Goal: Task Accomplishment & Management: Manage account settings

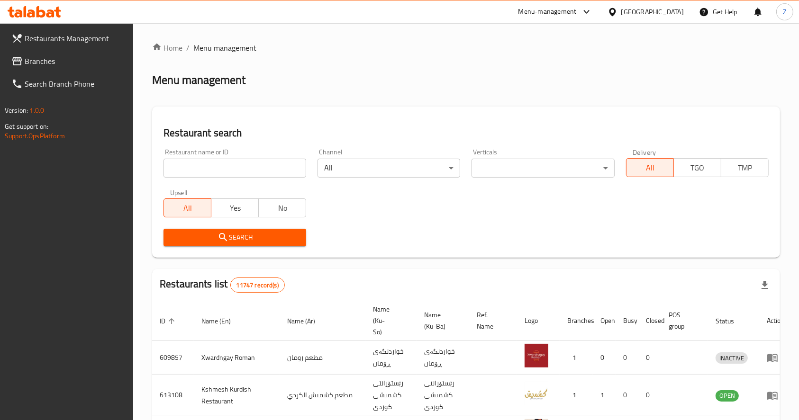
click at [194, 166] on div "Home / Menu management Menu management Restaurant search Restaurant name or ID …" at bounding box center [466, 364] width 628 height 645
click at [193, 172] on input "search" at bounding box center [235, 168] width 143 height 19
paste input "705709"
type input "705709"
click at [210, 239] on span "Search" at bounding box center [234, 238] width 127 height 12
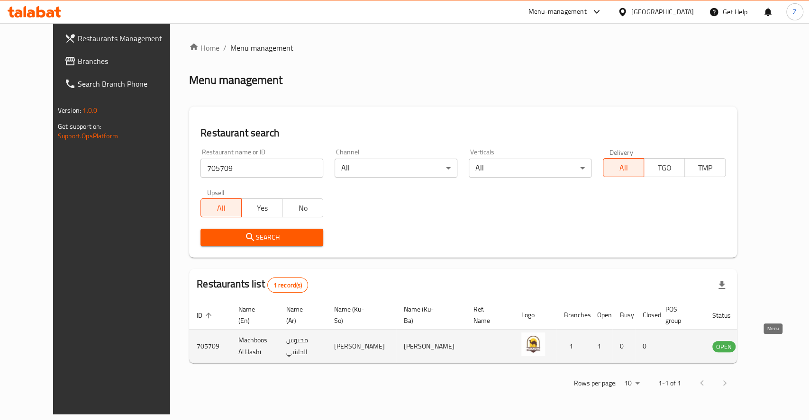
click at [765, 349] on icon "enhanced table" at bounding box center [767, 346] width 11 height 11
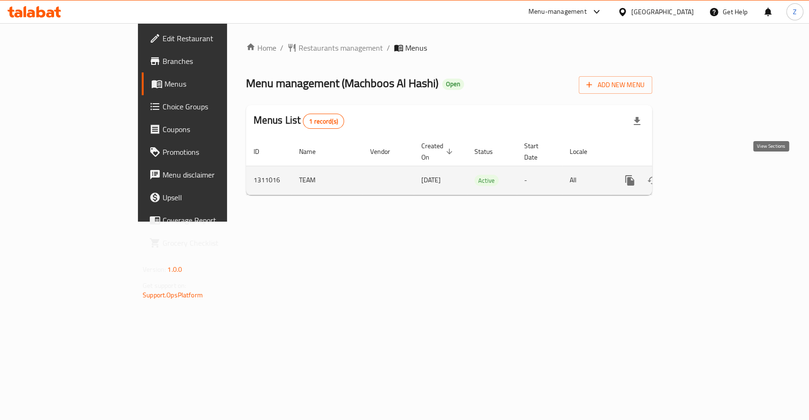
click at [709, 174] on link "enhanced table" at bounding box center [698, 180] width 23 height 23
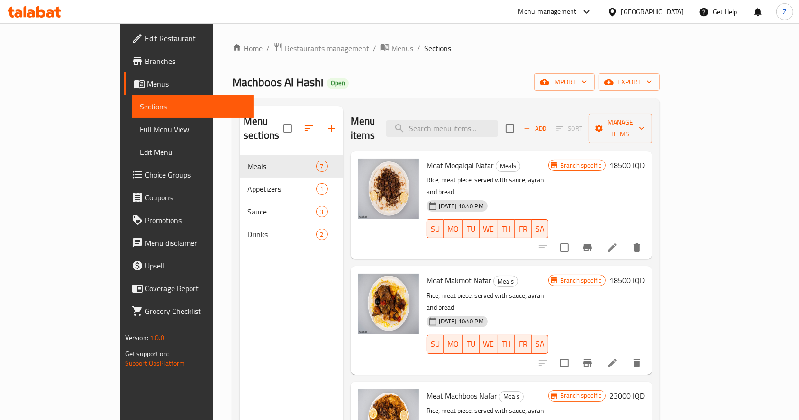
click at [626, 239] on li at bounding box center [612, 247] width 27 height 17
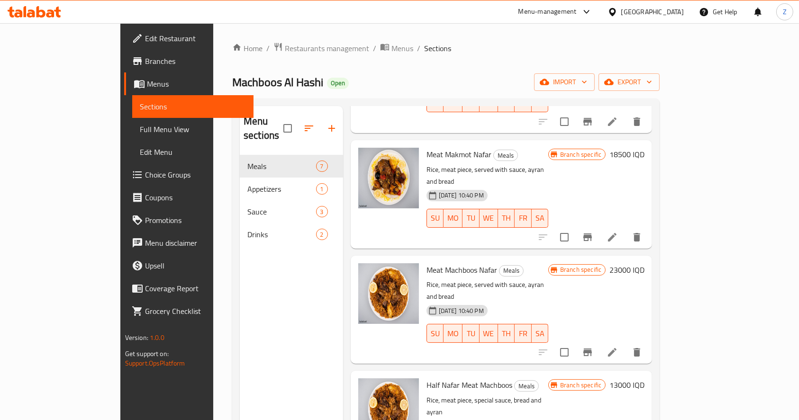
scroll to position [190, 0]
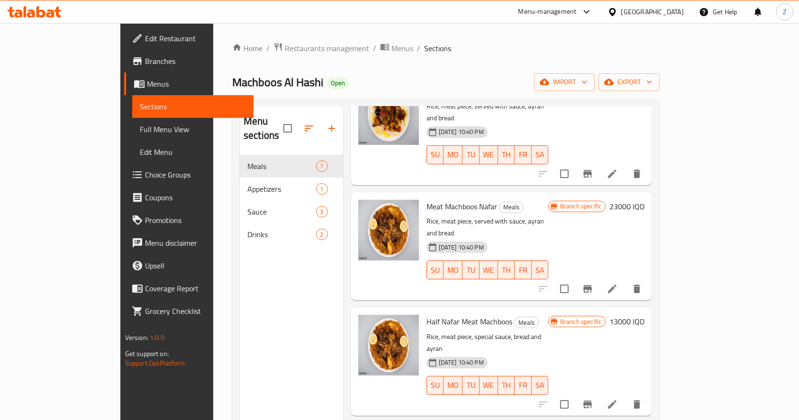
click at [297, 267] on div "Menu sections Meals 7 Appetizers 1 Sauce 3 Drinks 2" at bounding box center [291, 316] width 103 height 420
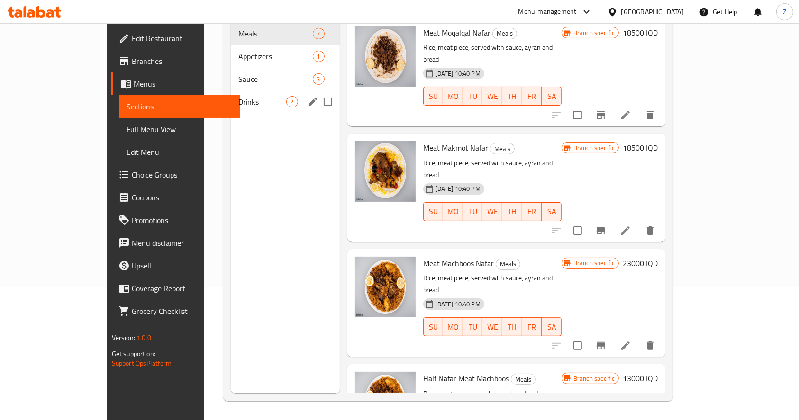
scroll to position [0, 0]
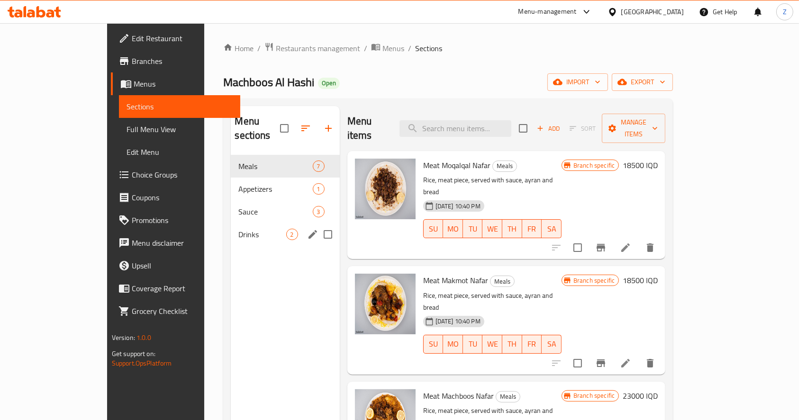
click at [238, 229] on span "Drinks" at bounding box center [261, 234] width 47 height 11
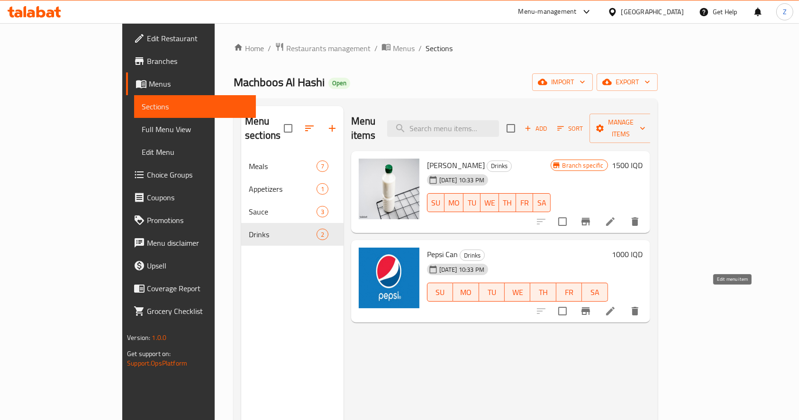
click at [616, 306] on icon at bounding box center [610, 311] width 11 height 11
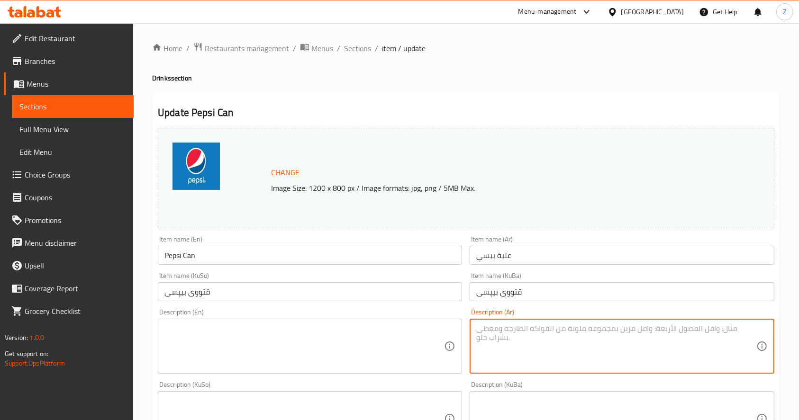
click at [529, 339] on textarea at bounding box center [616, 346] width 280 height 45
paste textarea "مشروب غازي 330 مل."
type textarea "مشروب غازي 330 مل."
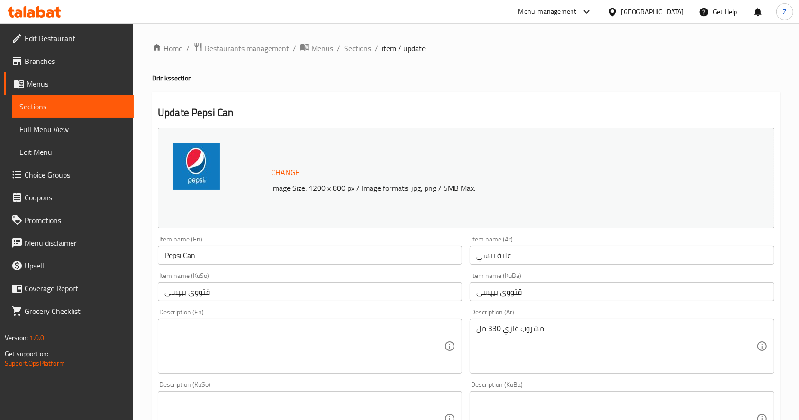
click at [361, 331] on textarea at bounding box center [304, 346] width 280 height 45
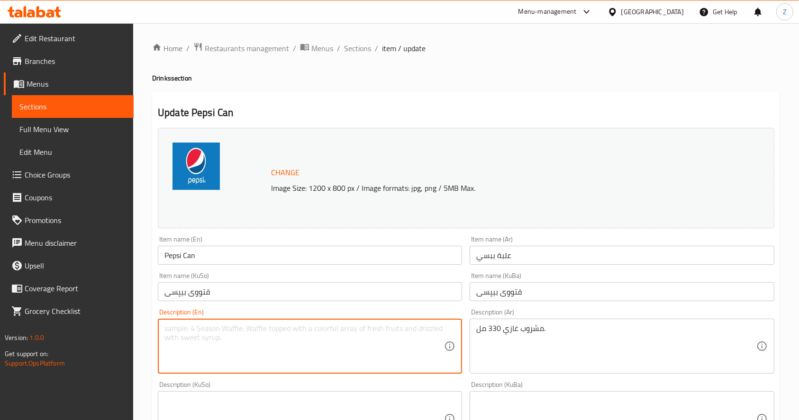
paste textarea "330 ml soft drink."
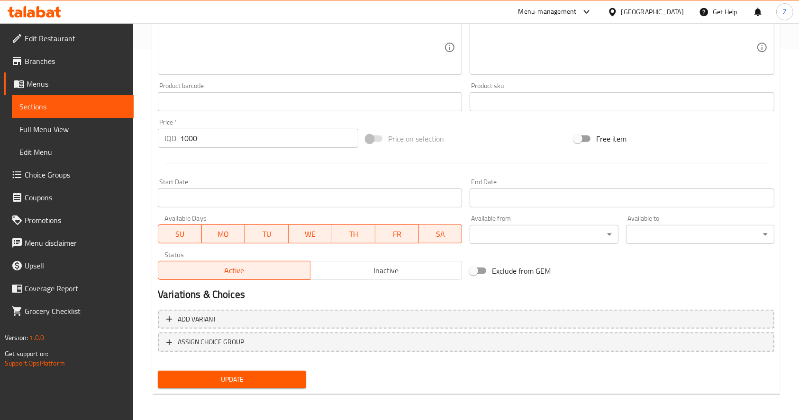
type textarea "330 ml soft drink."
click at [217, 377] on span "Update" at bounding box center [231, 380] width 133 height 12
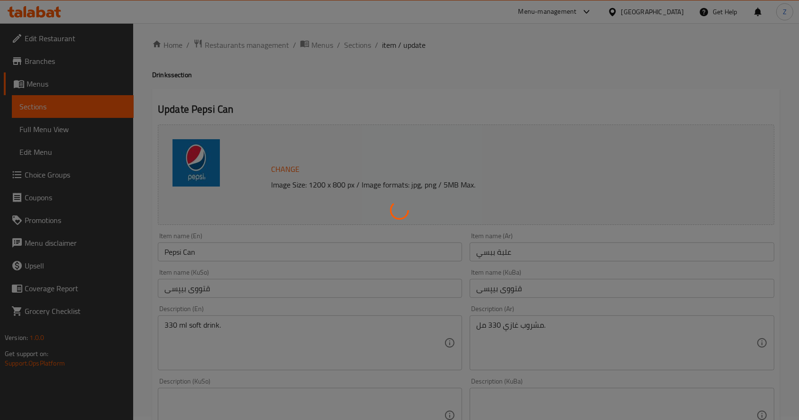
scroll to position [0, 0]
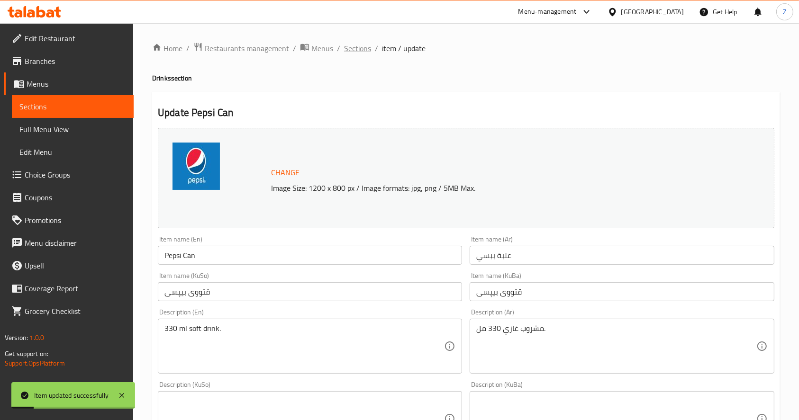
click at [358, 48] on span "Sections" at bounding box center [357, 48] width 27 height 11
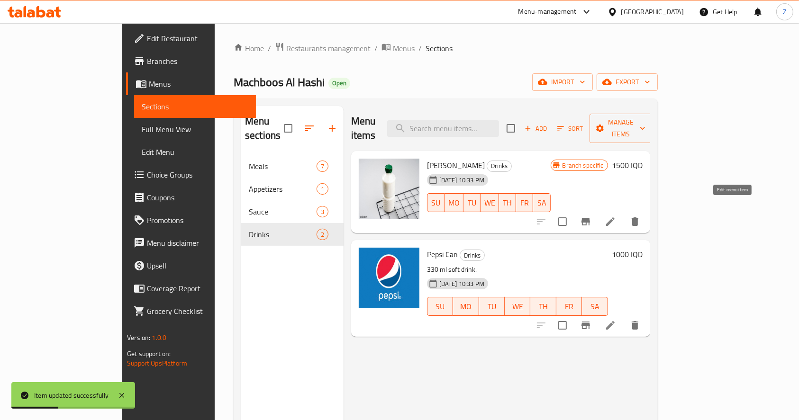
click at [616, 216] on icon at bounding box center [610, 221] width 11 height 11
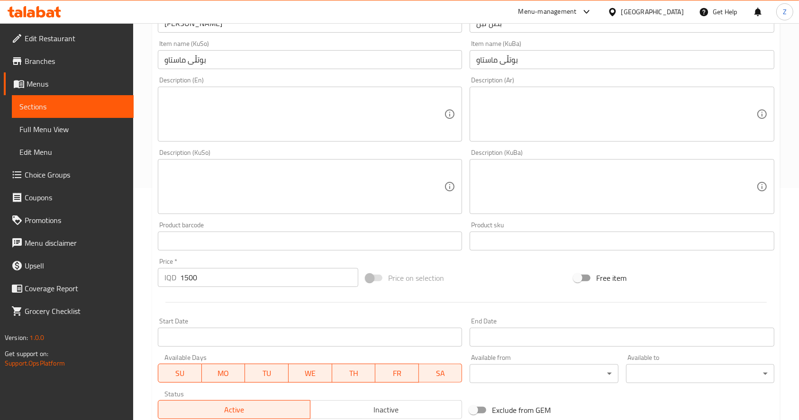
scroll to position [253, 0]
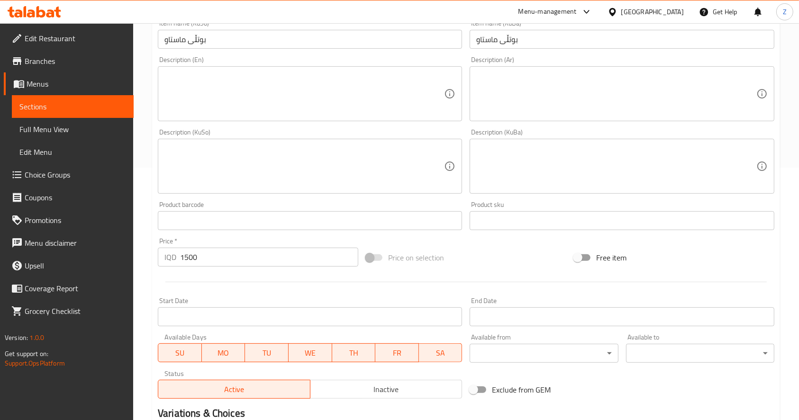
drag, startPoint x: 207, startPoint y: 258, endPoint x: 163, endPoint y: 255, distance: 43.7
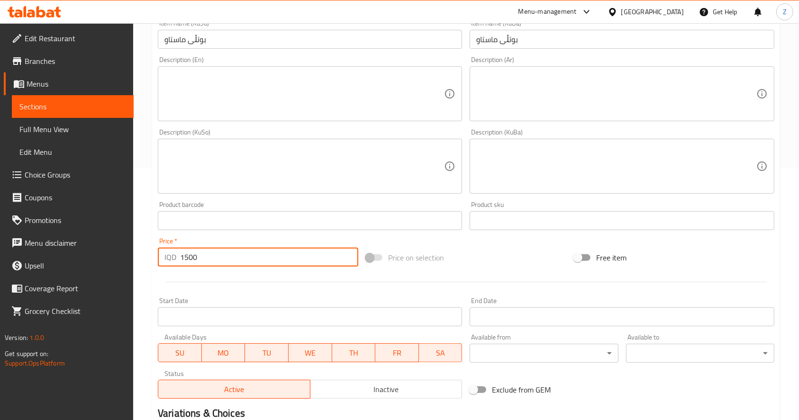
click at [163, 255] on div "IQD 1500 Price *" at bounding box center [258, 257] width 200 height 19
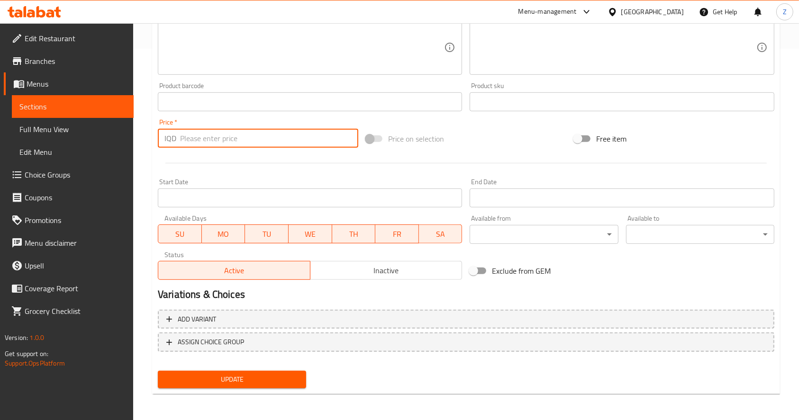
scroll to position [372, 0]
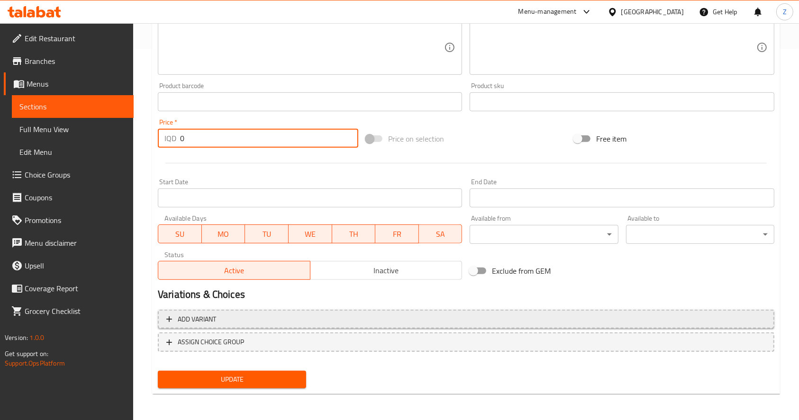
type input "0"
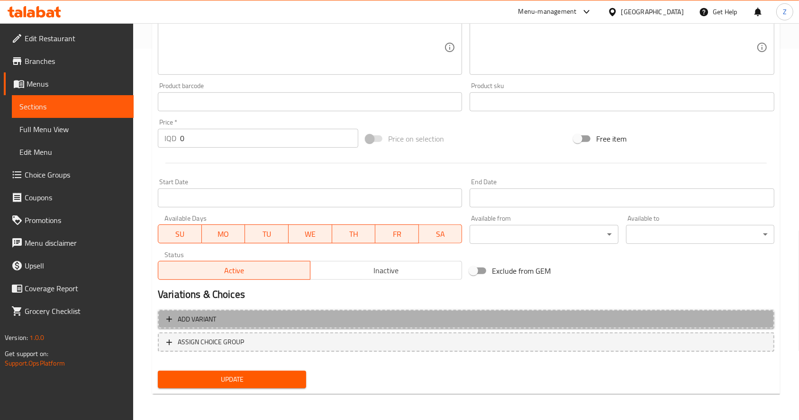
click at [238, 310] on button "Add variant" at bounding box center [466, 319] width 617 height 19
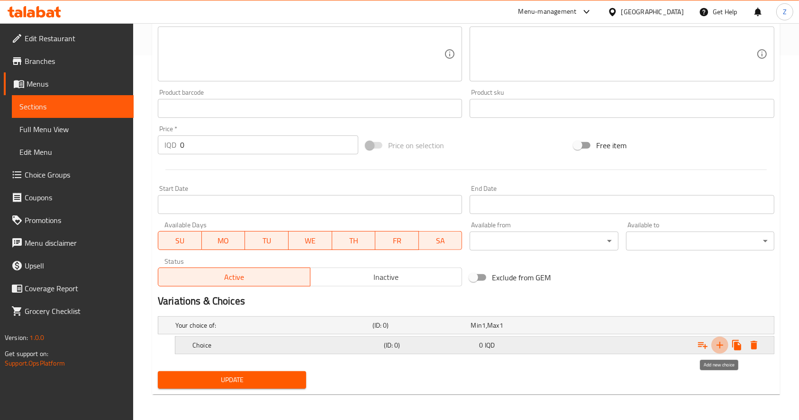
click at [719, 344] on icon "Expand" at bounding box center [720, 345] width 7 height 7
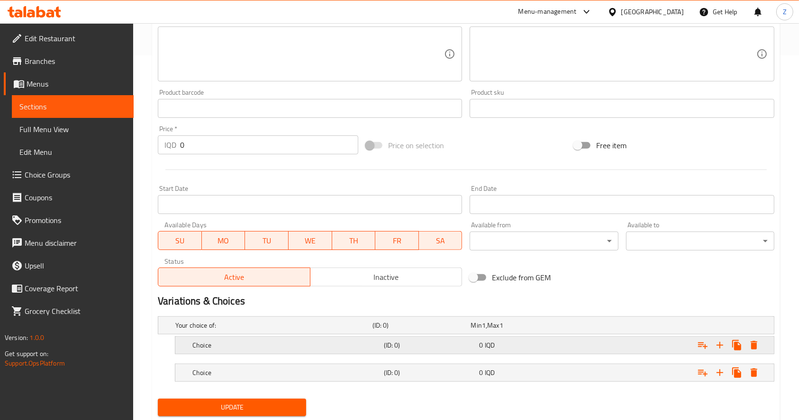
click at [447, 351] on div "Choice (ID: 0) 0 IQD" at bounding box center [478, 345] width 574 height 21
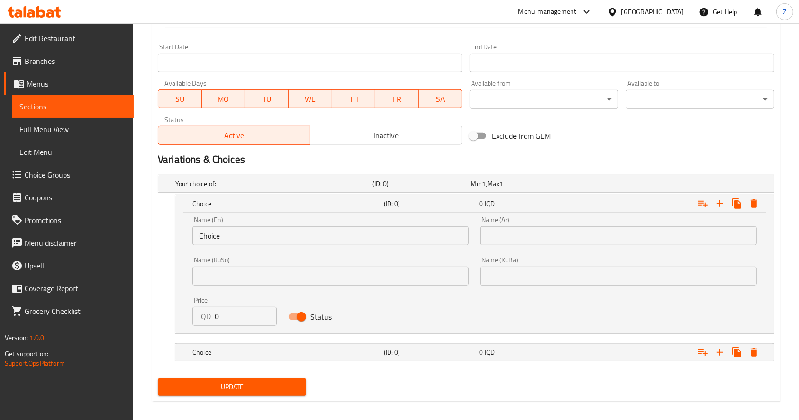
scroll to position [514, 0]
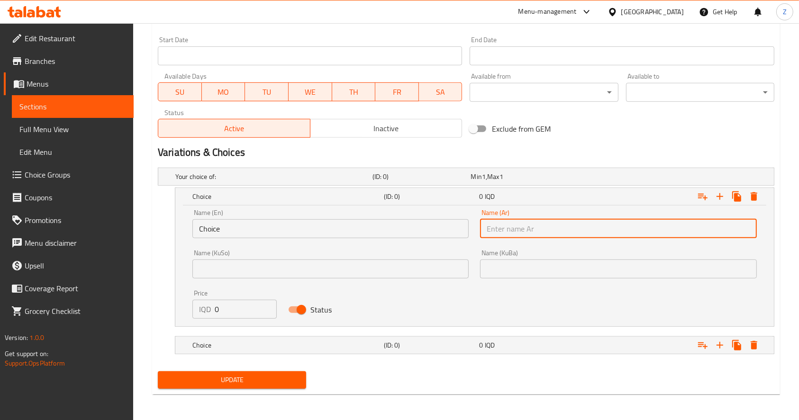
click at [519, 226] on input "text" at bounding box center [618, 228] width 276 height 19
type input "بطل لبن صغير"
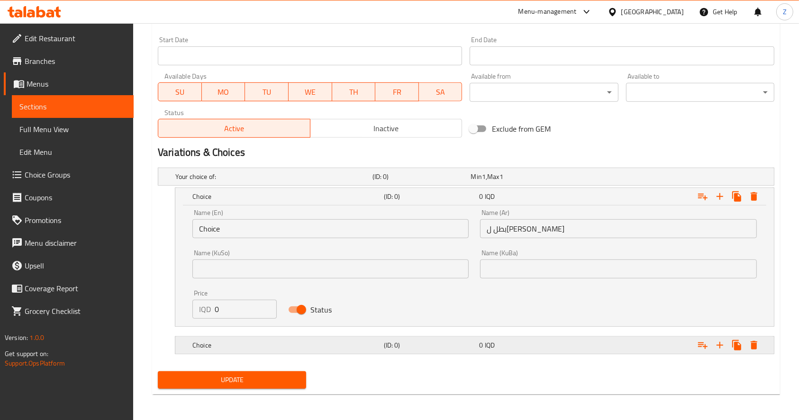
drag, startPoint x: 450, startPoint y: 344, endPoint x: 444, endPoint y: 283, distance: 60.5
click at [449, 343] on h5 "(ID: 0)" at bounding box center [430, 345] width 92 height 9
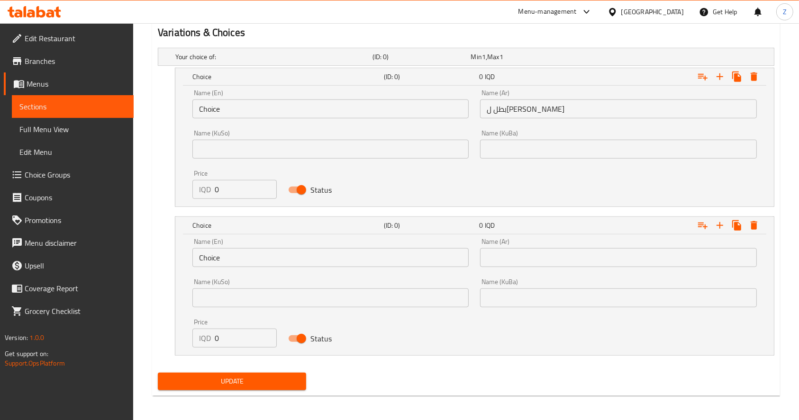
scroll to position [635, 0]
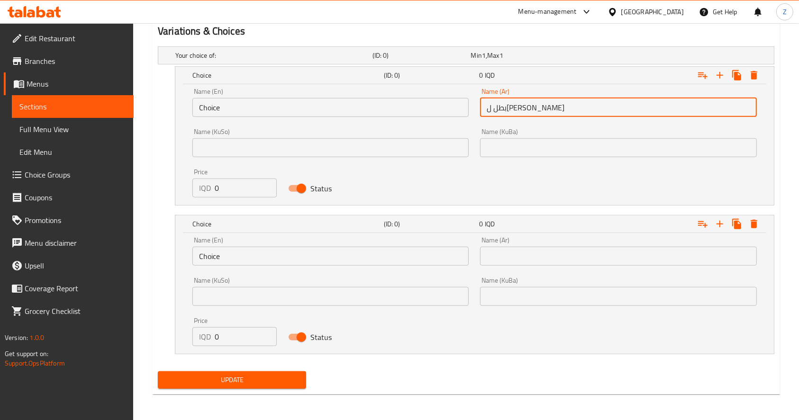
drag, startPoint x: 527, startPoint y: 111, endPoint x: 452, endPoint y: 119, distance: 75.7
click at [452, 119] on div "Name (En) Choice Name (En) Name (Ar) بطل لبن صغير Name (Ar) Name (KuSo) Name (K…" at bounding box center [475, 142] width 576 height 121
click at [516, 260] on input "text" at bounding box center [618, 256] width 276 height 19
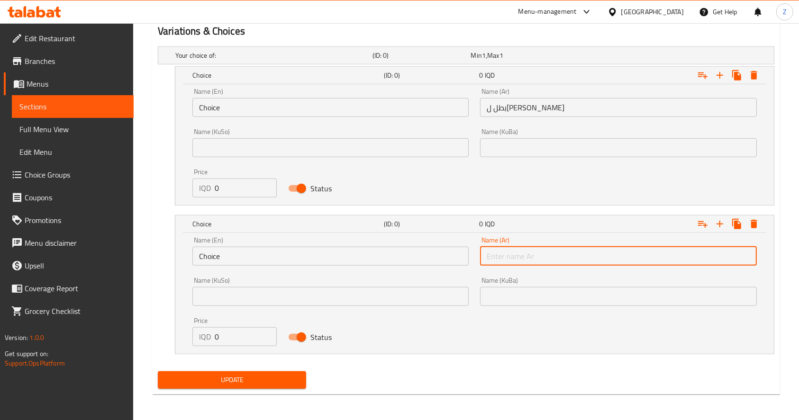
paste input "بطل لبن صغير"
click at [491, 256] on input "بطل لبن صغير" at bounding box center [618, 256] width 276 height 19
type input "بطل لبن كبير"
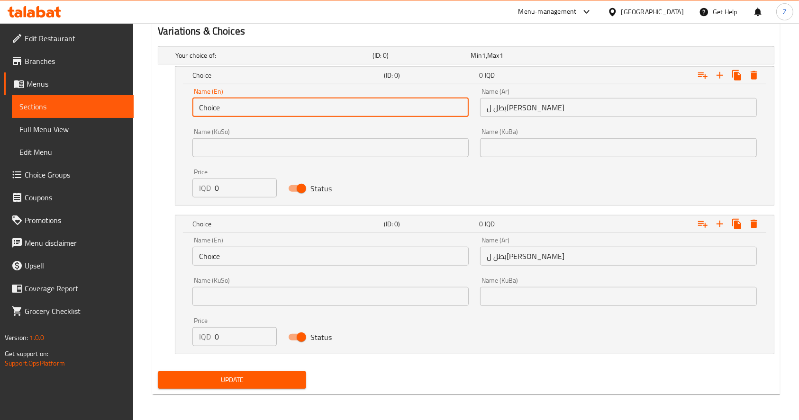
drag, startPoint x: 132, startPoint y: 113, endPoint x: 330, endPoint y: 111, distance: 197.6
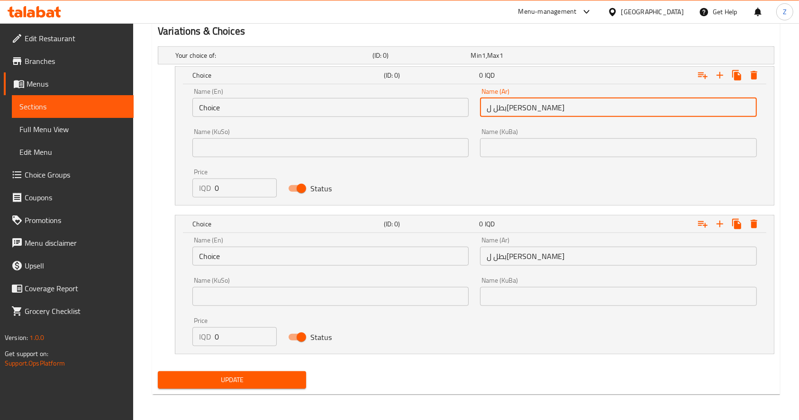
drag, startPoint x: 529, startPoint y: 109, endPoint x: 442, endPoint y: 116, distance: 87.5
click at [442, 116] on div "Name (En) Choice Name (En) Name (Ar) بطل لبن صغير Name (Ar) Name (KuSo) Name (K…" at bounding box center [475, 142] width 576 height 121
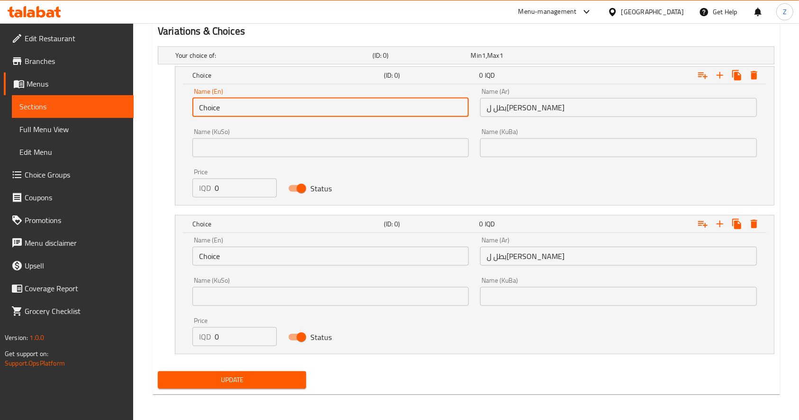
drag, startPoint x: 222, startPoint y: 105, endPoint x: 199, endPoint y: 105, distance: 22.7
click at [199, 105] on input "Choice" at bounding box center [330, 107] width 276 height 19
type input "ٍ"
paste input "yogurt"
click at [218, 104] on input "Small yogurt" at bounding box center [330, 107] width 276 height 19
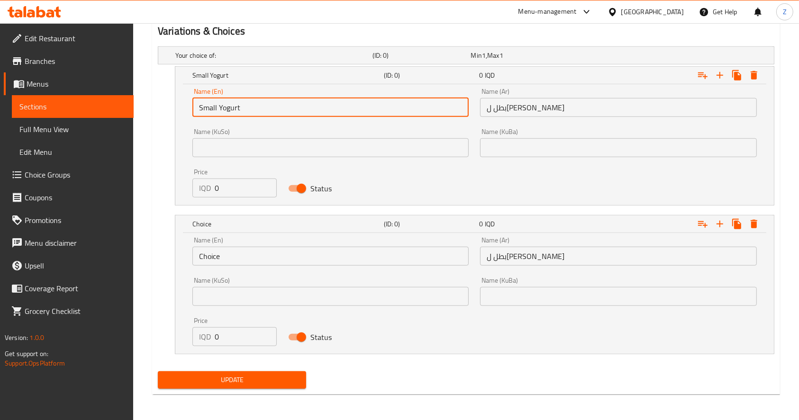
drag, startPoint x: 243, startPoint y: 108, endPoint x: 168, endPoint y: 107, distance: 75.4
click at [168, 107] on div "Small Yogurt (ID: 0) 0 IQD Name (En) Small Yogurt Name (En) Name (Ar) بطل لبن ص…" at bounding box center [466, 135] width 617 height 139
click at [259, 104] on input "Small Yogurt" at bounding box center [330, 107] width 276 height 19
drag, startPoint x: 268, startPoint y: 110, endPoint x: 108, endPoint y: 111, distance: 159.7
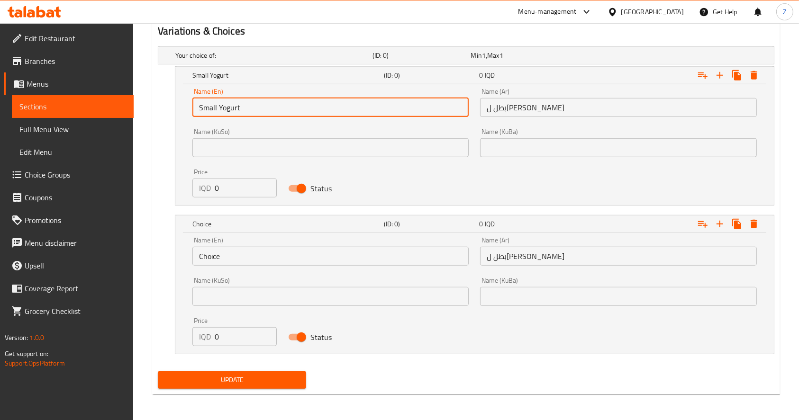
type input "Small Yogurt"
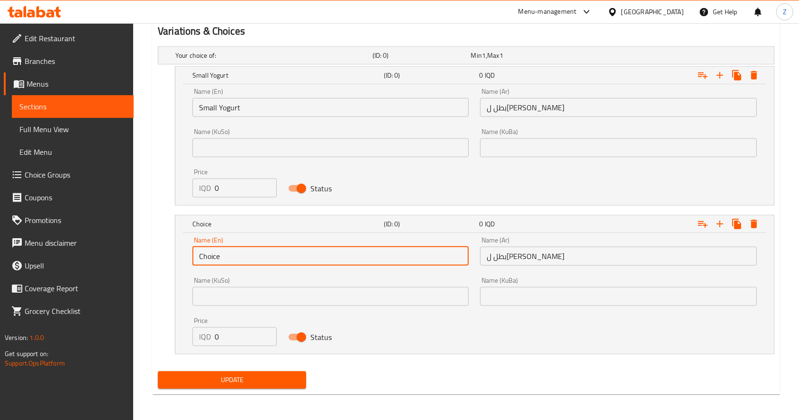
drag, startPoint x: 235, startPoint y: 259, endPoint x: 159, endPoint y: 257, distance: 75.9
click at [159, 257] on div "Choice (ID: 0) 0 IQD Name (En) Choice Name (En) Name (Ar) بطل لبن كبير Name (Ar…" at bounding box center [466, 284] width 617 height 139
paste input "Small Yogurt"
click at [213, 255] on input "Small Yogurt" at bounding box center [330, 256] width 276 height 19
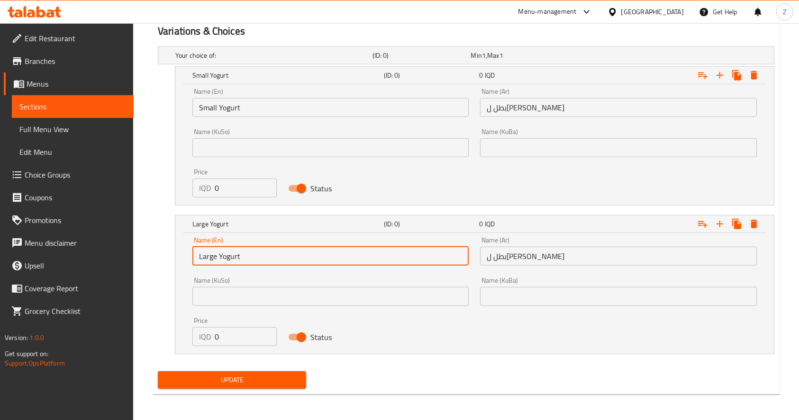
type input "Large Yogurt"
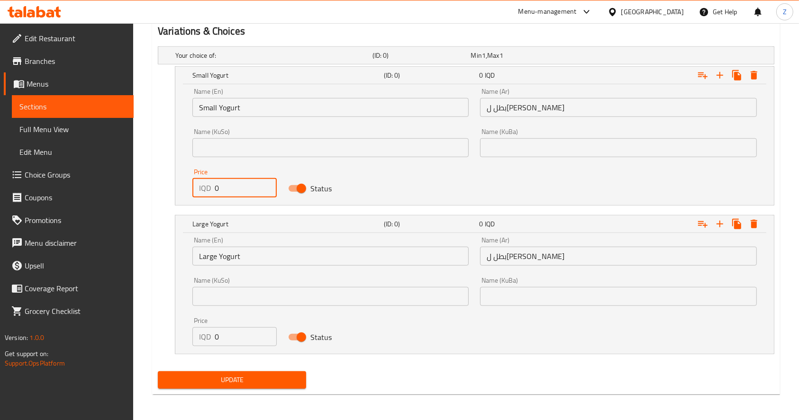
drag, startPoint x: 233, startPoint y: 189, endPoint x: 210, endPoint y: 191, distance: 23.3
click at [210, 191] on div "IQD 0 Price" at bounding box center [234, 188] width 84 height 19
type input "1500"
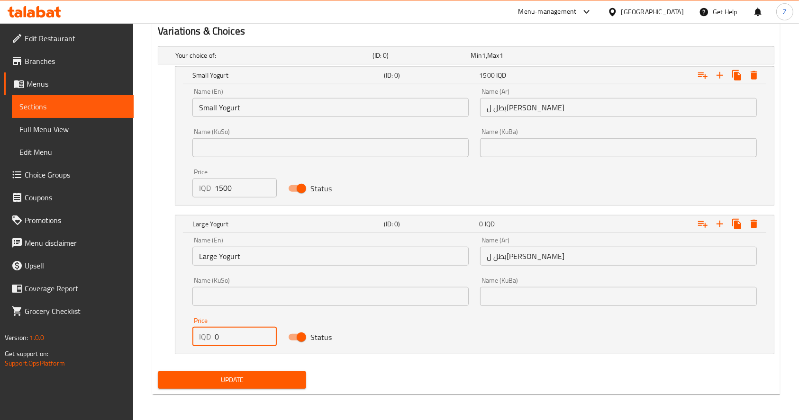
drag, startPoint x: 237, startPoint y: 344, endPoint x: 164, endPoint y: 339, distance: 73.6
click at [164, 346] on div "Large Yogurt (ID: 0) 0 IQD Name (En) Large Yogurt Name (En) Name (Ar) بطل لبن ك…" at bounding box center [466, 284] width 617 height 139
type input "2500"
click at [387, 343] on div "Name (En) Large Yogurt Name (En) Name (Ar) بطل لبن كبير Name (Ar) Name (KuSo) N…" at bounding box center [475, 291] width 576 height 121
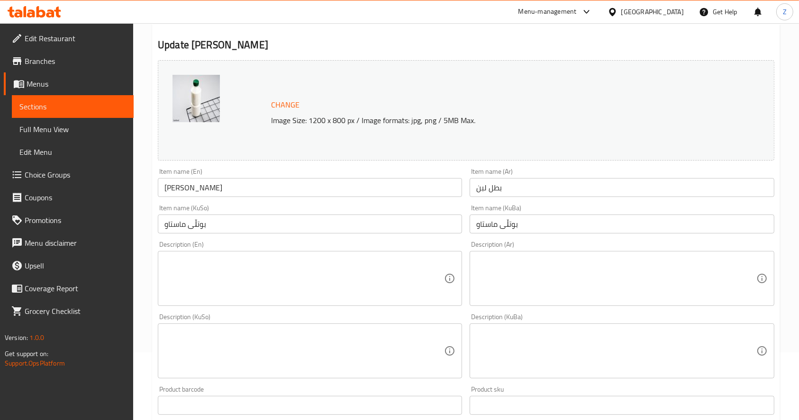
scroll to position [129, 0]
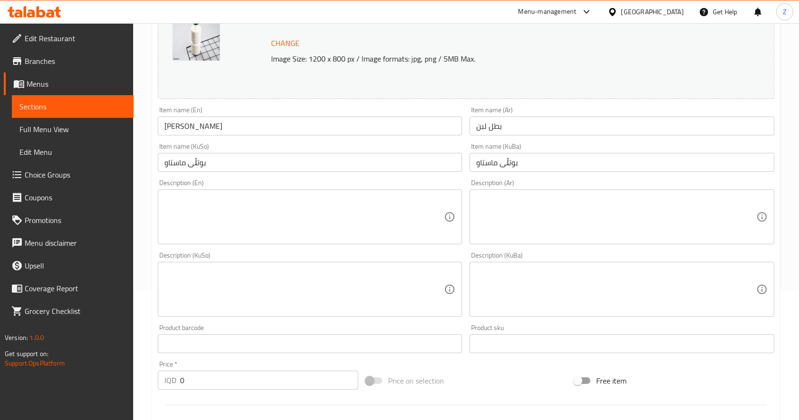
click at [507, 205] on textarea at bounding box center [616, 217] width 280 height 45
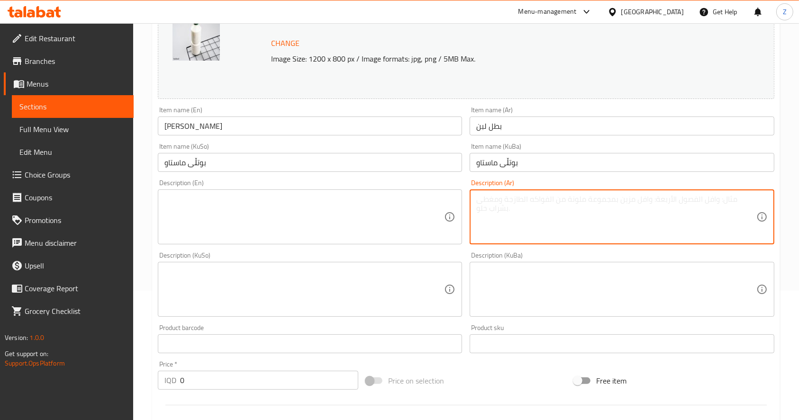
paste textarea "مشروب كريمة اللبن وماء."
type textarea "مشروب كريمة اللبن وماء."
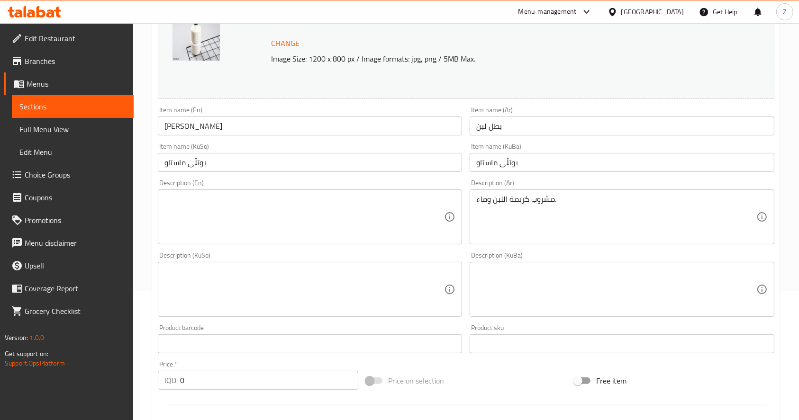
click at [297, 210] on textarea at bounding box center [304, 217] width 280 height 45
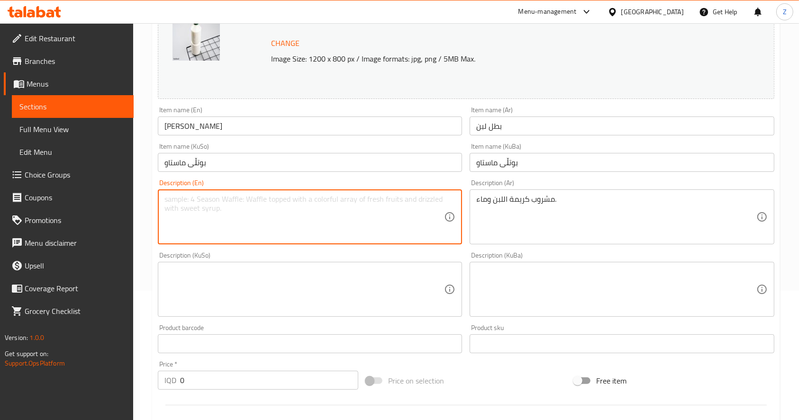
paste textarea "Milk cream drink and water."
drag, startPoint x: 178, startPoint y: 199, endPoint x: 120, endPoint y: 209, distance: 58.1
click at [120, 209] on div "Edit Restaurant Branches Menus Sections Full Menu View Edit Menu Choice Groups …" at bounding box center [399, 410] width 799 height 1033
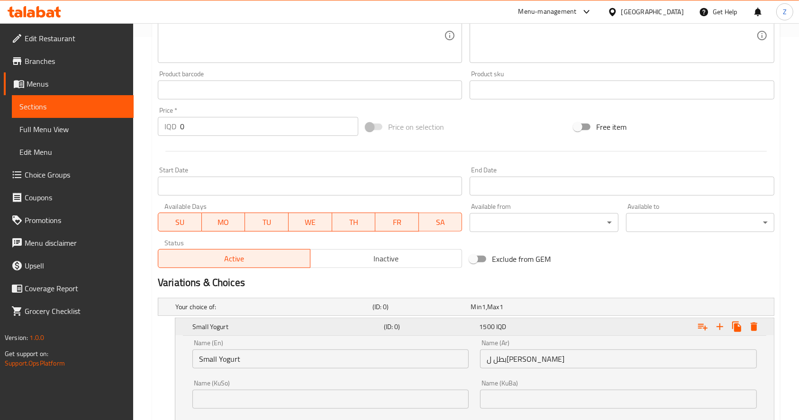
scroll to position [445, 0]
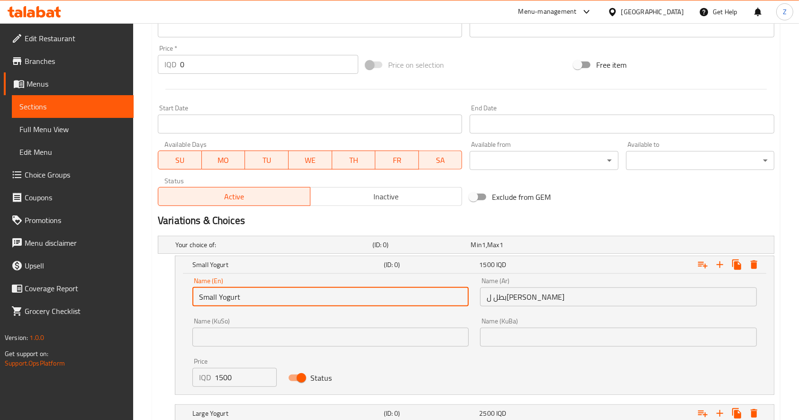
drag, startPoint x: 242, startPoint y: 297, endPoint x: 219, endPoint y: 297, distance: 22.3
click at [219, 297] on input "Small Yogurt" at bounding box center [330, 297] width 276 height 19
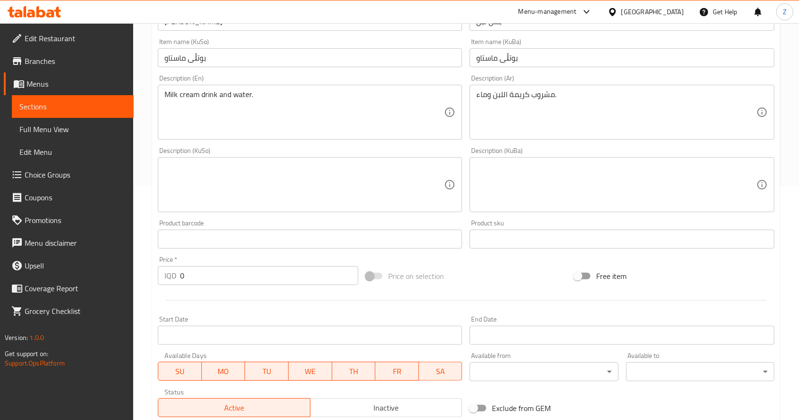
scroll to position [193, 0]
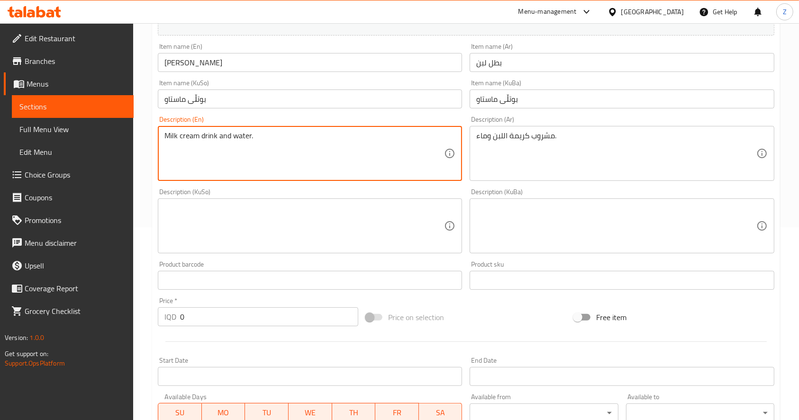
click at [172, 137] on textarea "Milk cream drink and water." at bounding box center [304, 153] width 280 height 45
paste textarea "Yogurt"
type textarea "Yogurt cream drink and water."
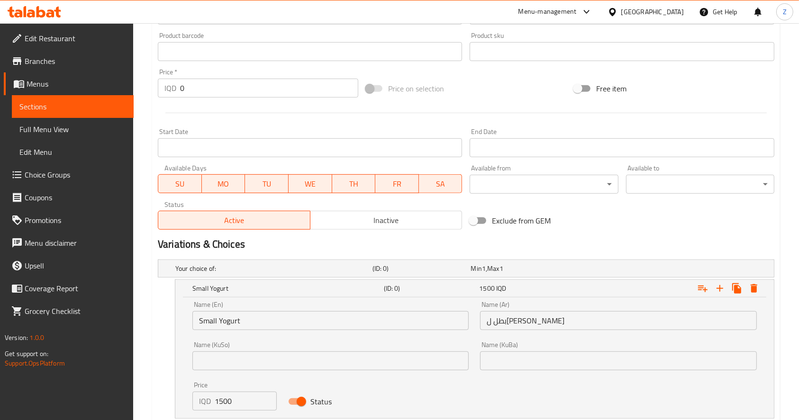
scroll to position [635, 0]
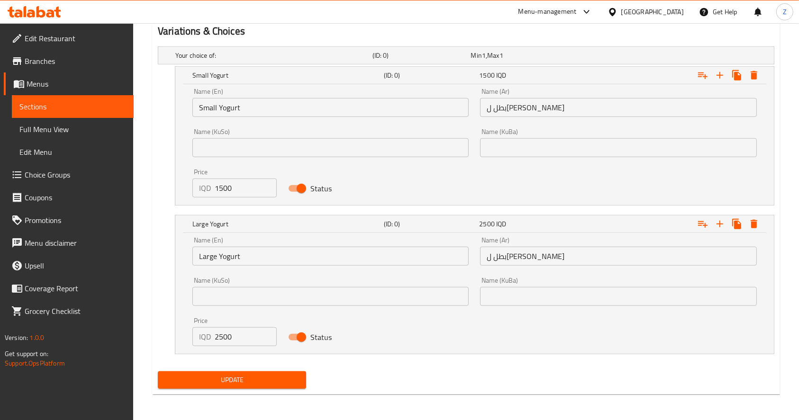
drag, startPoint x: 239, startPoint y: 379, endPoint x: 243, endPoint y: 360, distance: 19.3
click at [240, 379] on span "Update" at bounding box center [231, 380] width 133 height 12
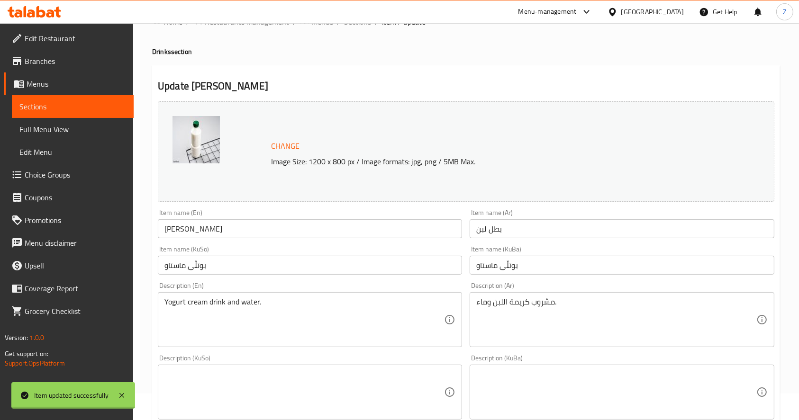
scroll to position [0, 0]
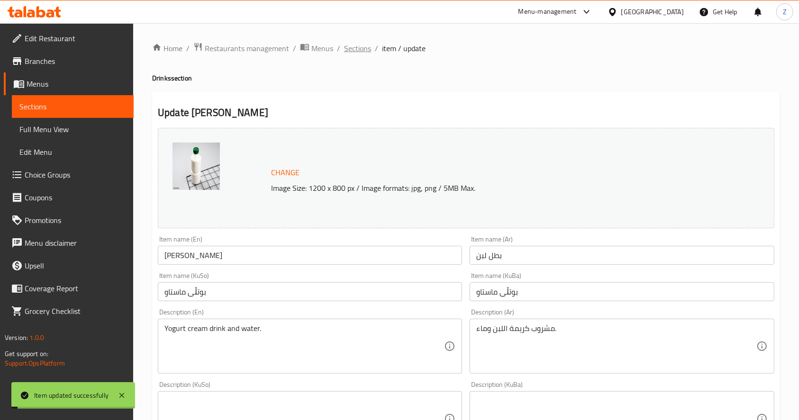
click at [356, 43] on span "Sections" at bounding box center [357, 48] width 27 height 11
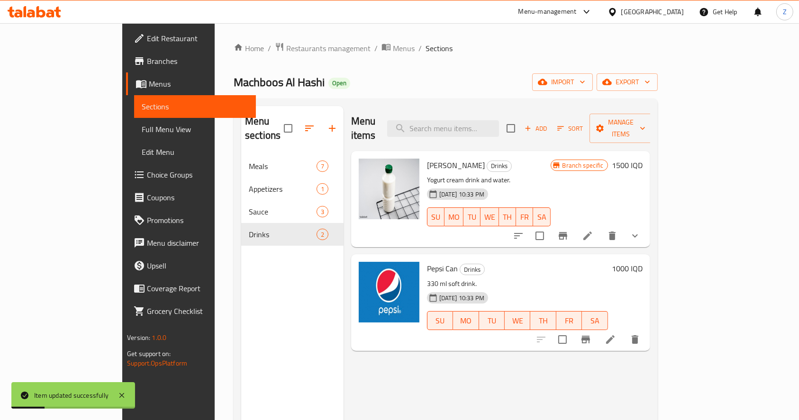
click at [658, 177] on div "Menu sections Meals 7 Appetizers 1 Sauce 3 Drinks 2 Menu items Add Sort Manage …" at bounding box center [446, 317] width 424 height 436
click at [593, 230] on icon at bounding box center [587, 235] width 11 height 11
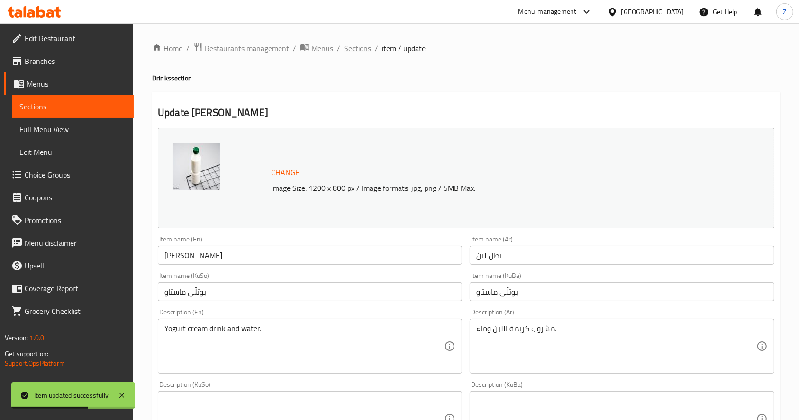
click at [364, 52] on span "Sections" at bounding box center [357, 48] width 27 height 11
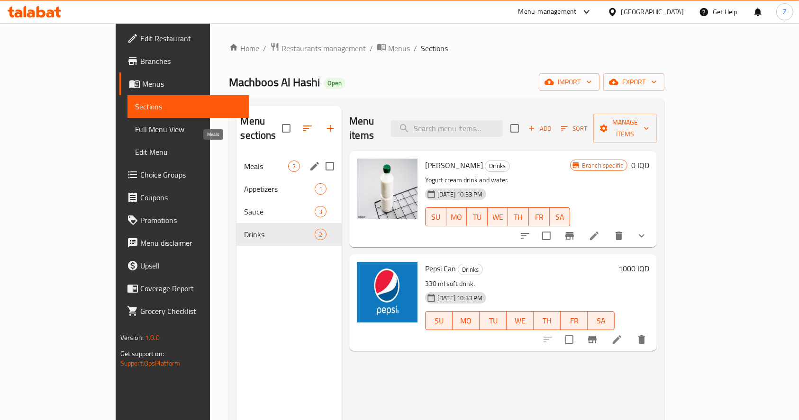
click at [244, 161] on span "Meals" at bounding box center [266, 166] width 44 height 11
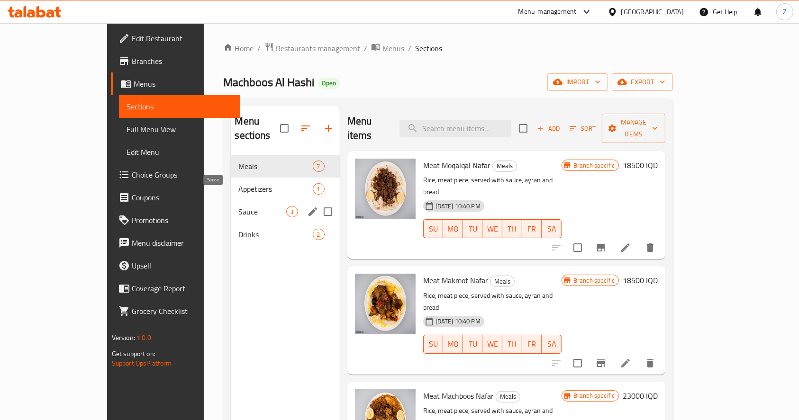
click at [238, 206] on span "Sauce" at bounding box center [261, 211] width 47 height 11
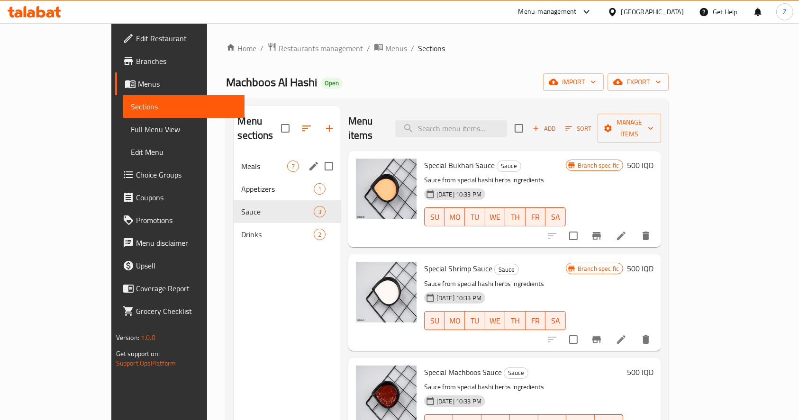
click at [241, 161] on span "Meals" at bounding box center [263, 166] width 45 height 11
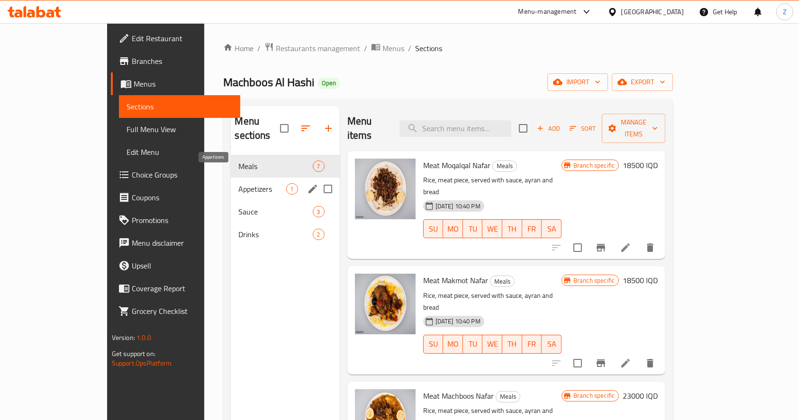
click at [238, 183] on span "Appetizers" at bounding box center [261, 188] width 47 height 11
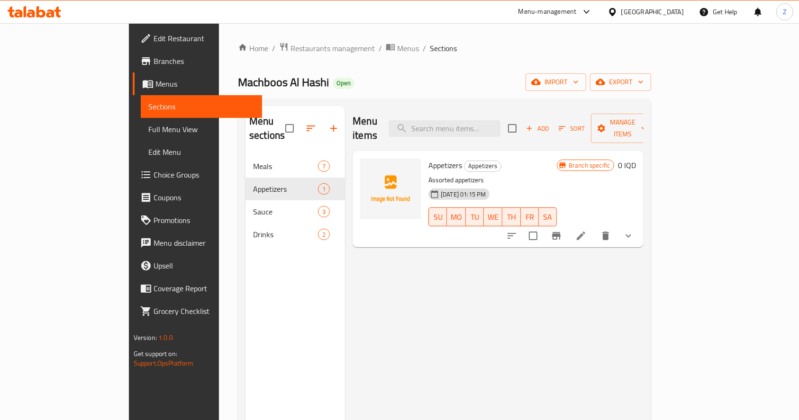
click at [587, 230] on icon at bounding box center [580, 235] width 11 height 11
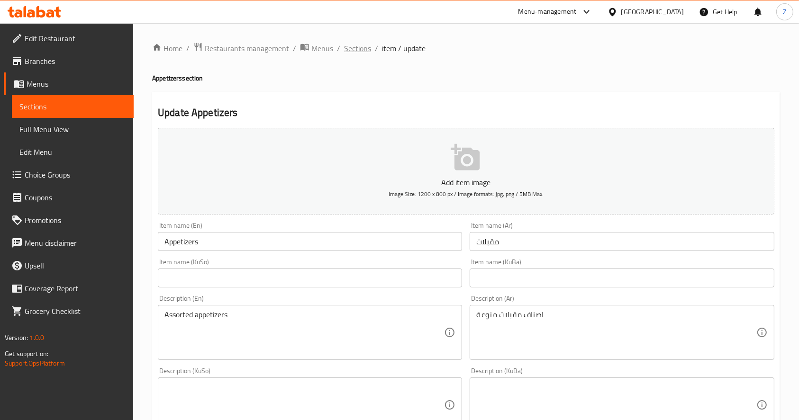
click at [360, 49] on span "Sections" at bounding box center [357, 48] width 27 height 11
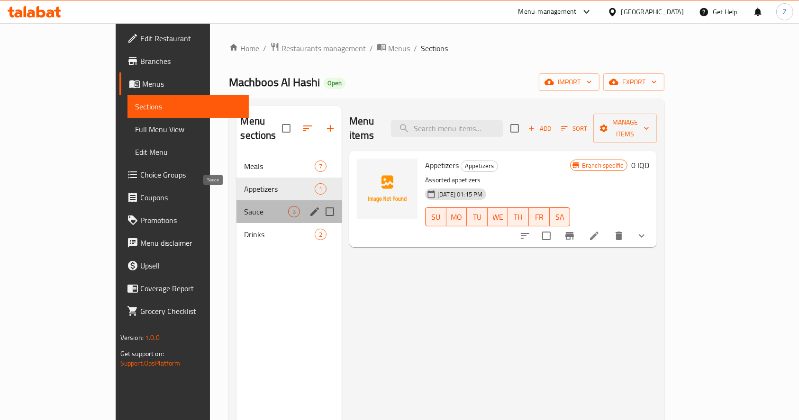
click at [244, 206] on span "Sauce" at bounding box center [266, 211] width 44 height 11
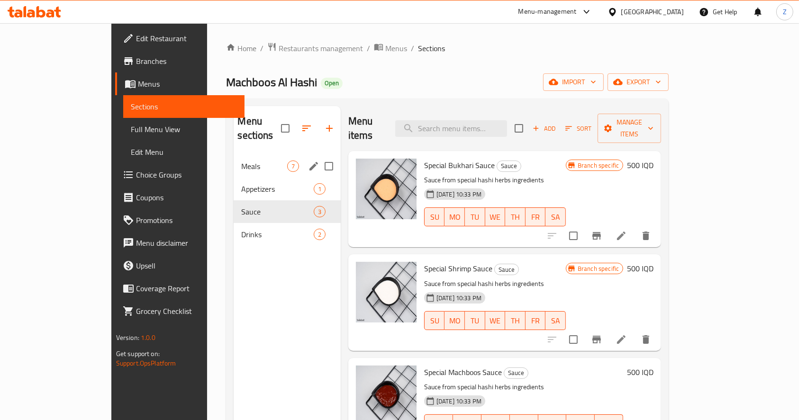
click at [241, 161] on span "Meals" at bounding box center [263, 166] width 45 height 11
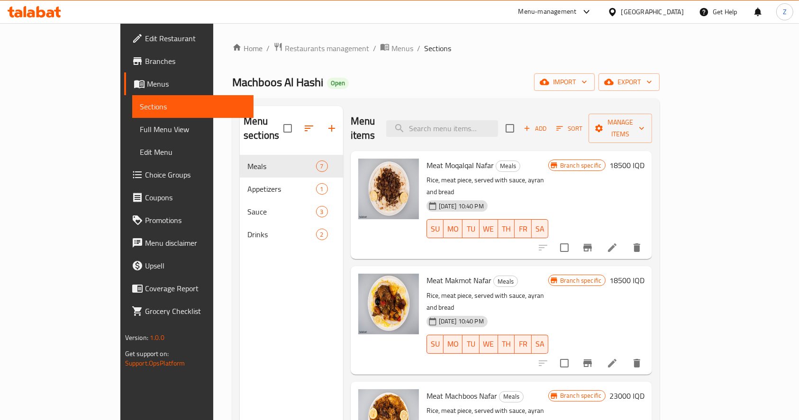
click at [626, 239] on li at bounding box center [612, 247] width 27 height 17
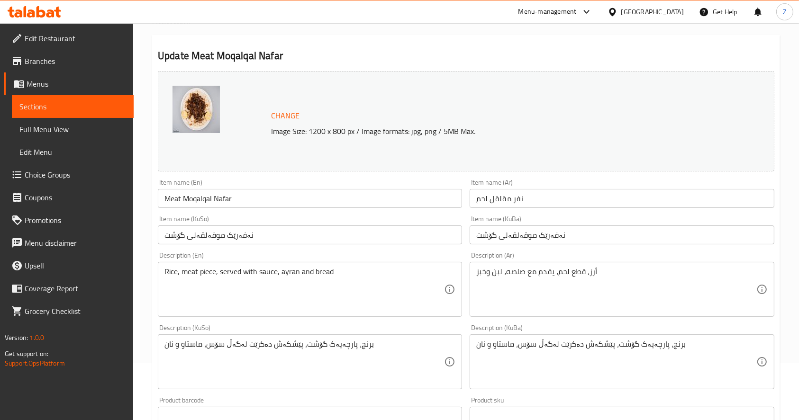
scroll to position [126, 0]
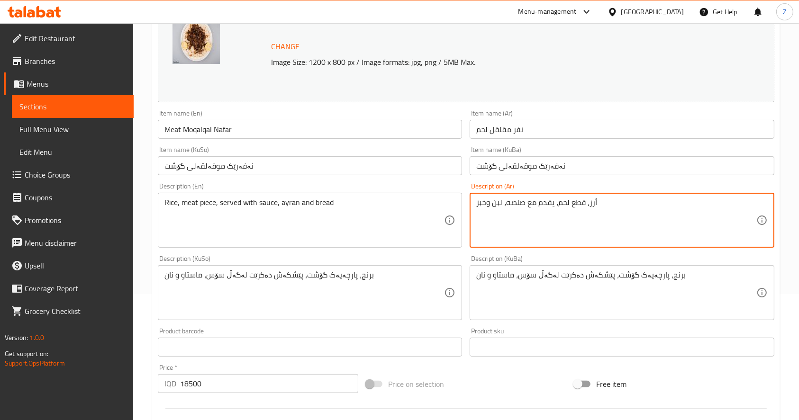
drag, startPoint x: 629, startPoint y: 214, endPoint x: 463, endPoint y: 210, distance: 165.9
paste textarea "لحم 450 غم تقريبا يقدم مع صلصة وخبز."
type textarea "لحم 450 غم تقريبا يقدم مع صلصة وخبز."
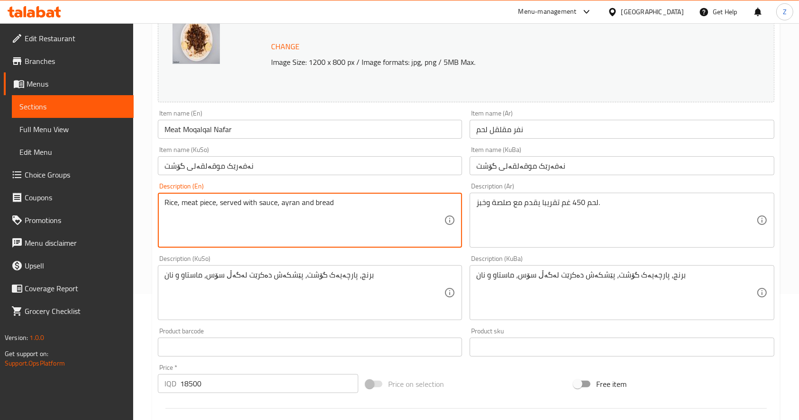
drag, startPoint x: 358, startPoint y: 202, endPoint x: 159, endPoint y: 213, distance: 198.8
paste textarea "Approximately 450g of meat served with sauce and bread."
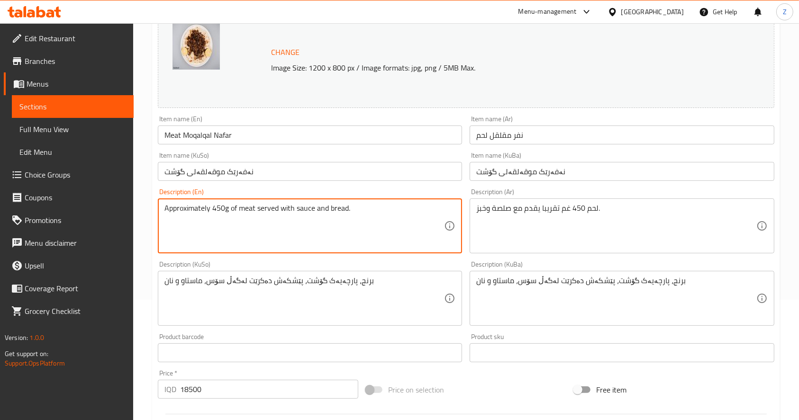
scroll to position [0, 0]
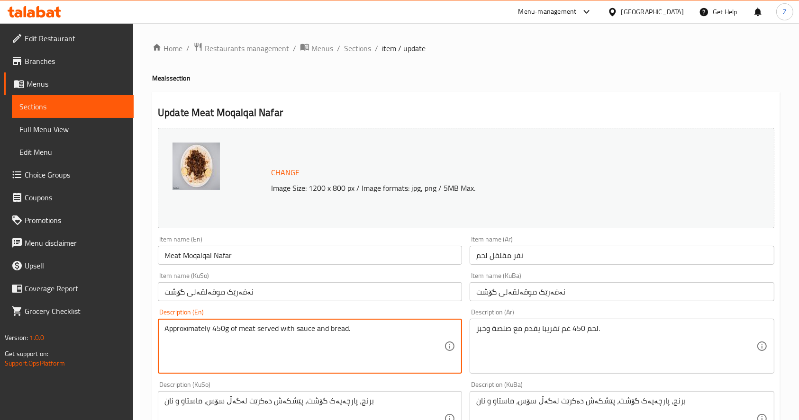
type textarea "Approximately 450g of meat served with sauce and bread."
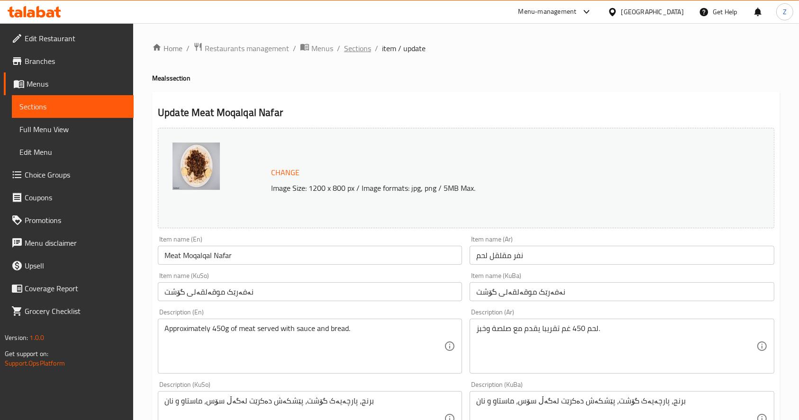
click at [341, 51] on ol "Home / Restaurants management / Menus / Sections / item / update" at bounding box center [466, 48] width 628 height 12
click at [353, 47] on span "Sections" at bounding box center [357, 48] width 27 height 11
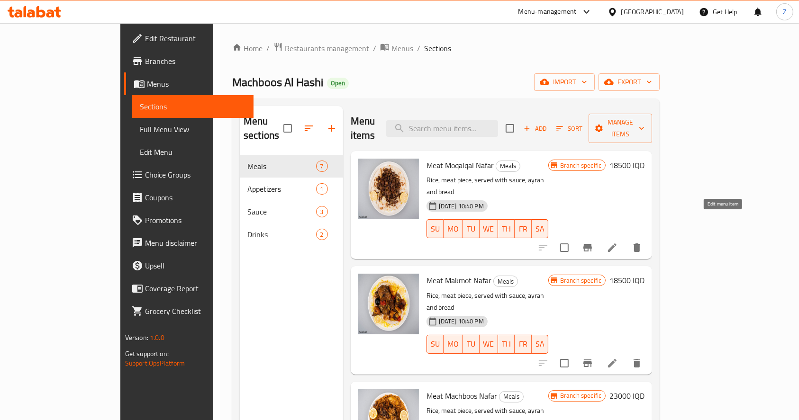
click at [617, 244] on icon at bounding box center [612, 248] width 9 height 9
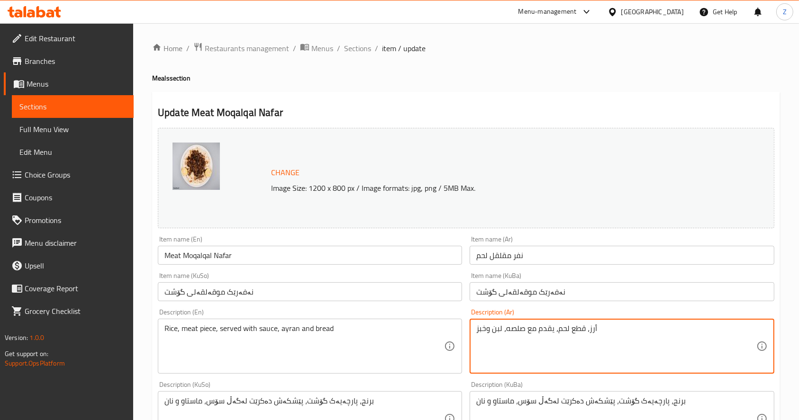
drag, startPoint x: 611, startPoint y: 330, endPoint x: 390, endPoint y: 335, distance: 221.4
click at [390, 335] on div "Change Image Size: 1200 x 800 px / Image formats: jpg, png / 5MB Max. Item name…" at bounding box center [466, 389] width 624 height 531
paste textarea "لحم 450 غم تقريبا يقدم مع صلصة وخبز."
type textarea "لحم 450 غم تقريبا يقدم مع صلصة وخبز."
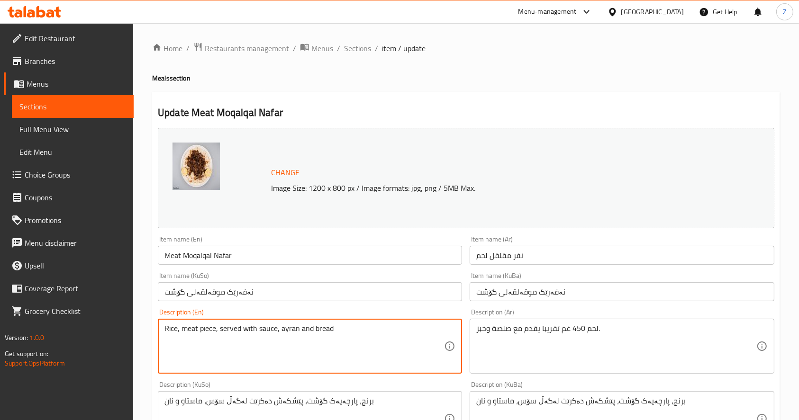
drag, startPoint x: 347, startPoint y: 334, endPoint x: 99, endPoint y: 336, distance: 248.3
paste textarea "Approximately 450g of meat served with sauce and bread."
type textarea "Approximately 450g of meat served with sauce and bread."
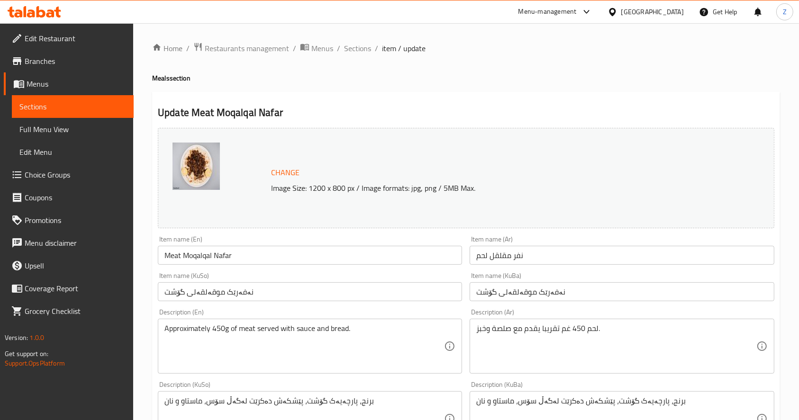
drag, startPoint x: 591, startPoint y: 334, endPoint x: 583, endPoint y: 335, distance: 7.1
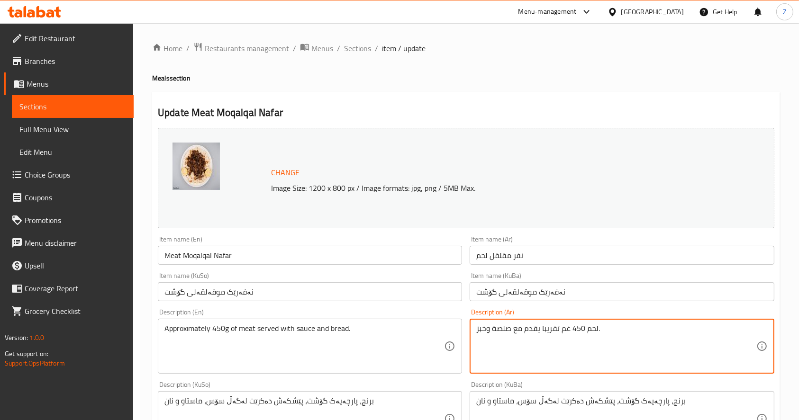
click at [547, 335] on textarea "لحم 450 غم تقريبا يقدم مع صلصة وخبز." at bounding box center [616, 346] width 280 height 45
click at [504, 332] on textarea "لحم 450 غم تقريبا يقدم مع صلصة وخبز." at bounding box center [616, 346] width 280 height 45
click at [515, 330] on textarea "لحم 450 غم تقريبا يقدم مع صلصة وخبز." at bounding box center [616, 346] width 280 height 45
type textarea "لحم 450 غم تقريبا يقدم مع رز, صلصة وخبز."
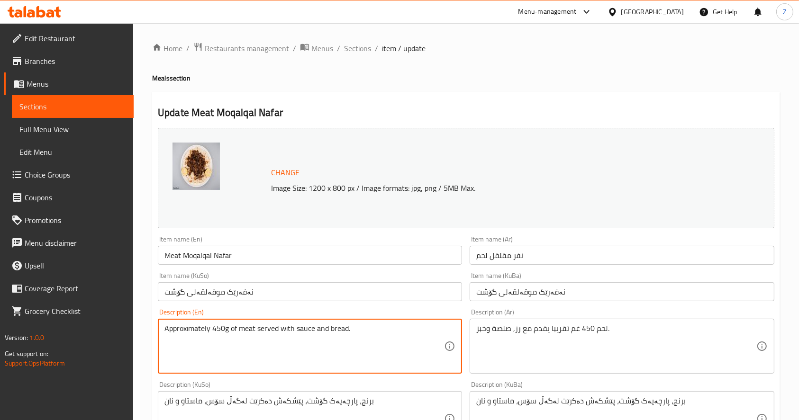
click at [213, 331] on textarea "Approximately 450g of meat served with sauce and bread." at bounding box center [304, 346] width 280 height 45
click at [294, 328] on textarea "Approximately 450g of meat served with sauce and bread." at bounding box center [304, 346] width 280 height 45
type textarea "Approximately 450g of meat served with rice, sauce and bread."
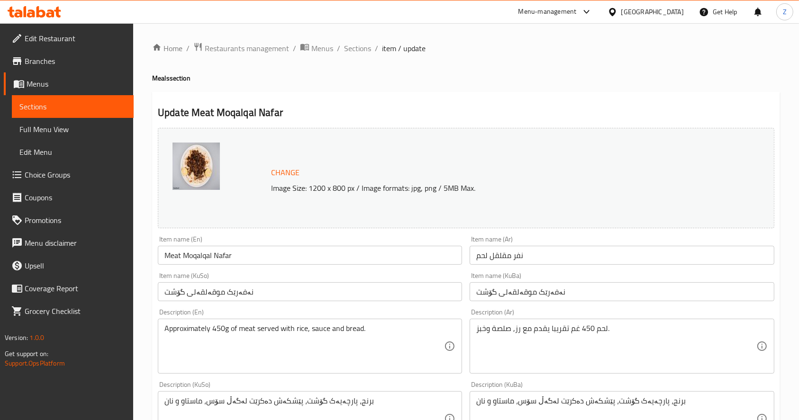
click at [439, 225] on div "Change Image Size: 1200 x 800 px / Image formats: jpg, png / 5MB Max." at bounding box center [466, 178] width 617 height 100
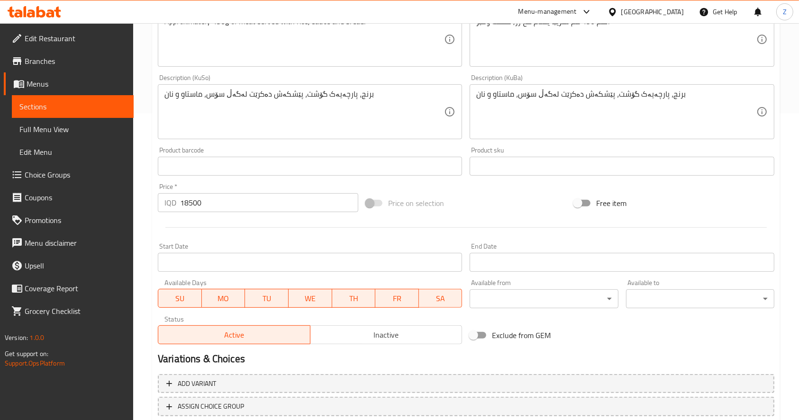
scroll to position [316, 0]
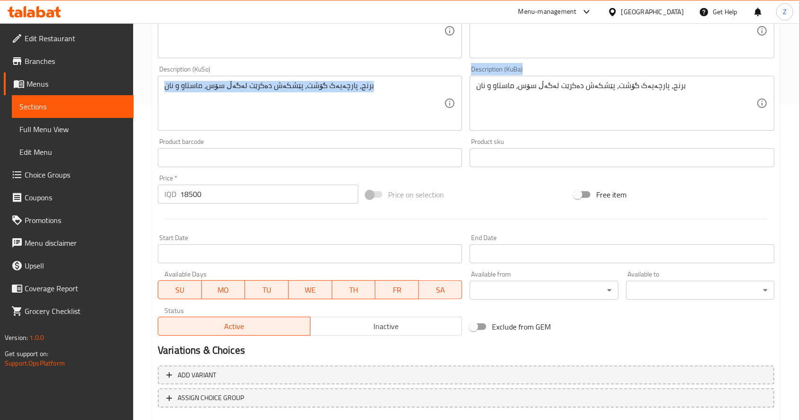
click at [485, 91] on div "Change Image Size: 1200 x 800 px / Image formats: jpg, png / 5MB Max. Item name…" at bounding box center [466, 74] width 624 height 531
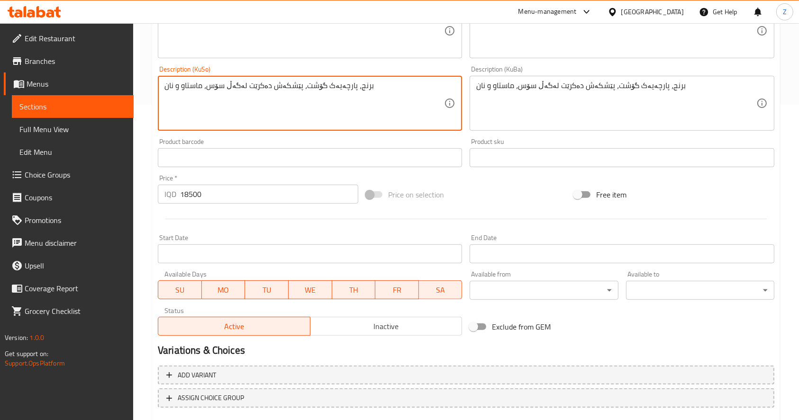
click at [334, 88] on textarea "برنج، پارچەیەک گۆشت، پێشکەش دەکرێت لەگەڵ سۆس، ماستاو و نان" at bounding box center [304, 103] width 280 height 45
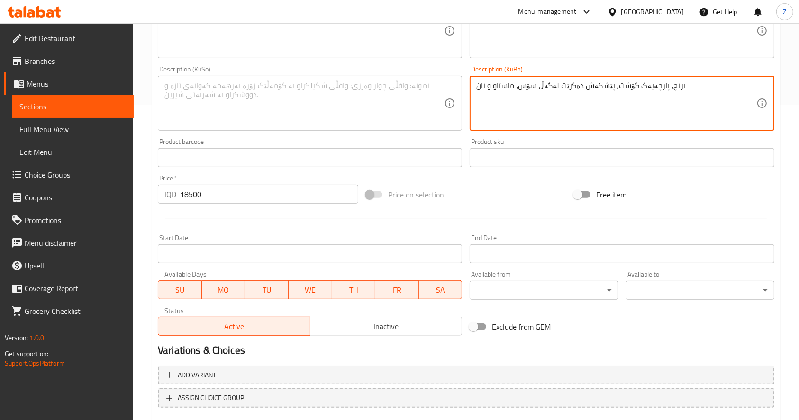
click at [577, 91] on textarea "برنج، پارچەیەک گۆشت، پێشکەش دەکرێت لەگەڵ سۆس، ماستاو و نان" at bounding box center [616, 103] width 280 height 45
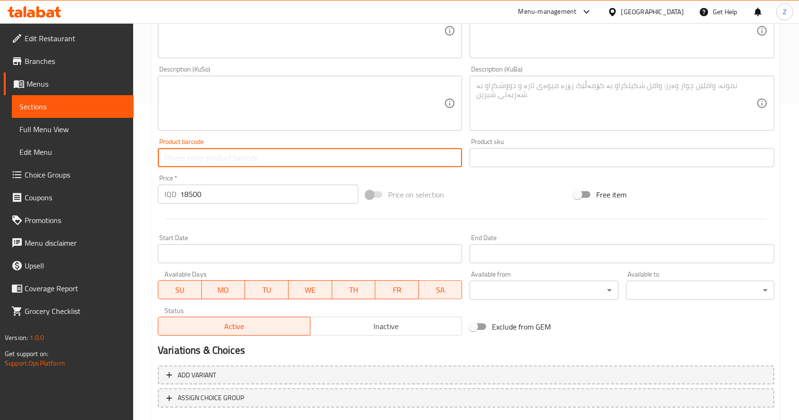
drag, startPoint x: 455, startPoint y: 150, endPoint x: 452, endPoint y: 145, distance: 5.1
click at [454, 148] on input "text" at bounding box center [310, 157] width 304 height 19
click at [304, 177] on div "Price   * IQD 18500 Price *" at bounding box center [258, 189] width 200 height 29
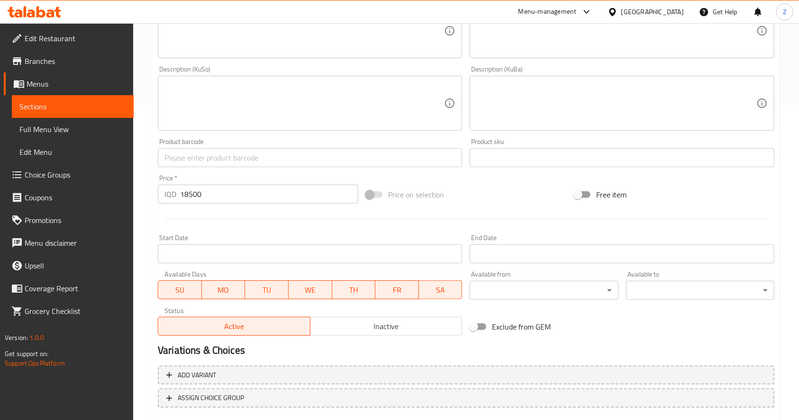
scroll to position [372, 0]
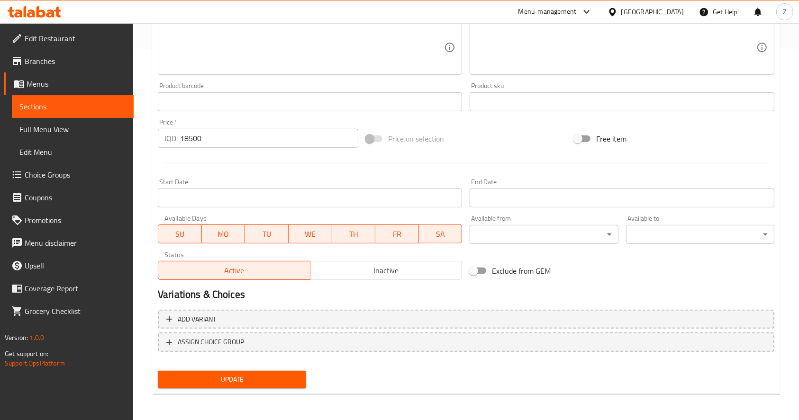
click at [262, 378] on span "Update" at bounding box center [231, 380] width 133 height 12
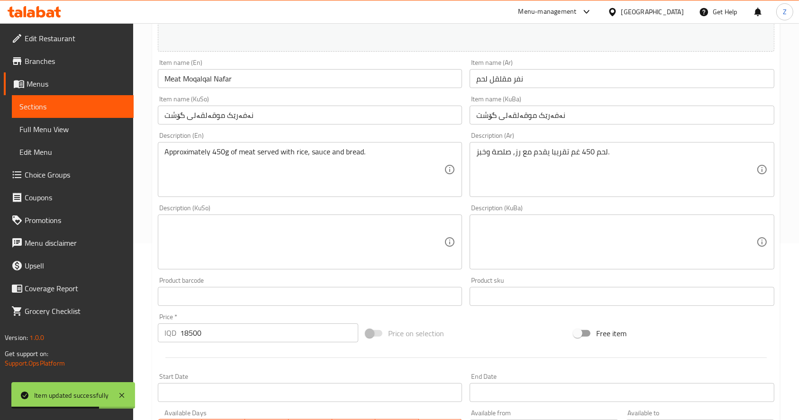
scroll to position [0, 0]
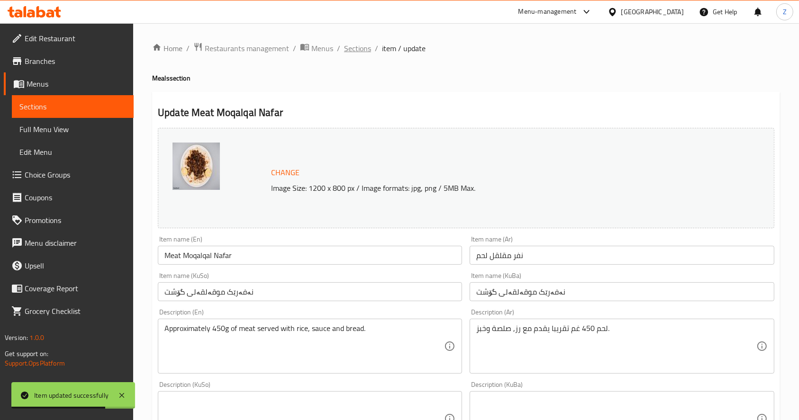
click at [349, 47] on span "Sections" at bounding box center [357, 48] width 27 height 11
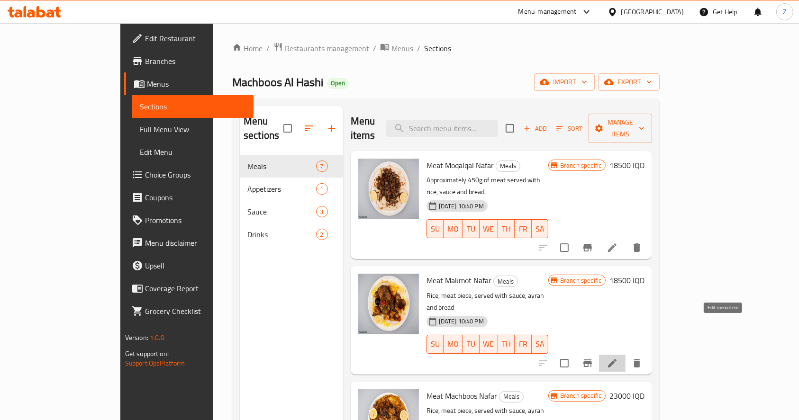
click at [618, 358] on icon at bounding box center [612, 363] width 11 height 11
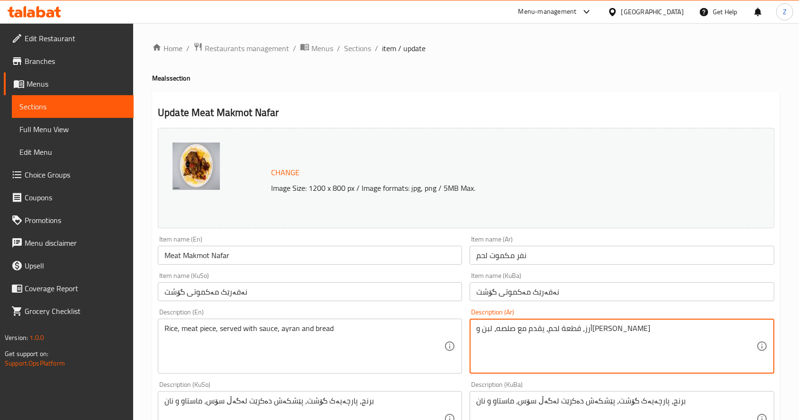
click at [573, 331] on textarea "أرز، قطعة لحم، يقدم مع صلصه، لبن وخبز" at bounding box center [616, 346] width 280 height 45
paste textarea "لحم 500 غم تقريبا يقدم مع رز, صلصة وخبز."
type textarea "لحم 500 غم تقريبا يقدم مع رز, صلصة وخبز."
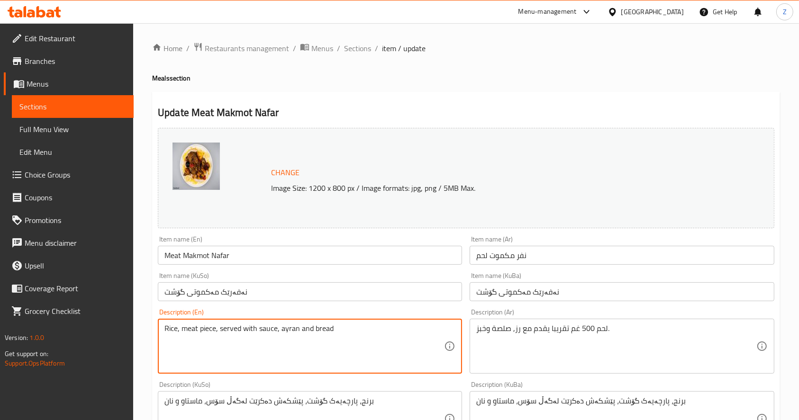
click at [289, 334] on textarea "Rice, meat piece, served with sauce, ayran and bread" at bounding box center [304, 346] width 280 height 45
paste textarea "Approximately 500g of meat served with rice, sauce, and bread."
type textarea "Approximately 500g of meat served with rice, sauce, and bread."
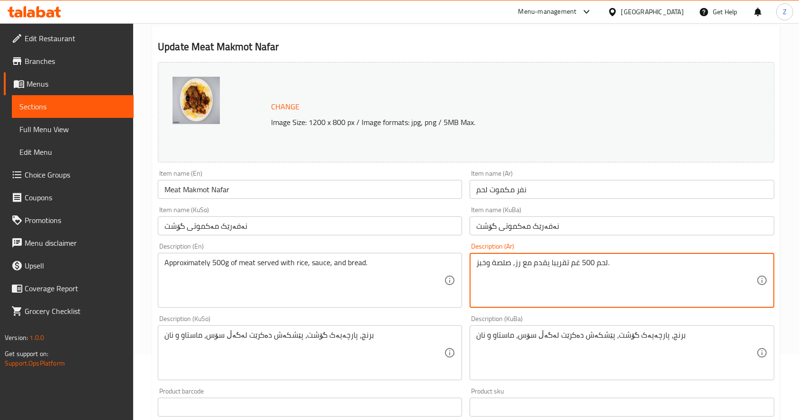
scroll to position [126, 0]
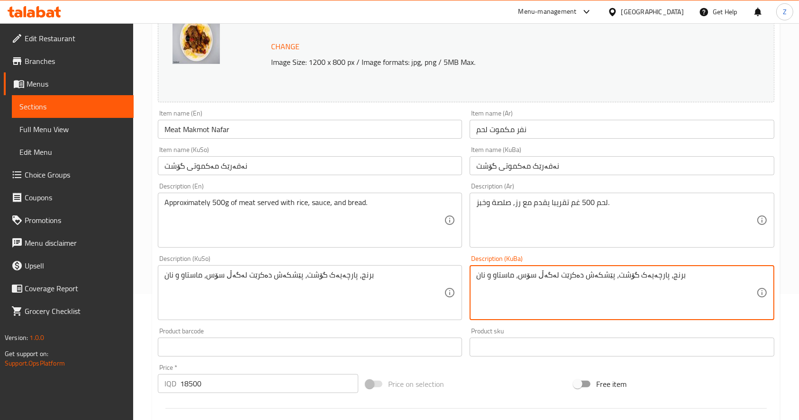
click at [517, 281] on textarea "برنج، پارچەیەک گۆشت، پێشکەش دەکرێت لەگەڵ سۆس، ماستاو و نان" at bounding box center [616, 293] width 280 height 45
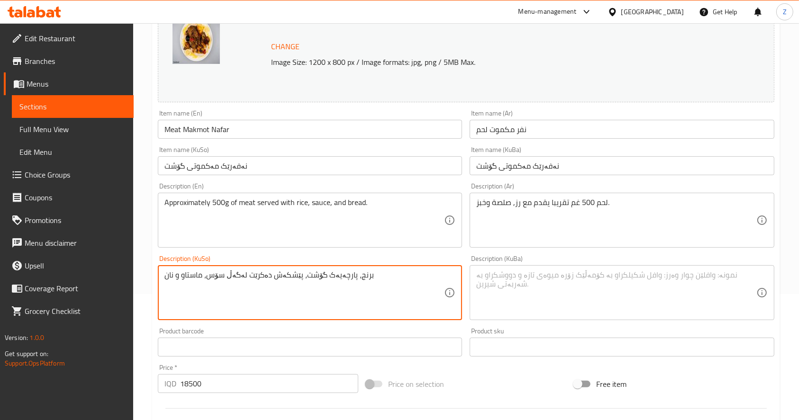
click at [328, 287] on textarea "برنج، پارچەیەک گۆشت، پێشکەش دەکرێت لەگەڵ سۆس، ماستاو و نان" at bounding box center [304, 293] width 280 height 45
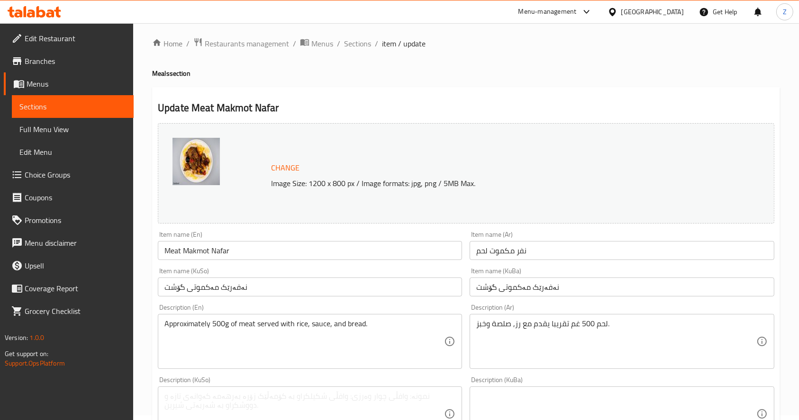
scroll to position [0, 0]
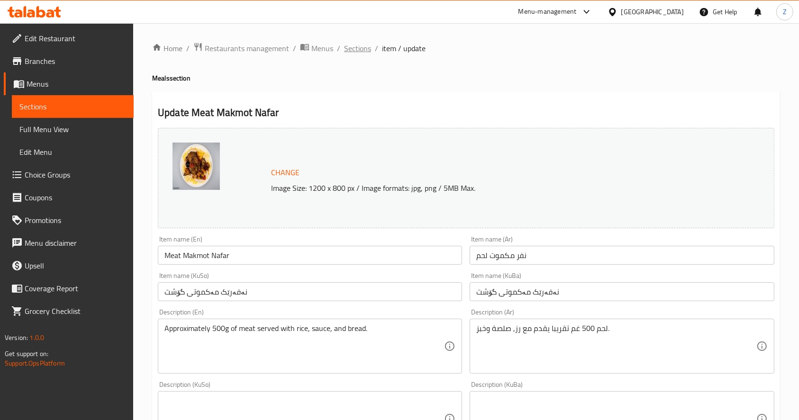
click at [350, 46] on span "Sections" at bounding box center [357, 48] width 27 height 11
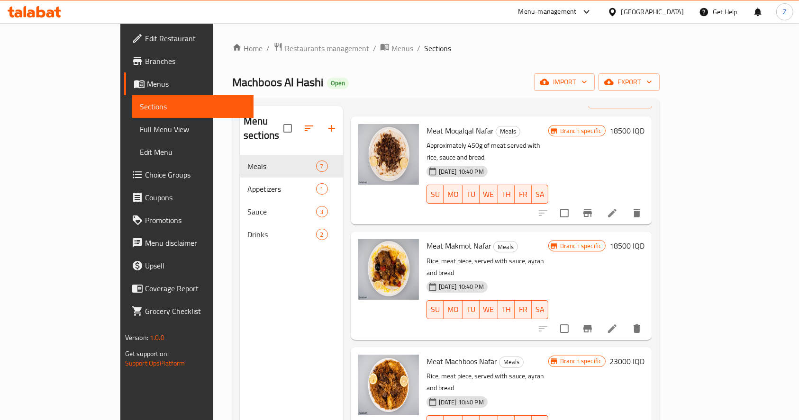
scroll to position [63, 0]
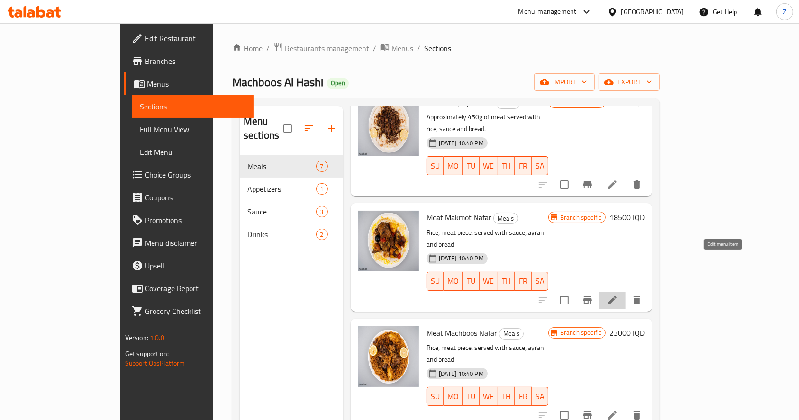
click at [618, 295] on icon at bounding box center [612, 300] width 11 height 11
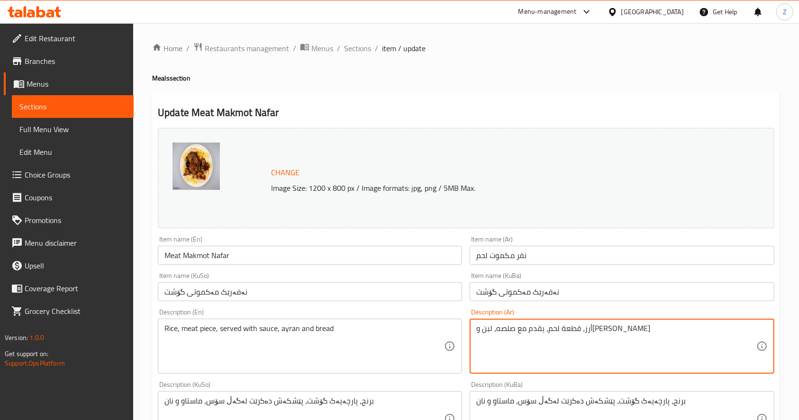
click at [571, 333] on textarea "أرز، قطعة لحم، يقدم مع صلصه، لبن وخبز" at bounding box center [616, 346] width 280 height 45
paste textarea "لحم 500 غم تقريبا يقدم مع رز, صلصة وخبز."
type textarea "لحم 500 غم تقريبا يقدم مع رز, صلصة وخبز."
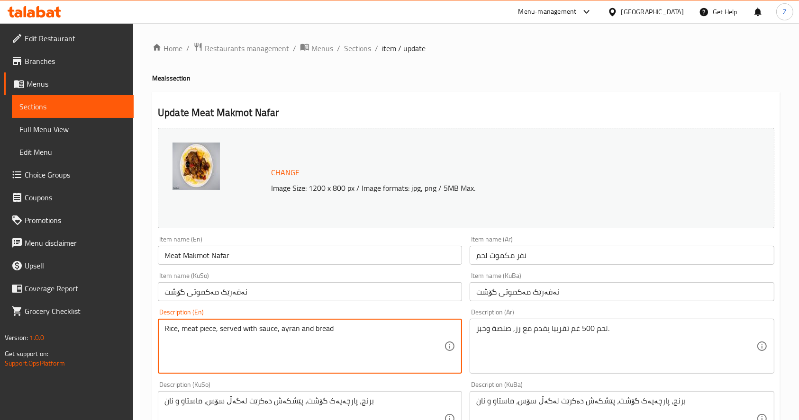
click at [266, 332] on textarea "Rice, meat piece, served with sauce, ayran and bread" at bounding box center [304, 346] width 280 height 45
paste textarea "Approximately 500g of meat served with rice, sauce, and bread."
type textarea "Approximately 500g of meat served with rice, sauce, and bread."
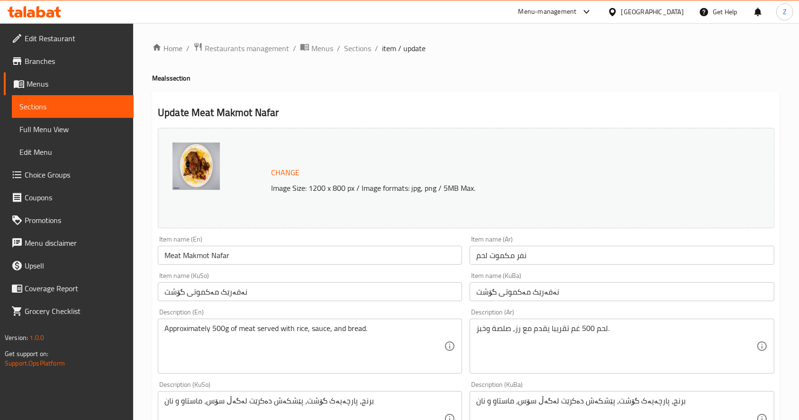
drag, startPoint x: 573, startPoint y: 326, endPoint x: 555, endPoint y: 329, distance: 17.4
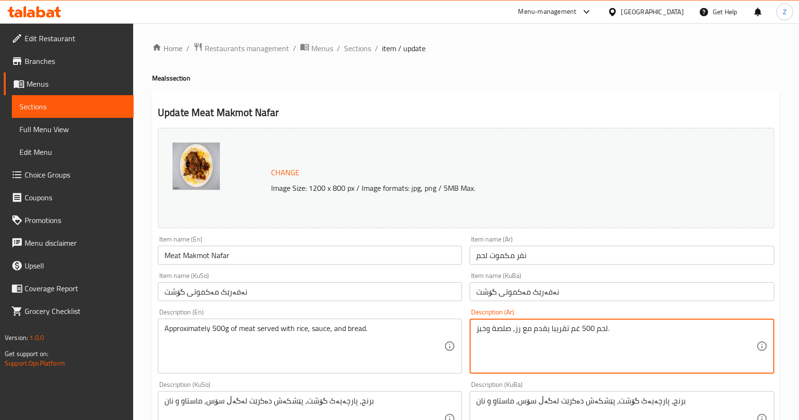
click at [514, 330] on textarea "لحم 500 غم تقريبا يقدم مع رز, صلصة وخبز." at bounding box center [616, 346] width 280 height 45
click at [512, 328] on textarea "لحم 500 غم تقريبا يقدم مع رز أبيض, رز أصفر, صلصة وخبز." at bounding box center [616, 346] width 280 height 45
click at [513, 326] on textarea "لحم 500 غم تقريبا يقدم مع رز أبيض, رز أصفر, خ صلصة وخبز." at bounding box center [616, 346] width 280 height 45
click at [516, 328] on textarea "لحم 500 غم تقريبا يقدم مع رز أبيض, رز أصفر, خضار مشوية, صلصة وخبز." at bounding box center [616, 346] width 280 height 45
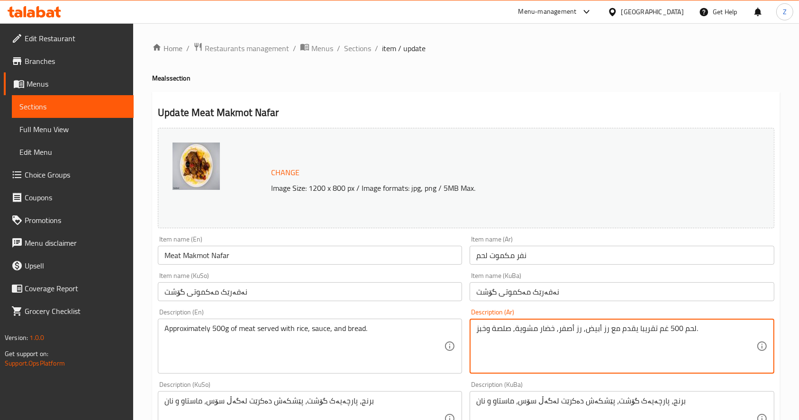
click at [516, 328] on textarea "لحم 500 غم تقريبا يقدم مع رز أبيض, رز أصفر, خضار مشوية, صلصة وخبز." at bounding box center [616, 346] width 280 height 45
type textarea "لحم 500 غم تقريبا يقدم مع رز أبيض, رز أصفر, خضار مشوية, صلصة وخبز."
click at [313, 328] on textarea "Approximately 500g of meat served with rice, sauce, and bread." at bounding box center [304, 346] width 280 height 45
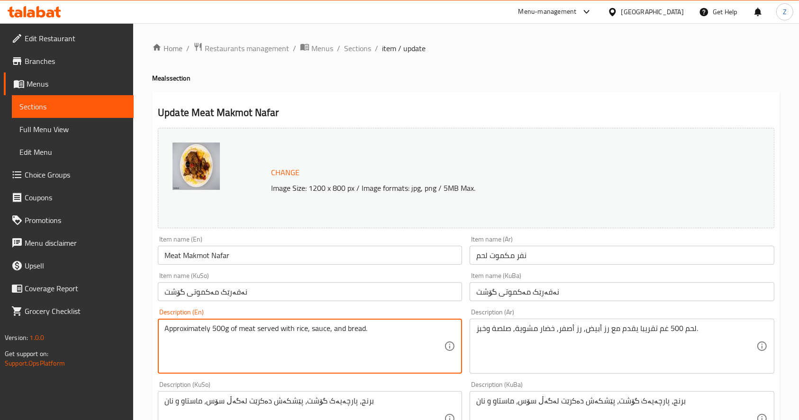
click at [313, 328] on textarea "Approximately 500g of meat served with rice, sauce, and bread." at bounding box center [304, 346] width 280 height 45
paste textarea "white rice, yellow rice, grilled vegetables, sauce"
click at [285, 345] on textarea "Approximately 500g of meat served with white rice, yellow rice, grilled vegetab…" at bounding box center [304, 346] width 280 height 45
type textarea "Approximately 500g of meat served with white rice, yellow rice, grilled vegetab…"
click at [211, 382] on div "Description (KuSo) برنج، پارچەیەک گۆشت، پێشکەش دەکرێت لەگەڵ سۆس، ماستاو و نان D…" at bounding box center [310, 414] width 304 height 65
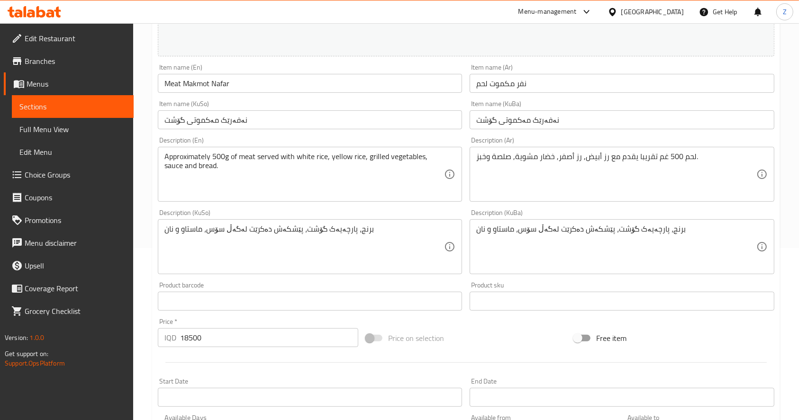
scroll to position [190, 0]
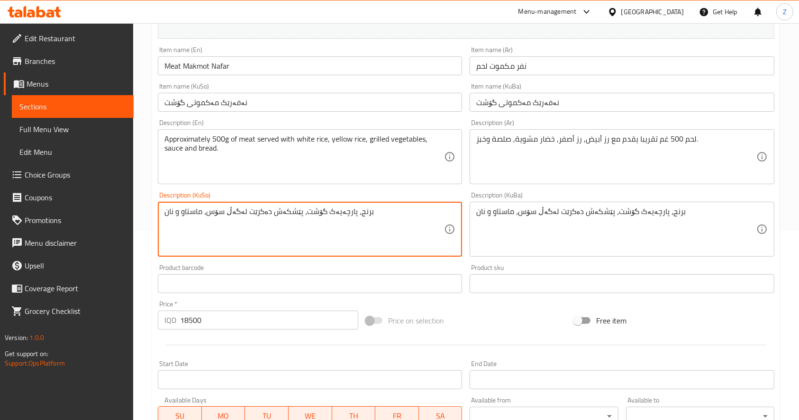
click at [246, 219] on textarea "برنج، پارچەیەک گۆشت، پێشکەش دەکرێت لەگەڵ سۆس، ماستاو و نان" at bounding box center [304, 229] width 280 height 45
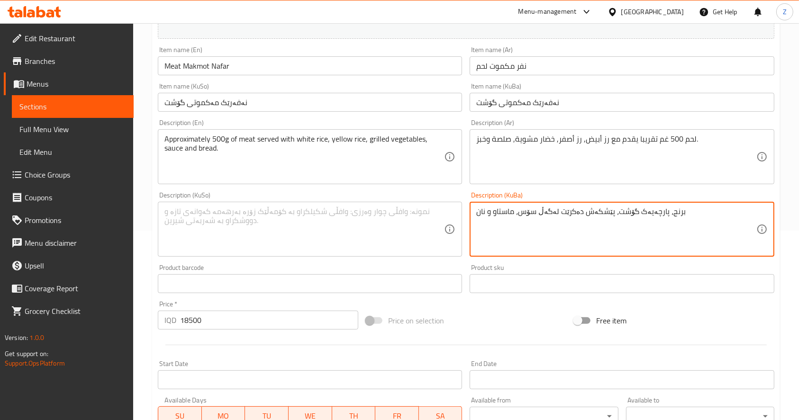
click at [517, 220] on textarea "برنج، پارچەیەک گۆشت، پێشکەش دەکرێت لەگەڵ سۆس، ماستاو و نان" at bounding box center [616, 229] width 280 height 45
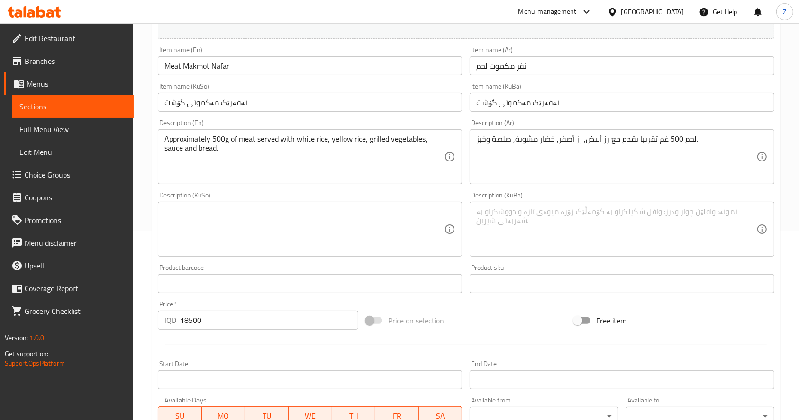
click at [374, 261] on div "Product barcode Product barcode" at bounding box center [310, 279] width 312 height 36
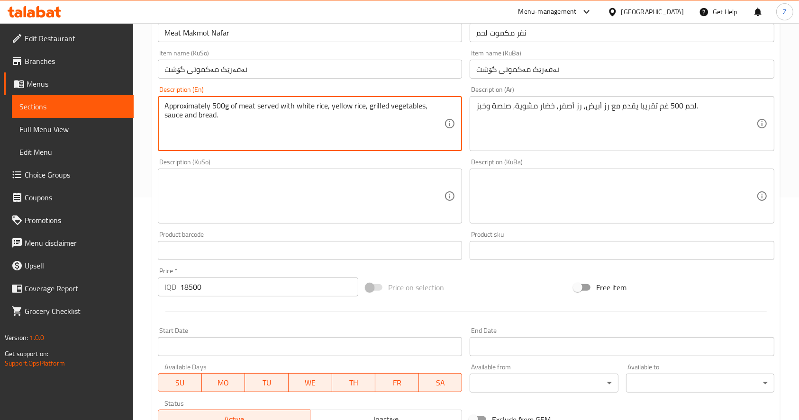
scroll to position [372, 0]
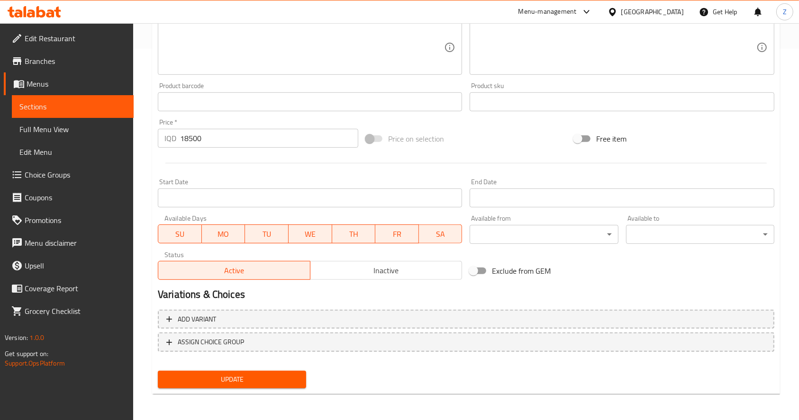
click at [235, 375] on span "Update" at bounding box center [231, 380] width 133 height 12
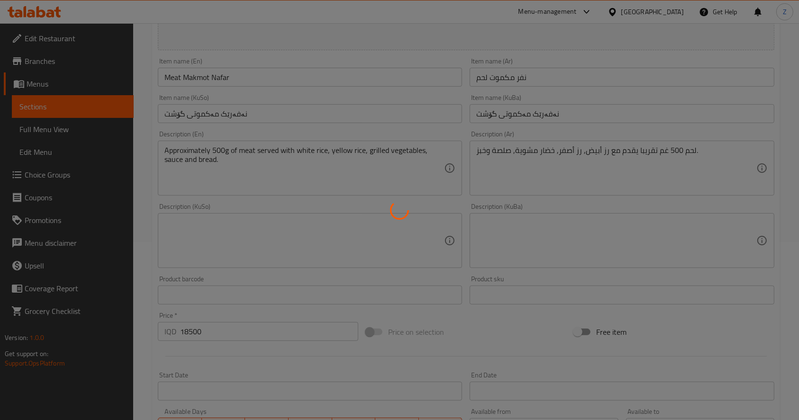
scroll to position [0, 0]
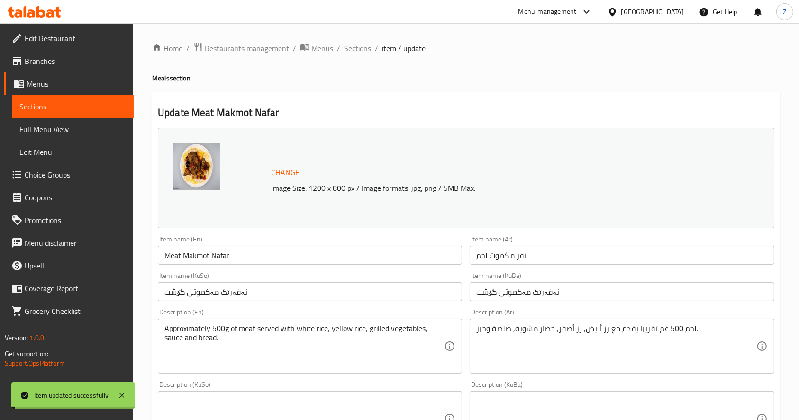
click at [357, 49] on span "Sections" at bounding box center [357, 48] width 27 height 11
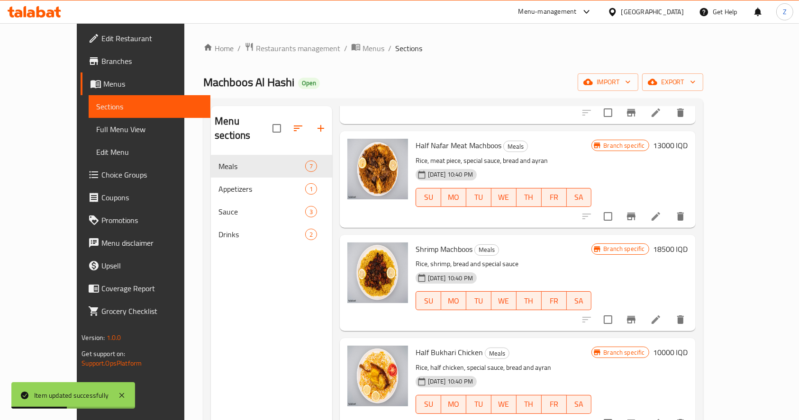
scroll to position [340, 0]
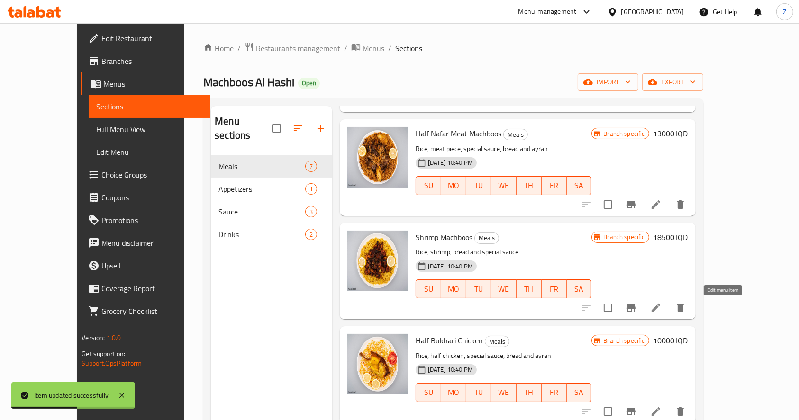
click at [660, 311] on icon at bounding box center [656, 308] width 9 height 9
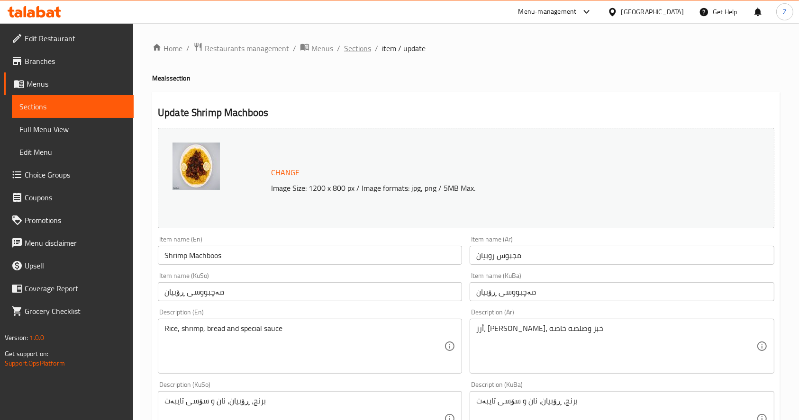
click at [361, 48] on span "Sections" at bounding box center [357, 48] width 27 height 11
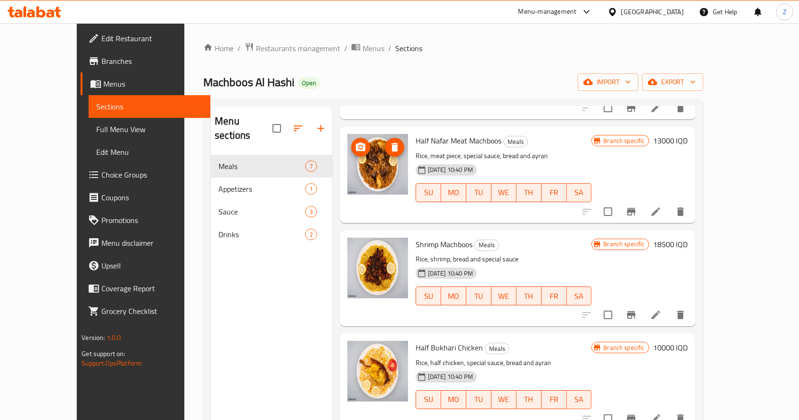
scroll to position [340, 0]
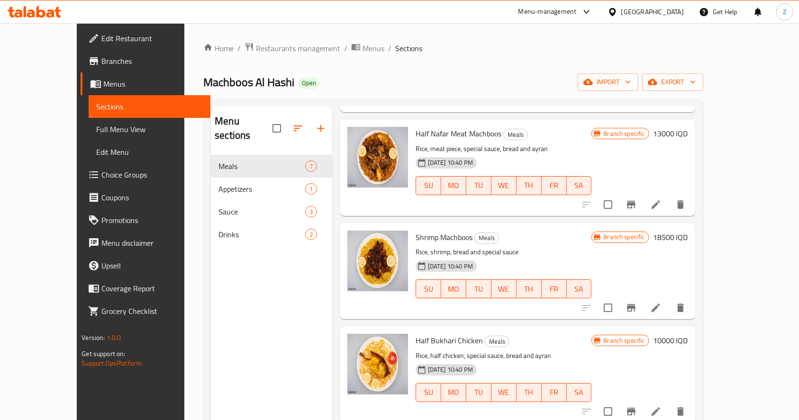
click at [662, 308] on icon at bounding box center [655, 307] width 11 height 11
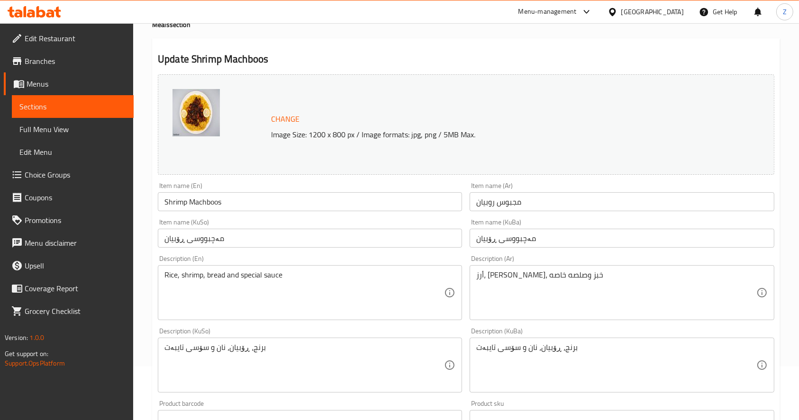
scroll to position [126, 0]
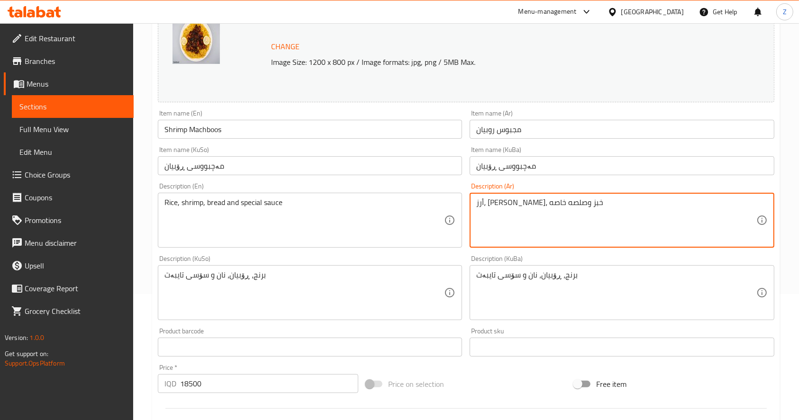
click at [532, 201] on textarea "أرز، روبيان، خبز وصلصه خاصه" at bounding box center [616, 220] width 280 height 45
paste textarea "وبيان 400 غم تقريبا يقدم مع رز, صلصة خاصة وخبز."
type textarea "روبيان 400 غم تقريبا يقدم مع رز, صلصة خاصة وخبز."
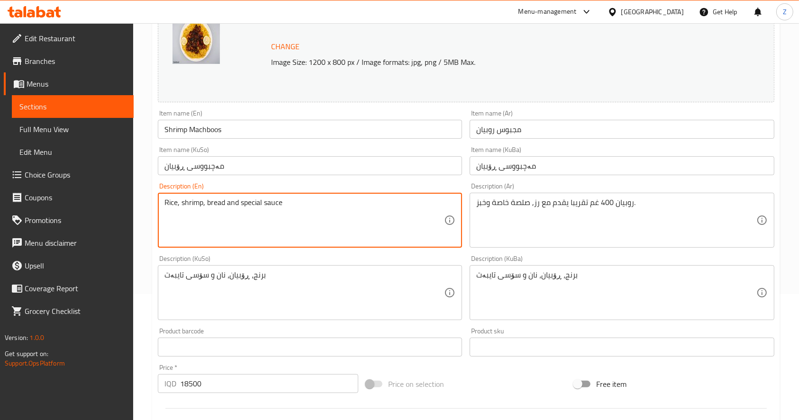
drag, startPoint x: 350, startPoint y: 215, endPoint x: 72, endPoint y: 225, distance: 278.4
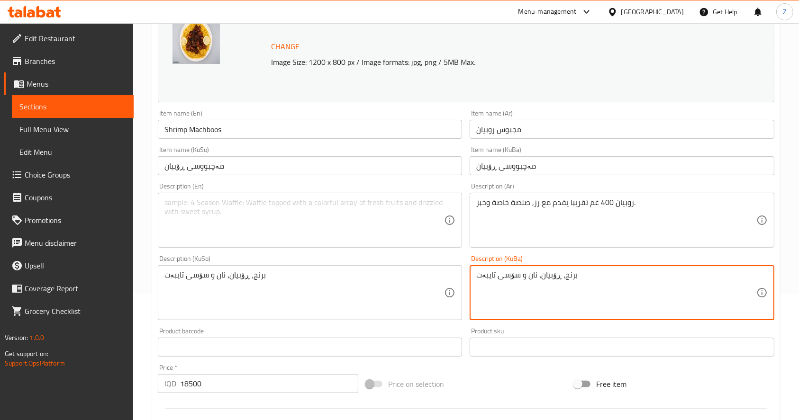
click at [526, 279] on textarea "برنج، ڕۆبیان، نان و سۆسی تایبەت" at bounding box center [616, 293] width 280 height 45
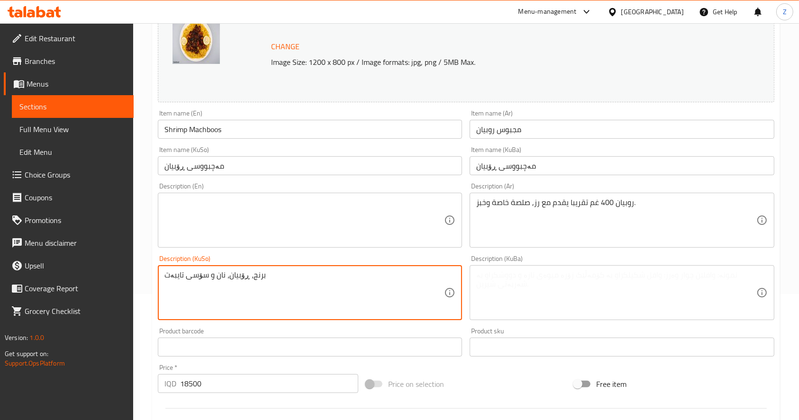
click at [270, 279] on textarea "برنج، ڕۆبیان، نان و سۆسی تایبەت" at bounding box center [304, 293] width 280 height 45
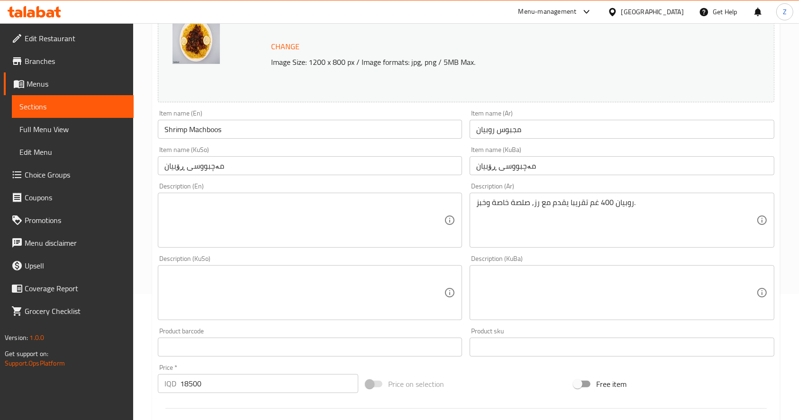
click at [387, 234] on textarea at bounding box center [304, 220] width 280 height 45
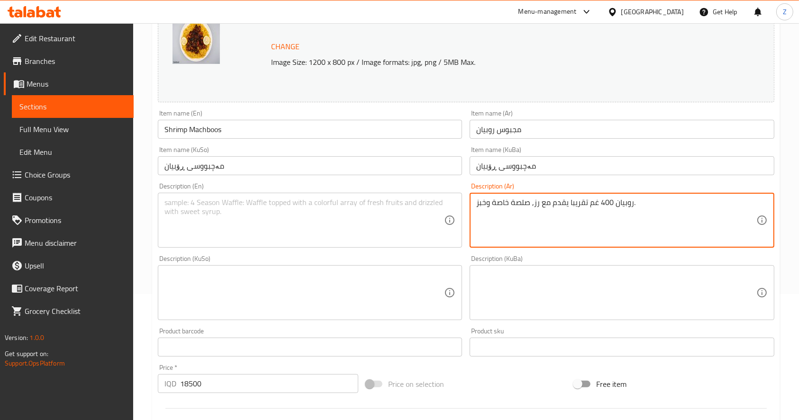
click at [549, 203] on textarea "روبيان 400 غم تقريبا يقدم مع رز, صلصة خاصة وخبز." at bounding box center [616, 220] width 280 height 45
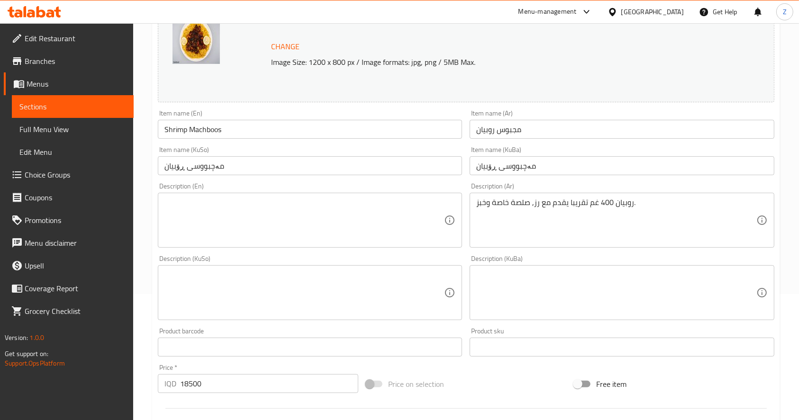
click at [272, 182] on div "Description (En) Description (En)" at bounding box center [310, 215] width 312 height 73
click at [261, 200] on textarea at bounding box center [304, 220] width 280 height 45
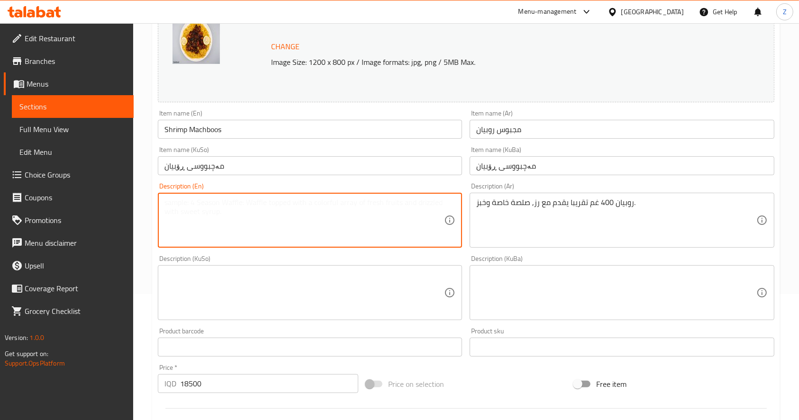
paste textarea "Shrimp approximately 400g served with rice, special sauce and bread."
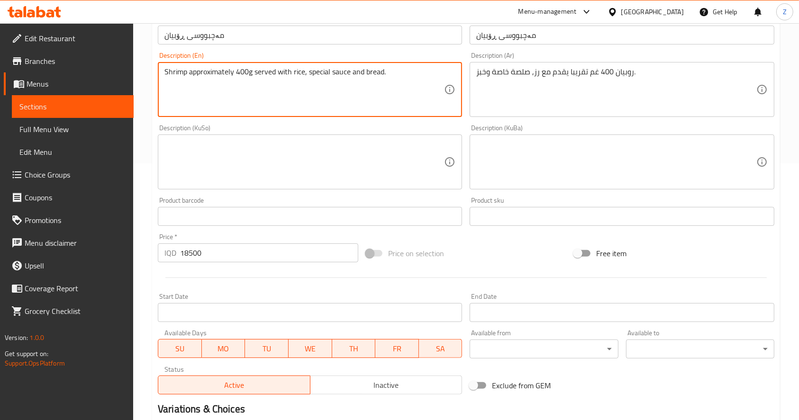
scroll to position [372, 0]
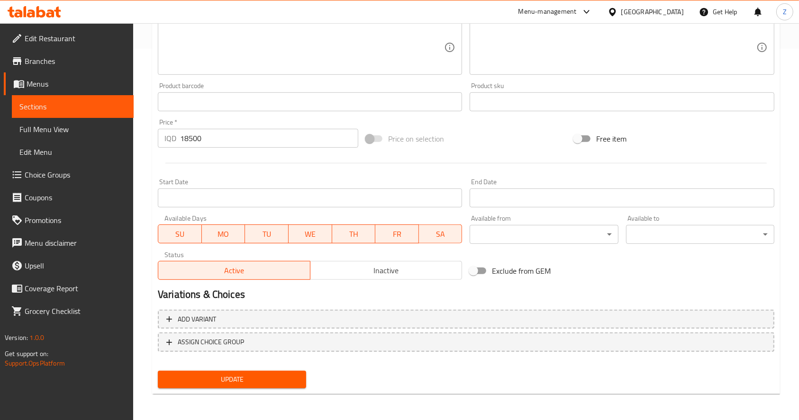
type textarea "Shrimp approximately 400g served with rice, special sauce and bread."
click at [269, 377] on span "Update" at bounding box center [231, 380] width 133 height 12
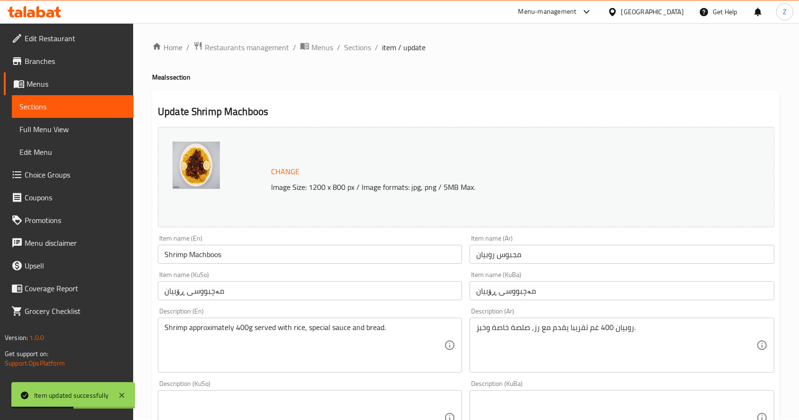
scroll to position [0, 0]
click at [365, 47] on span "Sections" at bounding box center [357, 48] width 27 height 11
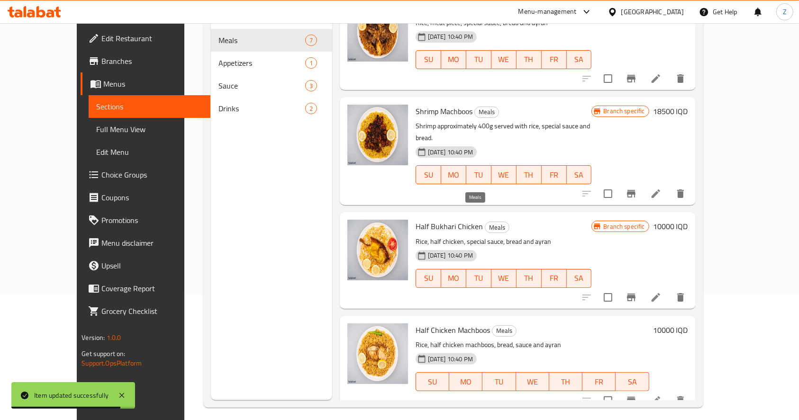
scroll to position [133, 0]
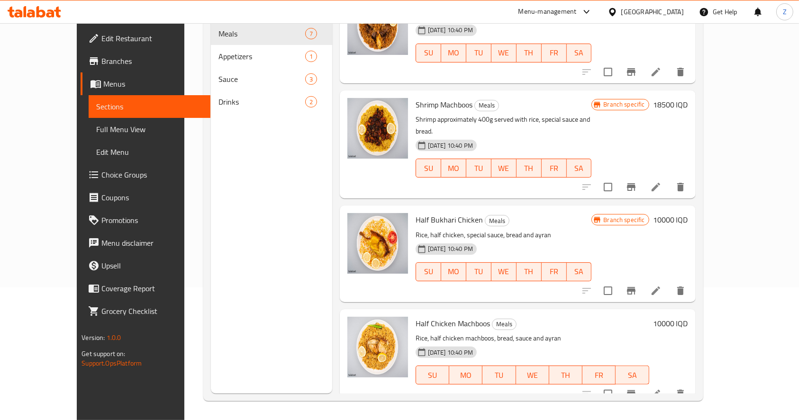
click at [669, 283] on li at bounding box center [656, 290] width 27 height 17
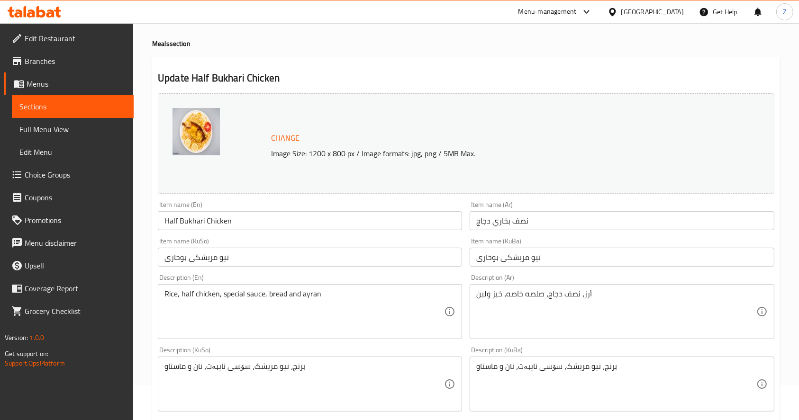
scroll to position [63, 0]
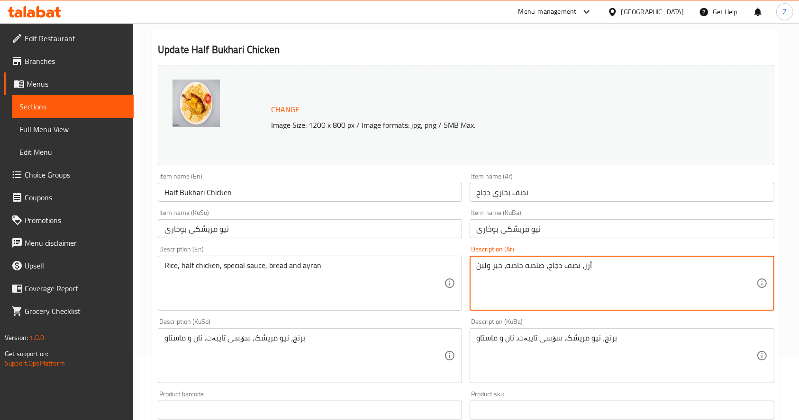
click at [538, 268] on textarea "أرز، نصف دجاج، صلصه خاصه، خبز ولبن" at bounding box center [616, 283] width 280 height 45
paste textarea "نصف حبة دجاج تقدم مع رز, صلصة خاصة وخبز."
type textarea "نصف حبة دجاج تقدم مع رز, صلصة خاصة وخبز."
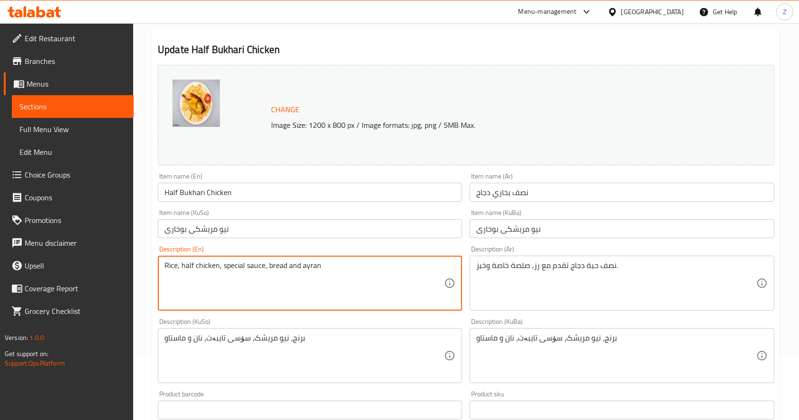
click at [308, 261] on textarea "Rice, half chicken, special sauce, bread and ayran" at bounding box center [304, 283] width 280 height 45
paste textarea "Half a chicken served with rice, special sauce and bread."
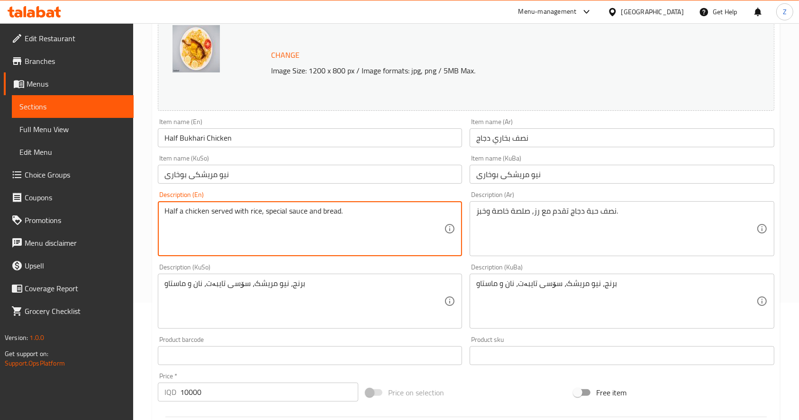
scroll to position [190, 0]
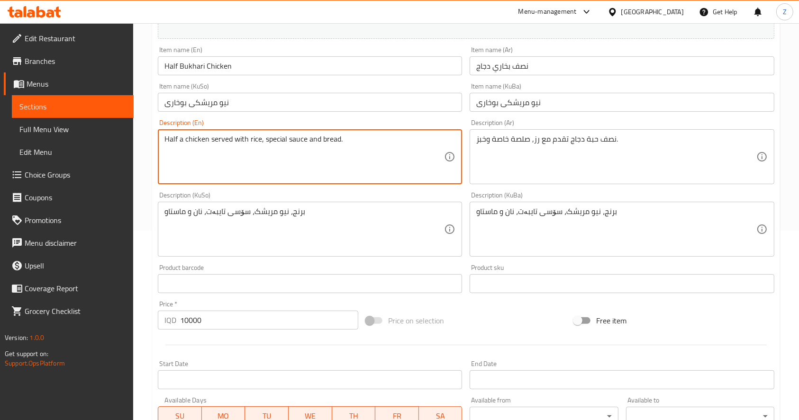
type textarea "Half a chicken served with rice, special sauce and bread."
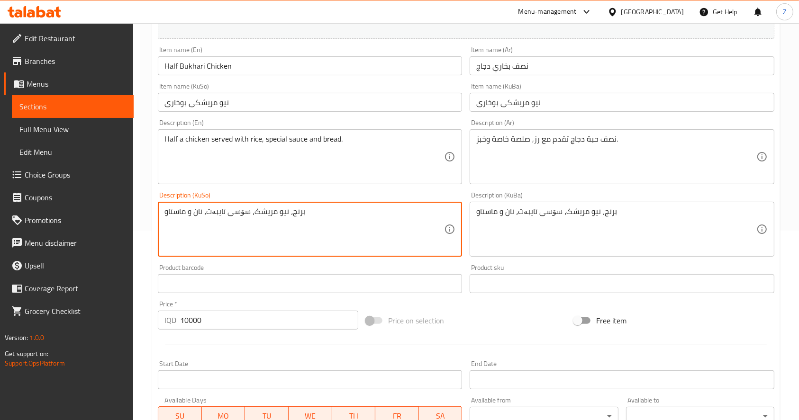
drag, startPoint x: 321, startPoint y: 212, endPoint x: 71, endPoint y: 215, distance: 250.2
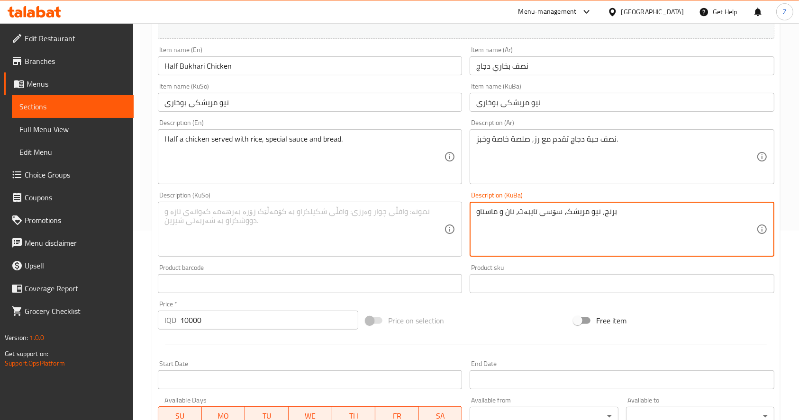
click at [563, 227] on textarea "برنج، نیو مریشک، سۆسی تایبەت، نان و ماستاو" at bounding box center [616, 229] width 280 height 45
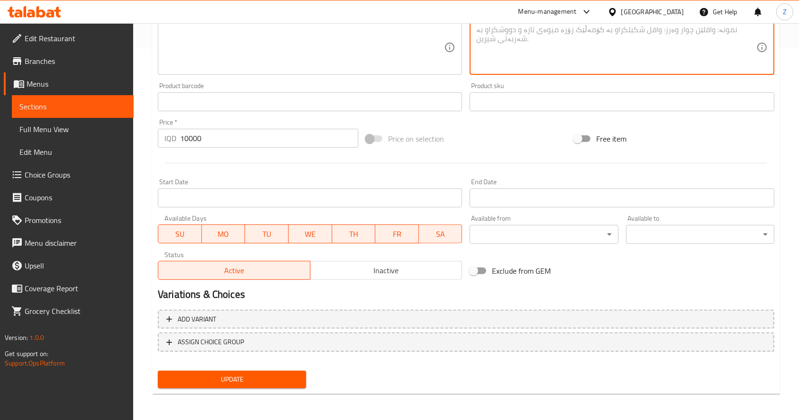
click at [242, 378] on span "Update" at bounding box center [231, 380] width 133 height 12
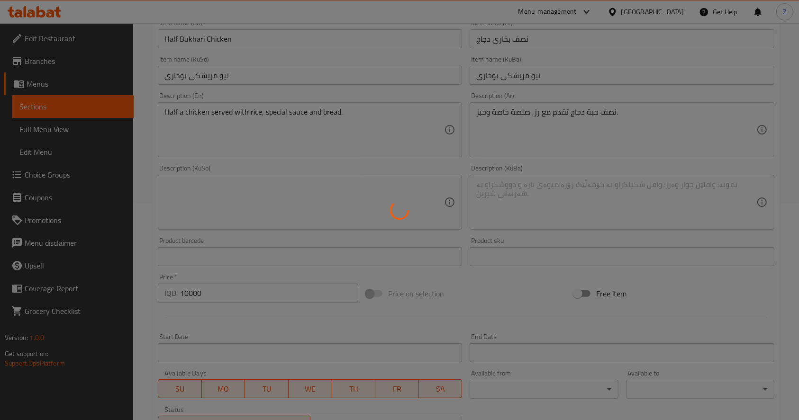
scroll to position [0, 0]
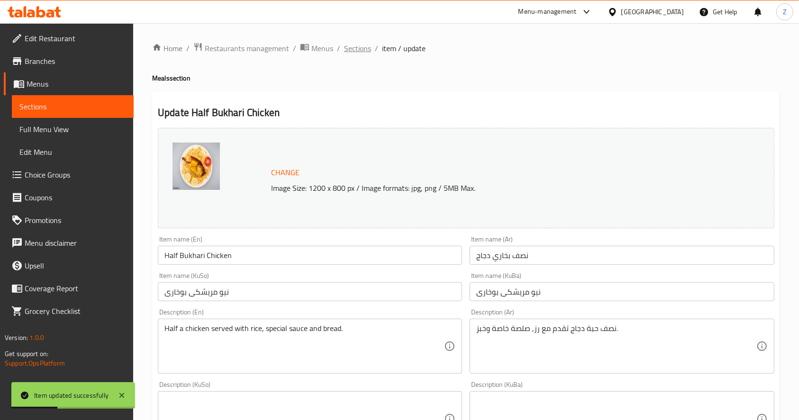
click at [358, 45] on span "Sections" at bounding box center [357, 48] width 27 height 11
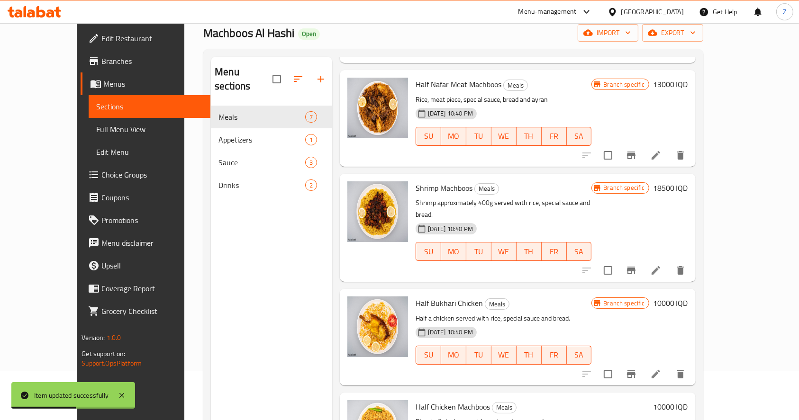
scroll to position [133, 0]
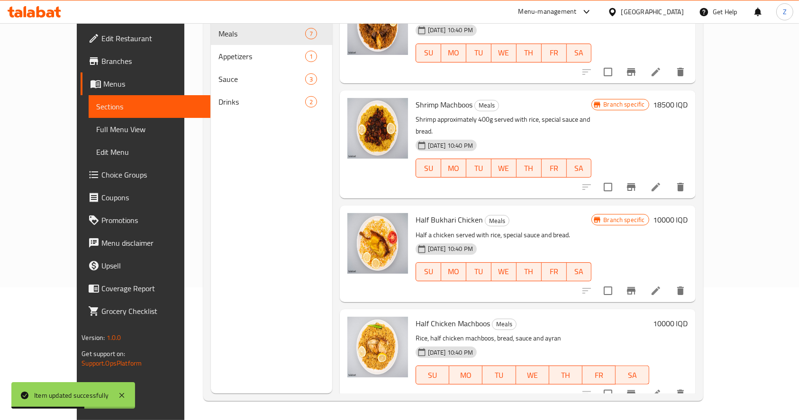
click at [662, 389] on icon at bounding box center [655, 394] width 11 height 11
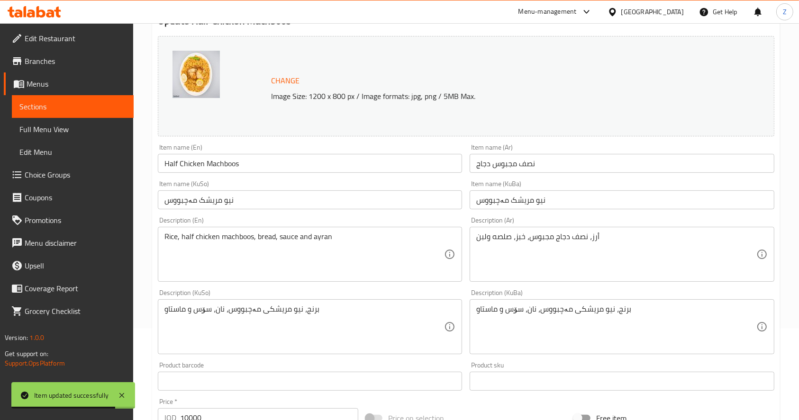
scroll to position [126, 0]
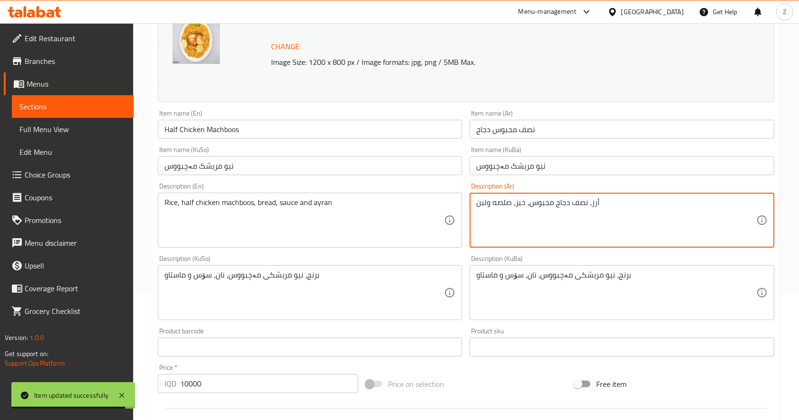
drag, startPoint x: 625, startPoint y: 213, endPoint x: 337, endPoint y: 219, distance: 288.2
paste textarea "نصف حبة دجاج مجبوس تقدم مع رز, صلصة خاصة وخبز."
type textarea "نصف حبة دجاج مجبوس تقدم مع رز, صلصة خاصة وخبز."
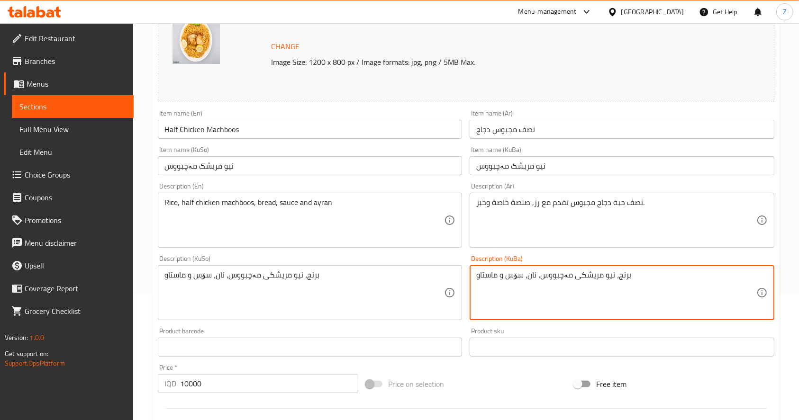
drag, startPoint x: 466, startPoint y: 276, endPoint x: 401, endPoint y: 279, distance: 65.0
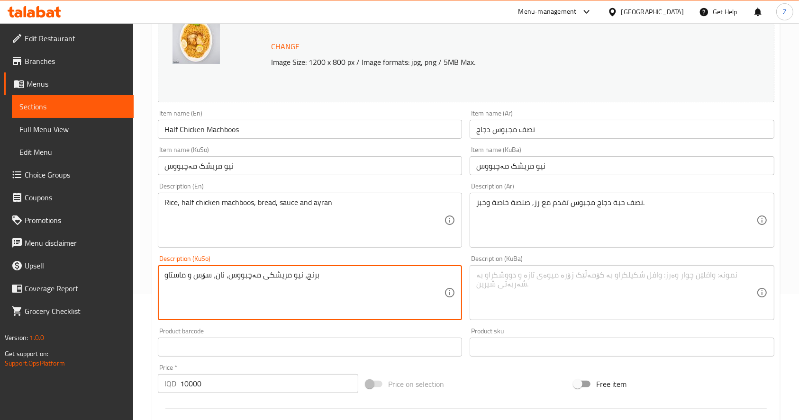
drag, startPoint x: 315, startPoint y: 287, endPoint x: 154, endPoint y: 259, distance: 163.5
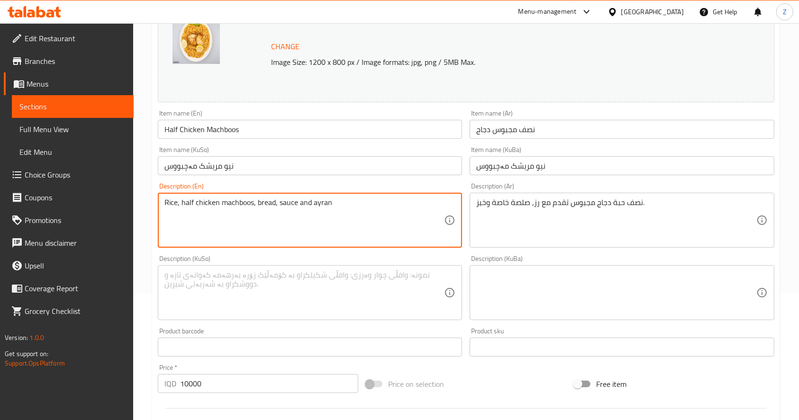
drag, startPoint x: 391, startPoint y: 217, endPoint x: 46, endPoint y: 218, distance: 344.6
click at [414, 207] on textarea at bounding box center [304, 220] width 280 height 45
paste textarea "Half a chicken Majboos served with rice, special sauce and bread."
type textarea "Half a chicken Majboos served with rice, special sauce and bread."
click at [318, 291] on textarea at bounding box center [304, 293] width 280 height 45
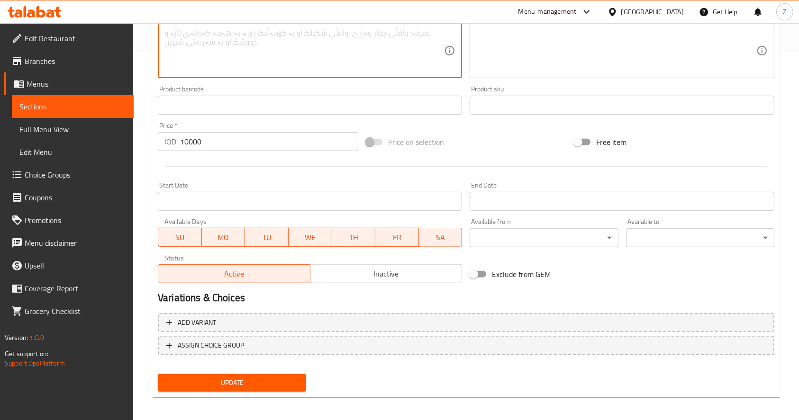
scroll to position [372, 0]
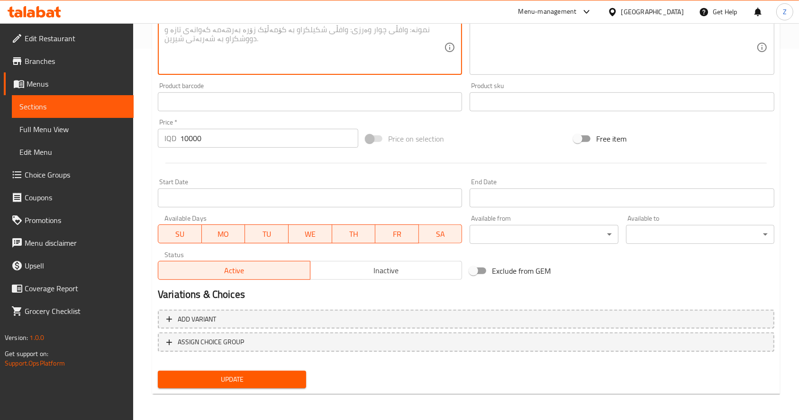
click at [271, 374] on span "Update" at bounding box center [231, 380] width 133 height 12
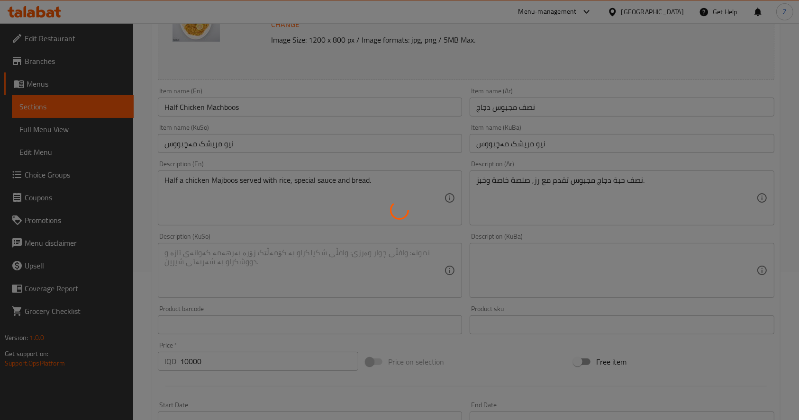
scroll to position [0, 0]
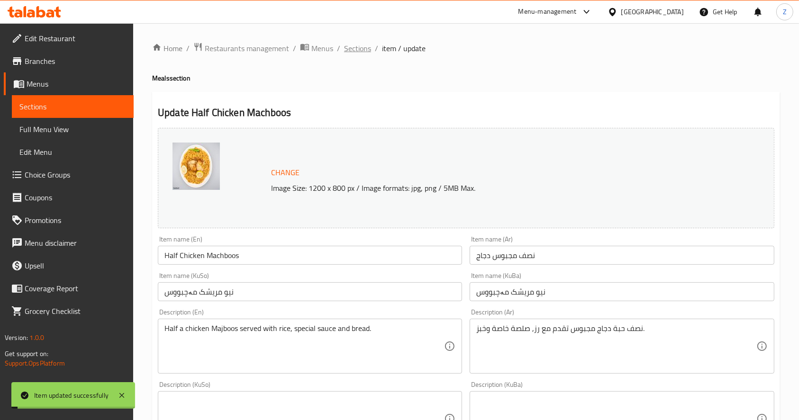
click at [345, 53] on span "Sections" at bounding box center [357, 48] width 27 height 11
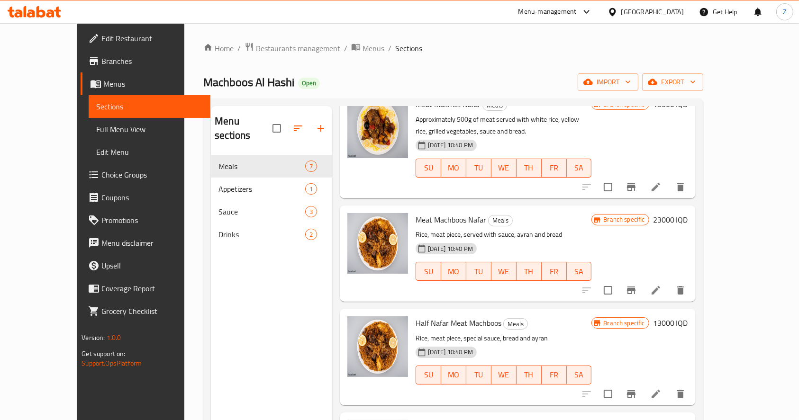
scroll to position [213, 0]
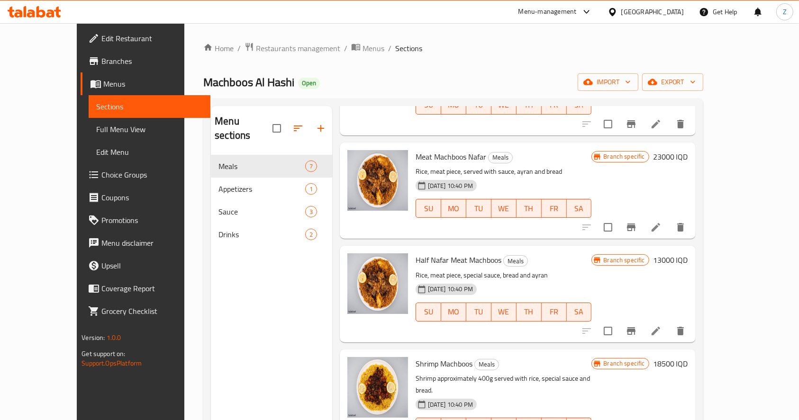
click at [686, 185] on div "Branch specific 23000 IQD" at bounding box center [639, 190] width 96 height 81
click at [660, 331] on icon at bounding box center [656, 331] width 9 height 9
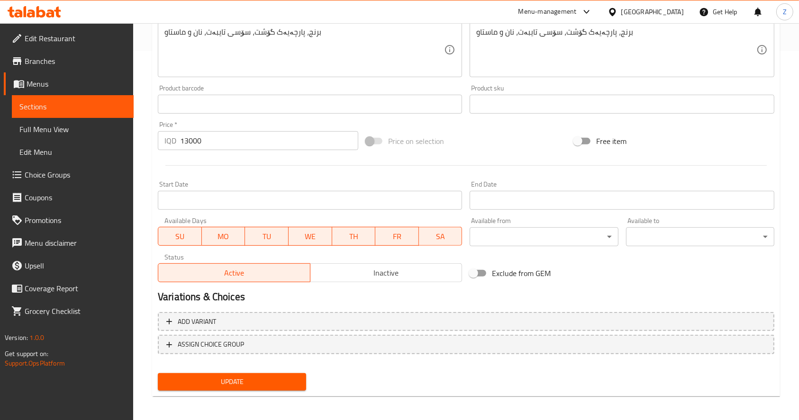
scroll to position [372, 0]
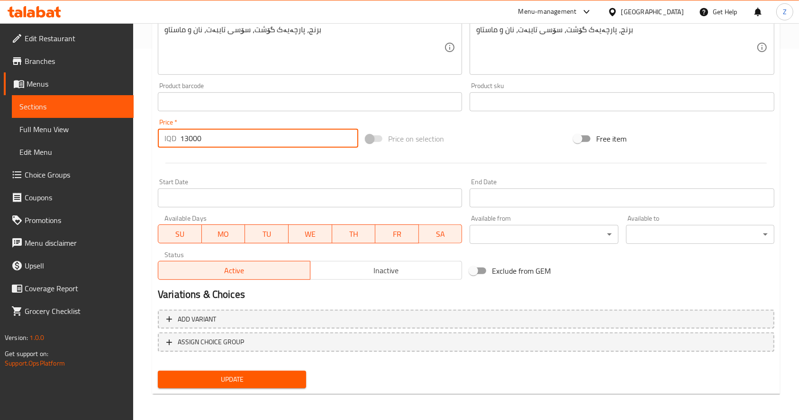
drag, startPoint x: 191, startPoint y: 139, endPoint x: 185, endPoint y: 139, distance: 6.6
click at [185, 139] on input "13000" at bounding box center [269, 138] width 178 height 19
type input "18500"
click at [318, 168] on div at bounding box center [466, 163] width 624 height 23
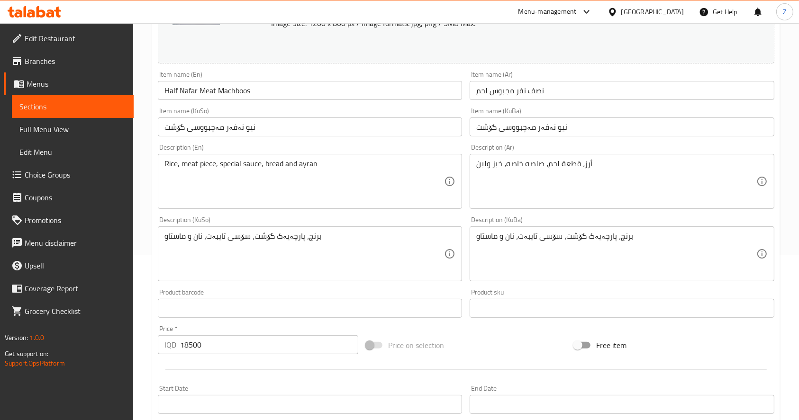
scroll to position [119, 0]
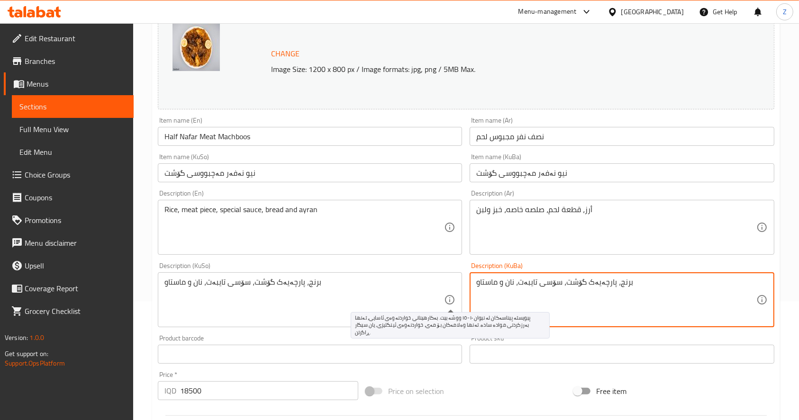
drag, startPoint x: 651, startPoint y: 298, endPoint x: 445, endPoint y: 296, distance: 205.7
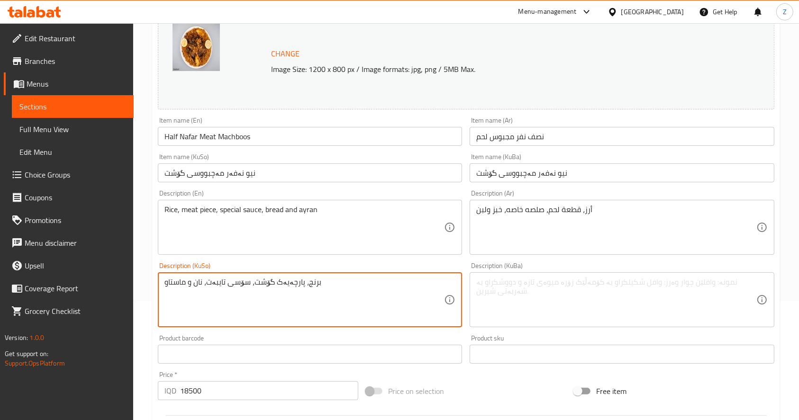
drag, startPoint x: 371, startPoint y: 282, endPoint x: 364, endPoint y: 282, distance: 6.7
click at [364, 282] on textarea "برنج، پارچەیەک گۆشت، سۆسی تایبەت، نان و ماستاو" at bounding box center [304, 300] width 280 height 45
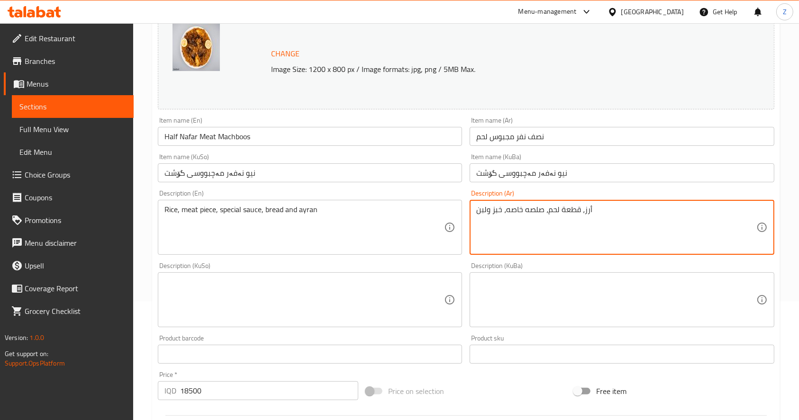
click at [611, 213] on textarea "أرز، قطعة لحم، صلصه خاصه، خبز ولبن" at bounding box center [616, 227] width 280 height 45
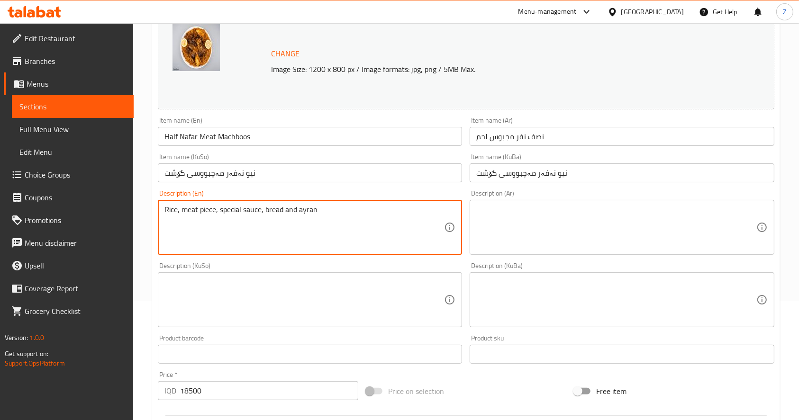
click at [364, 212] on textarea "Rice, meat piece, special sauce, bread and ayran" at bounding box center [304, 227] width 280 height 45
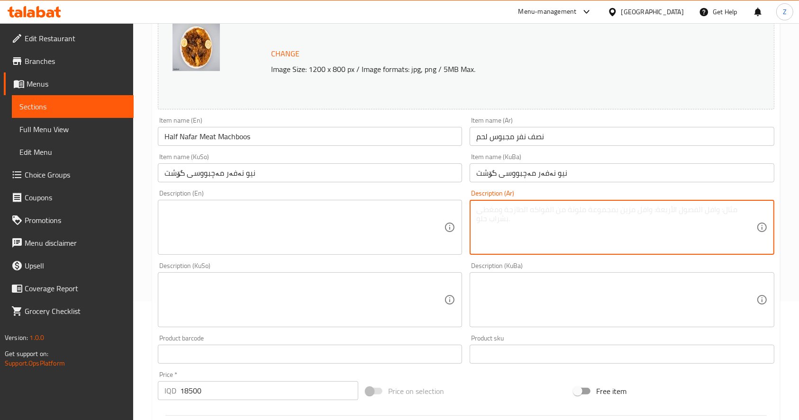
click at [536, 232] on textarea at bounding box center [616, 227] width 280 height 45
click at [330, 225] on textarea at bounding box center [304, 227] width 280 height 45
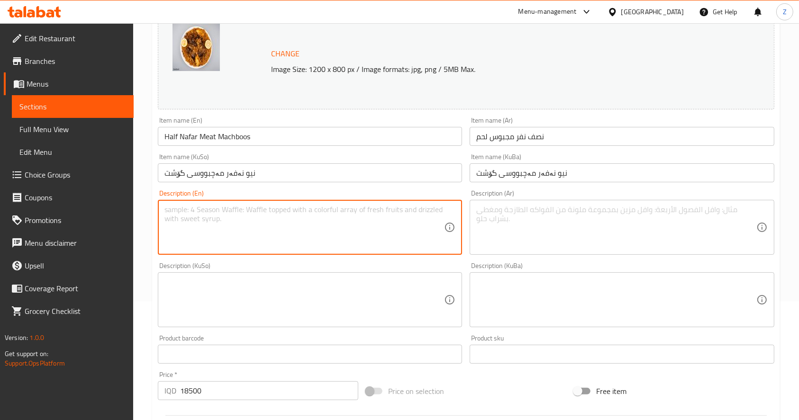
click at [299, 272] on div "Description (KuSo) Description (KuSo)" at bounding box center [310, 295] width 304 height 65
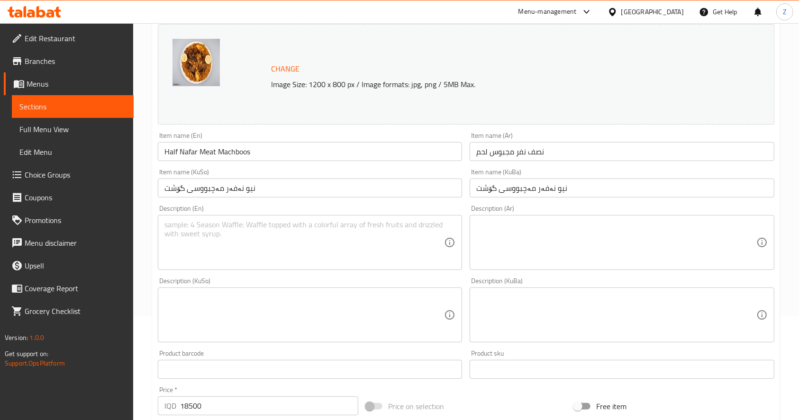
scroll to position [0, 0]
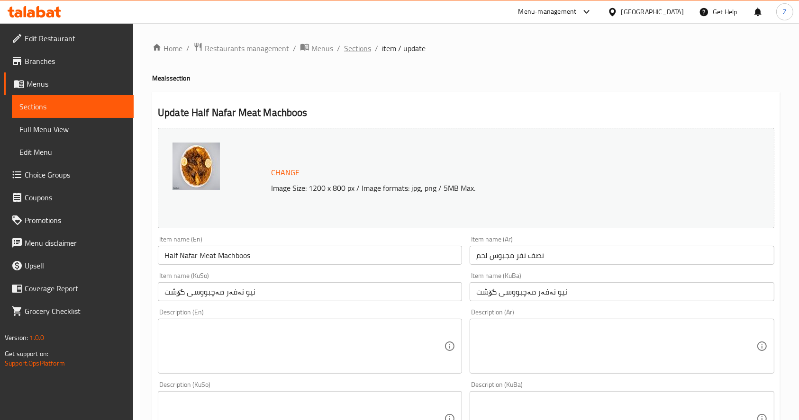
click at [359, 51] on span "Sections" at bounding box center [357, 48] width 27 height 11
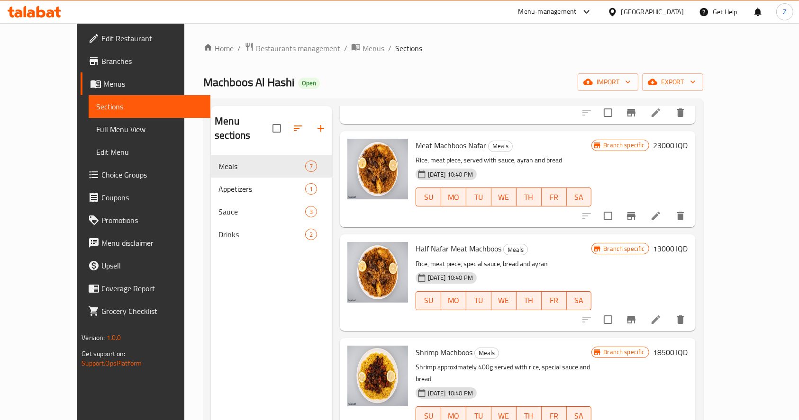
scroll to position [253, 0]
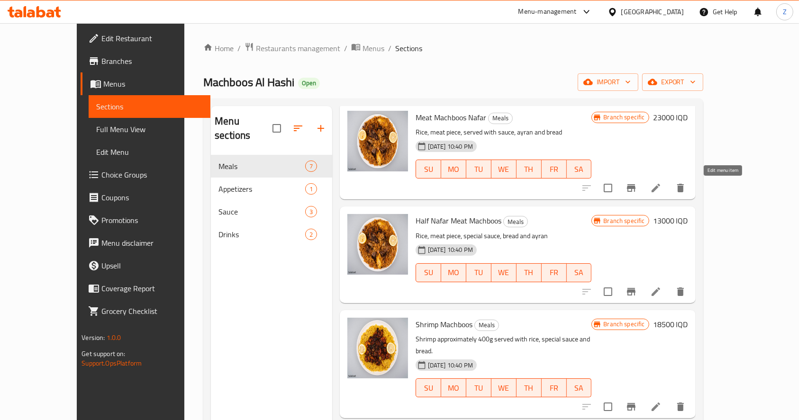
click at [662, 190] on icon at bounding box center [655, 187] width 11 height 11
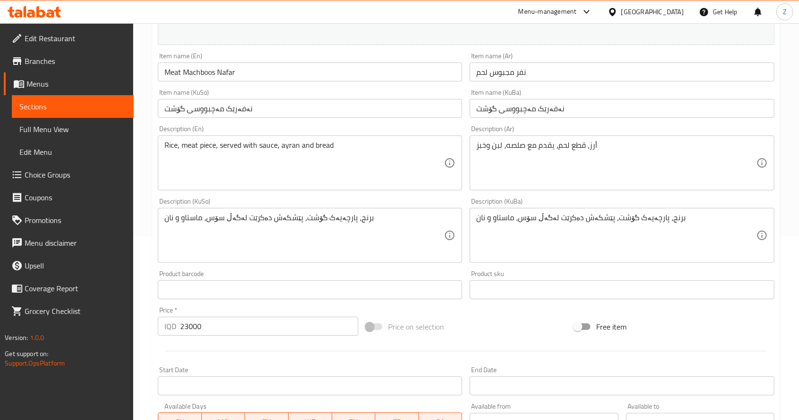
scroll to position [190, 0]
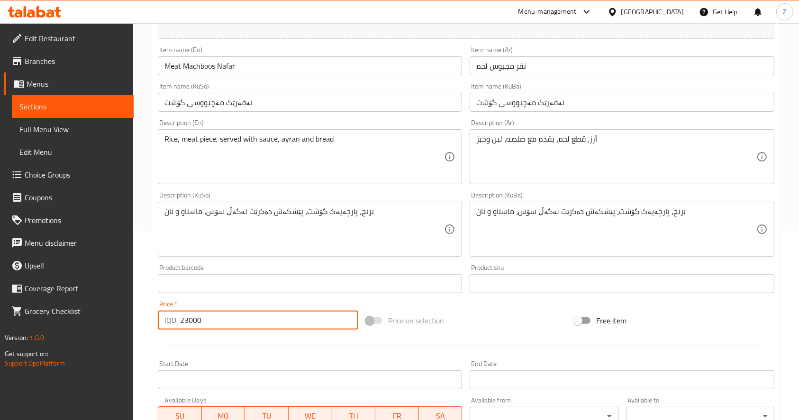
drag, startPoint x: 191, startPoint y: 324, endPoint x: 115, endPoint y: 323, distance: 76.3
click at [101, 324] on div "Edit Restaurant Branches Menus Sections Full Menu View Edit Menu Choice Groups …" at bounding box center [399, 218] width 799 height 769
type input "18500"
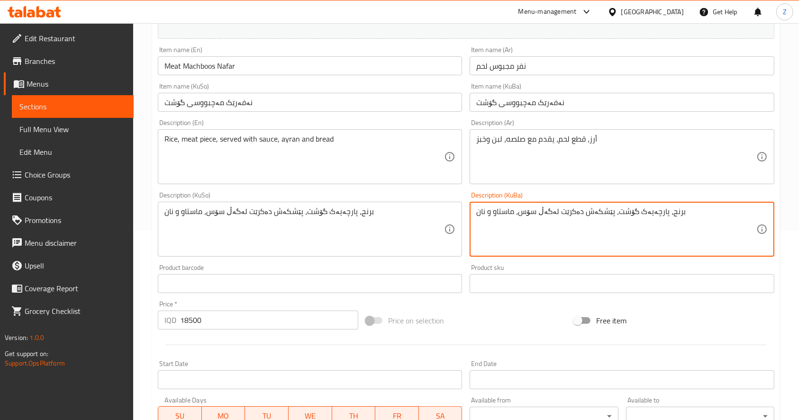
click at [593, 215] on textarea "برنج، پارچەیەک گۆشت، پێشکەش دەکرێت لەگەڵ سۆس، ماستاو و نان" at bounding box center [616, 229] width 280 height 45
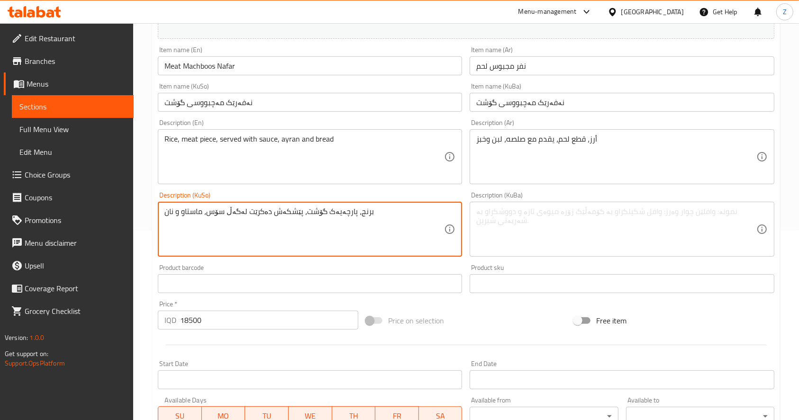
click at [311, 220] on textarea "برنج، پارچەیەک گۆشت، پێشکەش دەکرێت لەگەڵ سۆس، ماستاو و نان" at bounding box center [304, 229] width 280 height 45
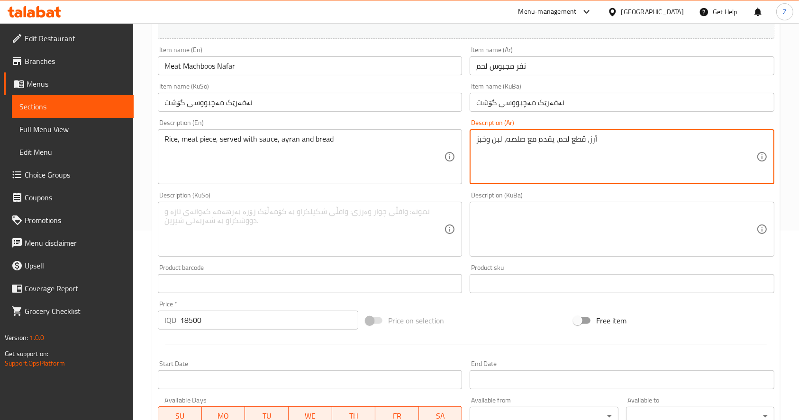
click at [544, 153] on textarea "أرز، قطع لحم، يقدم مع صلصه، لبن وخبز" at bounding box center [616, 157] width 280 height 45
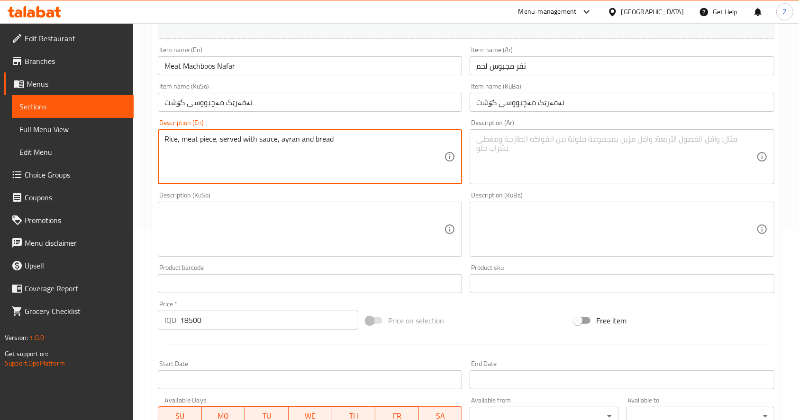
click at [376, 145] on textarea "Rice, meat piece, served with sauce, ayran and bread" at bounding box center [304, 157] width 280 height 45
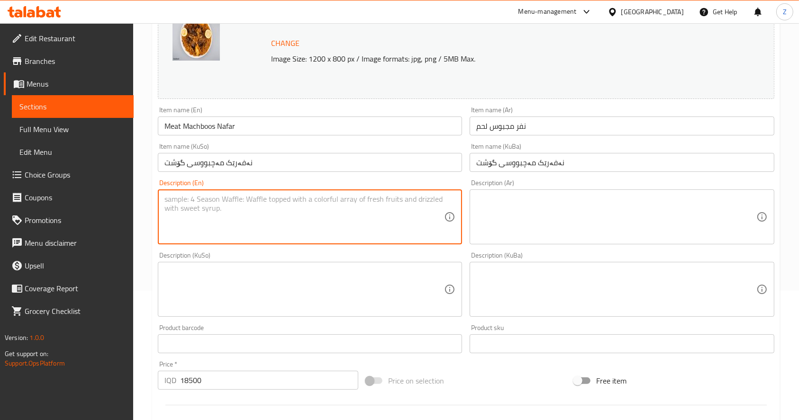
scroll to position [63, 0]
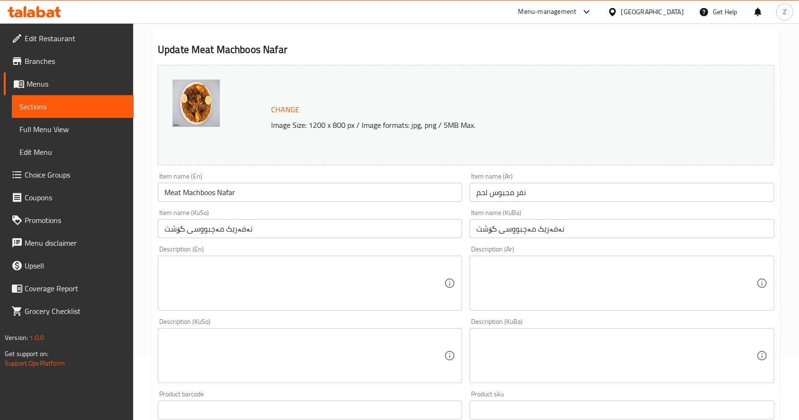
drag, startPoint x: 535, startPoint y: 257, endPoint x: 531, endPoint y: 260, distance: 5.0
click at [535, 257] on div "Description (Ar)" at bounding box center [622, 283] width 304 height 55
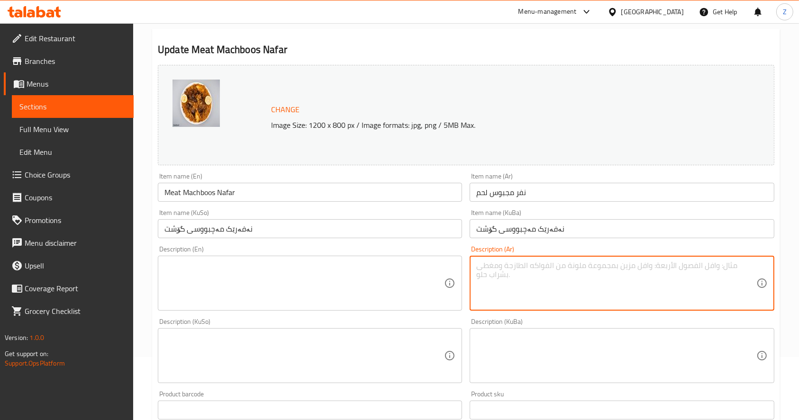
paste textarea "لحم 500 غم تقريبا يقدم مع رز, صلصة وخبز."
type textarea "لحم 500 غم تقريبا يقدم مع رز, صلصة وخبز."
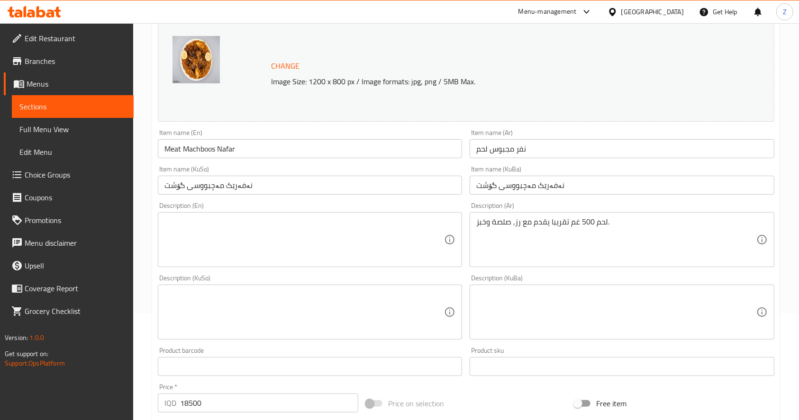
scroll to position [126, 0]
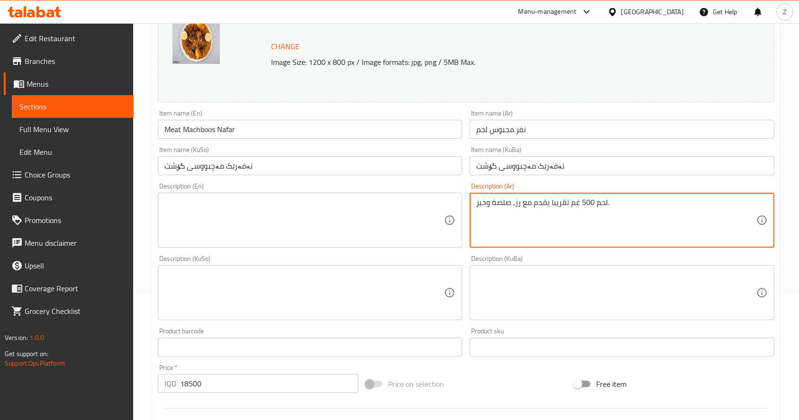
drag, startPoint x: 581, startPoint y: 201, endPoint x: 591, endPoint y: 203, distance: 11.1
click at [591, 203] on textarea "لحم 500 غم تقريبا يقدم مع رز, صلصة وخبز." at bounding box center [616, 220] width 280 height 45
click at [585, 225] on textarea "لحم 500 غم تقريبا يقدم مع رز, صلصة وخبز." at bounding box center [616, 220] width 280 height 45
click at [282, 215] on textarea at bounding box center [304, 220] width 280 height 45
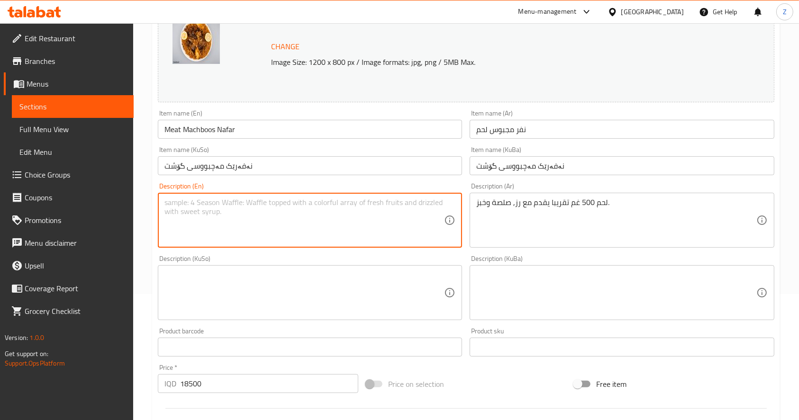
paste textarea "Approximately 500g of meat served with rice, sauce and bread."
type textarea "Approximately 500g of meat served with rice, sauce and bread."
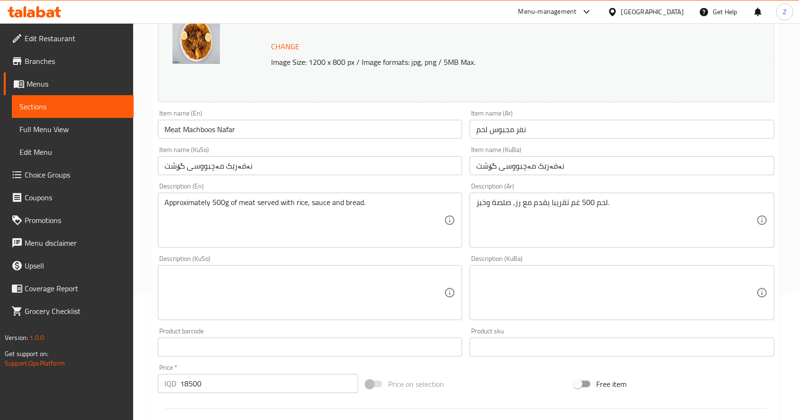
click at [522, 281] on textarea at bounding box center [616, 293] width 280 height 45
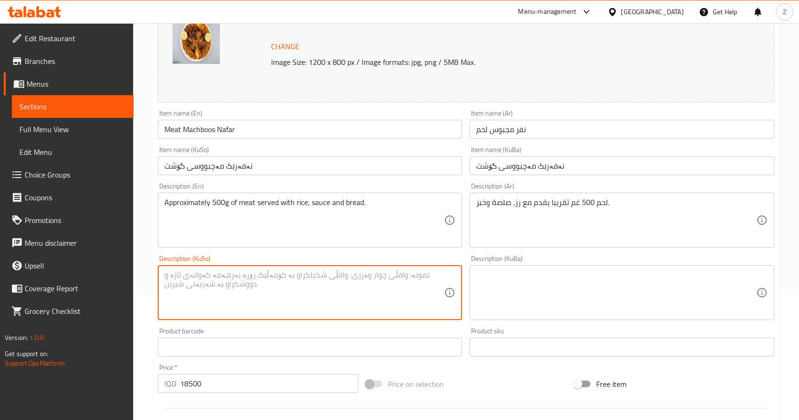
click at [265, 282] on textarea at bounding box center [304, 293] width 280 height 45
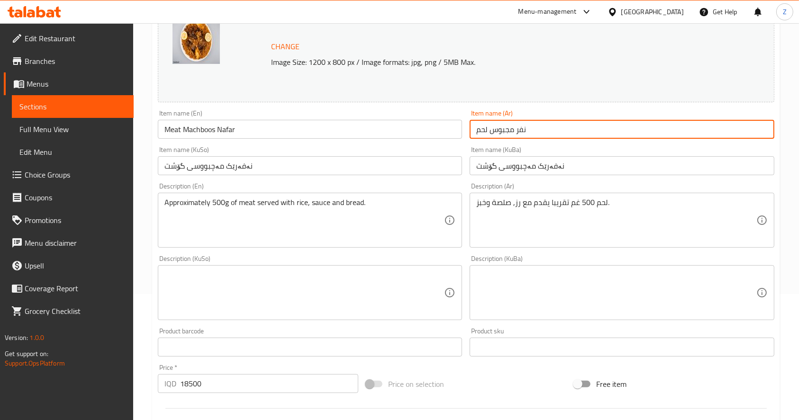
drag, startPoint x: 517, startPoint y: 127, endPoint x: 576, endPoint y: 123, distance: 59.4
click at [576, 123] on input "نفر مجبوس لحم" at bounding box center [622, 129] width 304 height 19
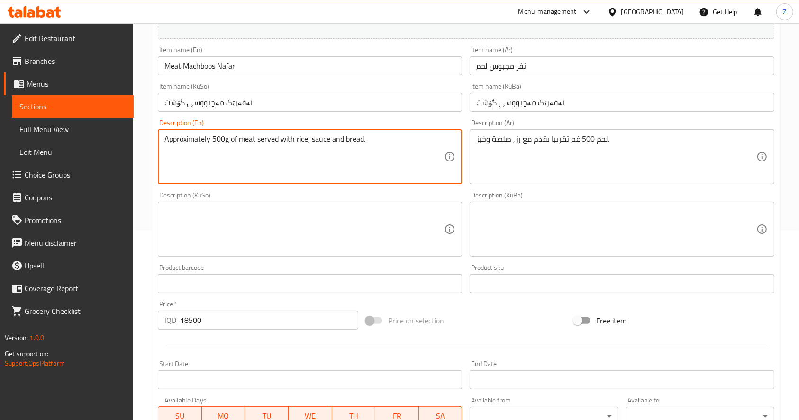
scroll to position [372, 0]
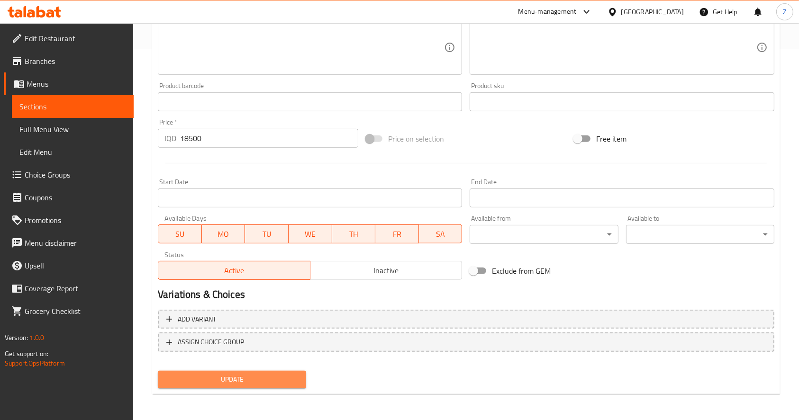
click at [272, 379] on span "Update" at bounding box center [231, 380] width 133 height 12
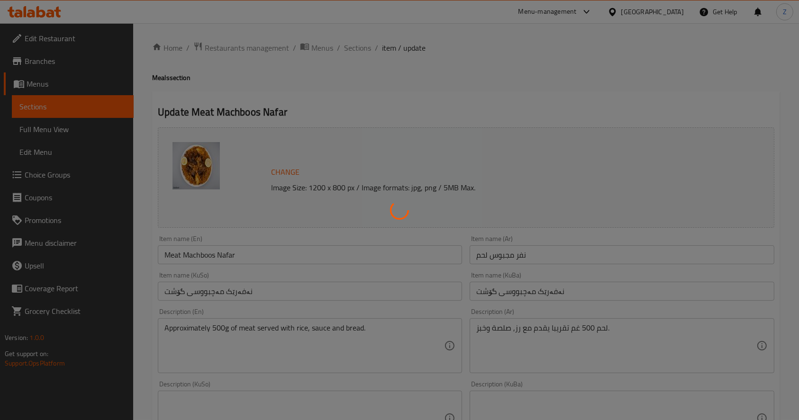
scroll to position [0, 0]
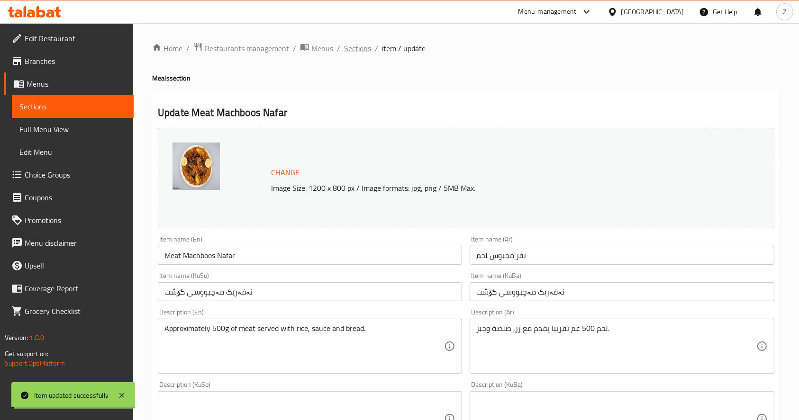
click at [357, 49] on span "Sections" at bounding box center [357, 48] width 27 height 11
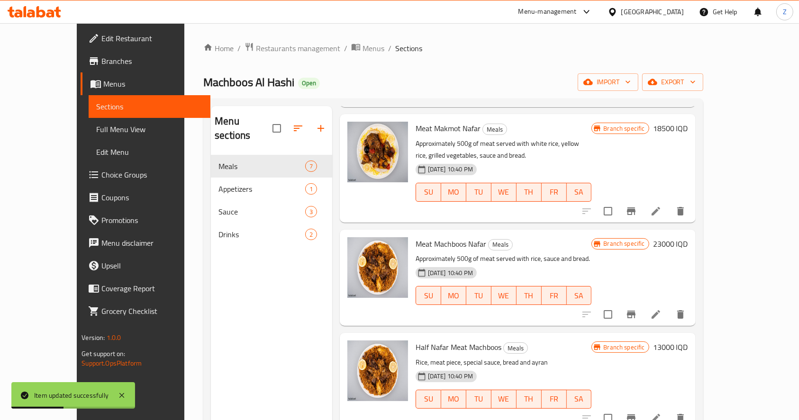
scroll to position [190, 0]
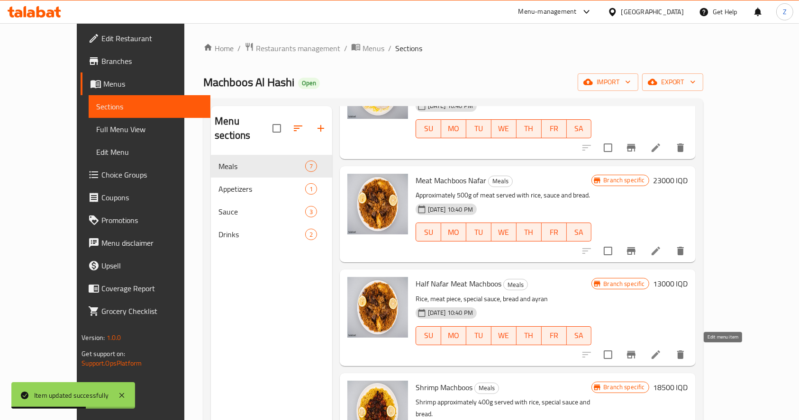
click at [662, 351] on icon at bounding box center [655, 354] width 11 height 11
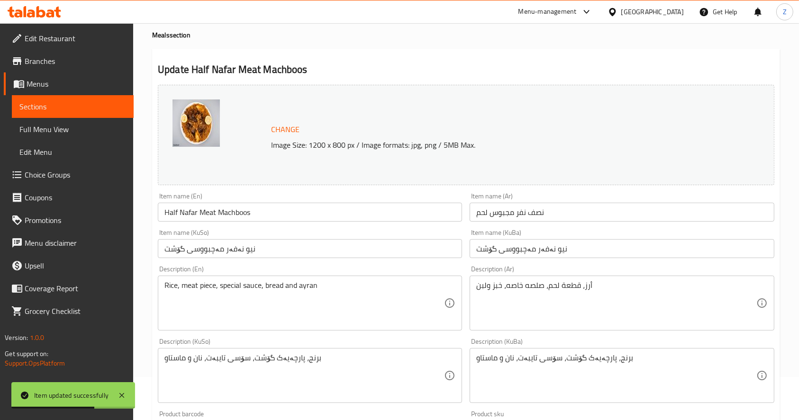
scroll to position [126, 0]
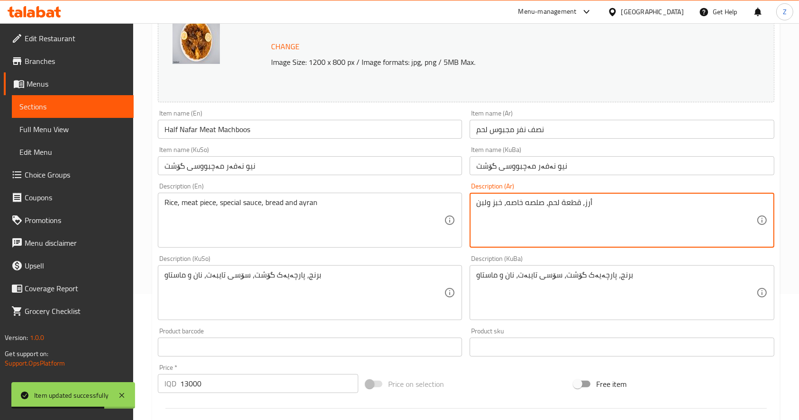
drag, startPoint x: 629, startPoint y: 210, endPoint x: 438, endPoint y: 207, distance: 191.0
paste textarea "Approximately 500g of meat served with rice, sauce and bread."
type textarea "Approximately 500g of meat served with rice, sauce and bread."
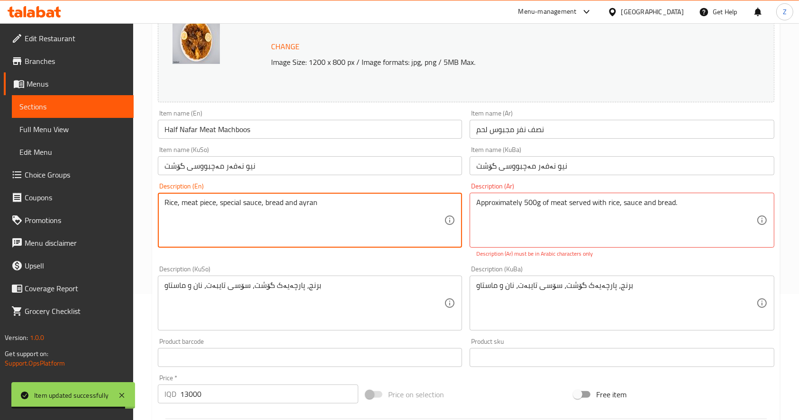
drag, startPoint x: 341, startPoint y: 213, endPoint x: 79, endPoint y: 208, distance: 262.1
paste textarea "Approximately 500g of meat served with rice, sauce and bread."
drag, startPoint x: 222, startPoint y: 203, endPoint x: 213, endPoint y: 203, distance: 9.0
click at [213, 203] on textarea "Approximately 500g of meat served with rice, sauce and bread." at bounding box center [304, 220] width 280 height 45
type textarea "Approximately 250g of meat served with rice, sauce and bread."
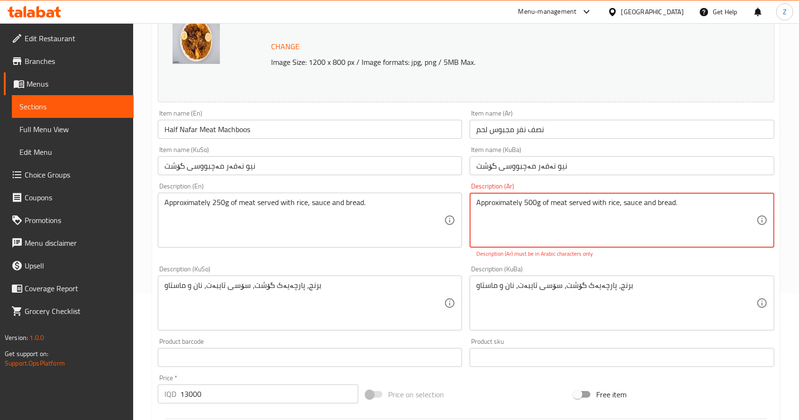
drag, startPoint x: 531, startPoint y: 201, endPoint x: 524, endPoint y: 201, distance: 7.1
click at [492, 189] on div "Description (Ar) Approximately 500g of meat served with rice, sauce and bread. …" at bounding box center [622, 220] width 304 height 75
click at [494, 197] on div "Approximately 500g of meat served with rice, sauce and bread. Description (Ar)" at bounding box center [622, 220] width 304 height 55
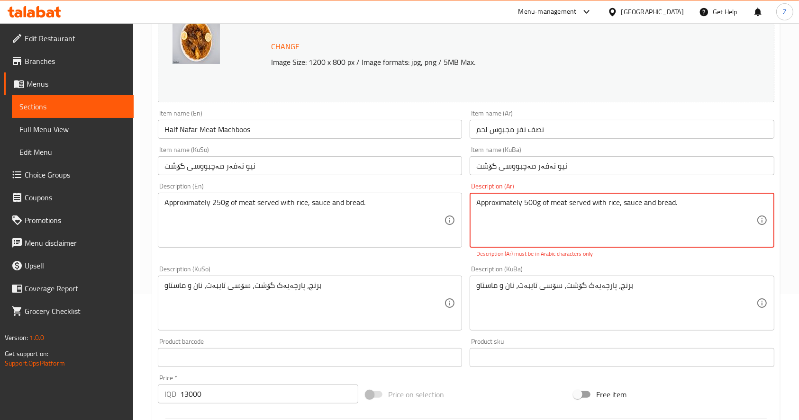
paste textarea "لحم 500 غم تقريبا يقدم مع رز, صلصة وخبز."
click at [546, 221] on textarea "Approximately لحم 500 غم تقريبا يقدم مع رز, صلصة وخبز. 0g of meat served with r…" at bounding box center [616, 220] width 280 height 45
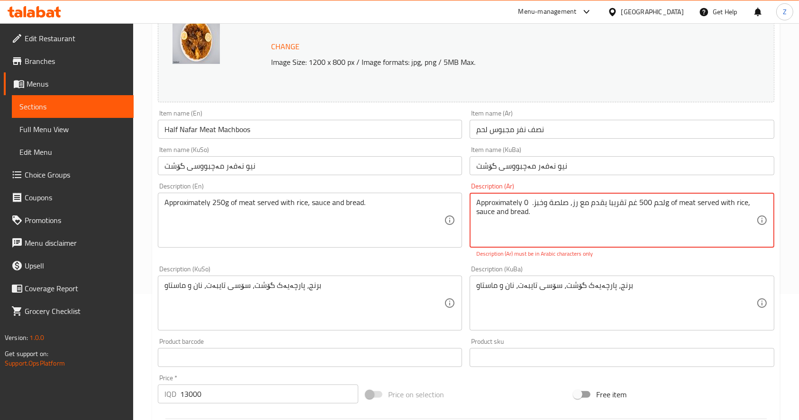
paste textarea "لحم 500 غم تقريبا يقدم مع رز, صلصة وخبز."
click at [584, 207] on textarea "لحم 500 غم تقريبا يقدم مع رز, صلصة وخبز." at bounding box center [616, 220] width 280 height 45
drag, startPoint x: 588, startPoint y: 203, endPoint x: 581, endPoint y: 201, distance: 6.9
click at [581, 201] on textarea "لحم 500 غم تقريبا يقدم مع رز, صلصة وخبز." at bounding box center [616, 220] width 280 height 45
type textarea "لحم 250 غم تقريبا يقدم مع رز, صلصة وخبز."
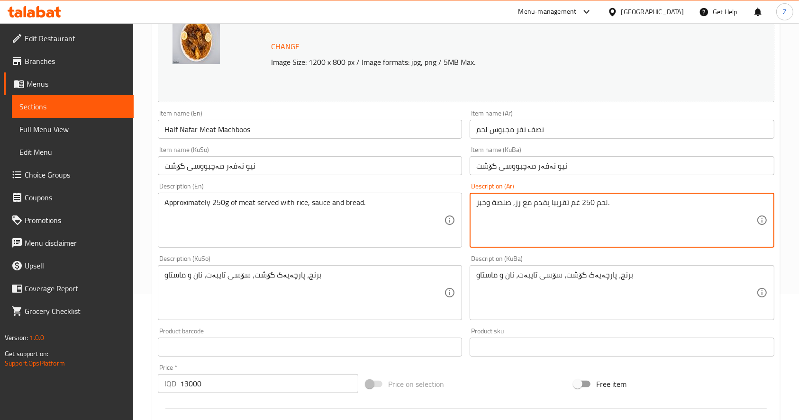
click at [391, 255] on div "Description (KuSo) برنج، پارچەیەک گۆشت، سۆسی تایبەت، نان و ماستاو Description (…" at bounding box center [310, 287] width 304 height 65
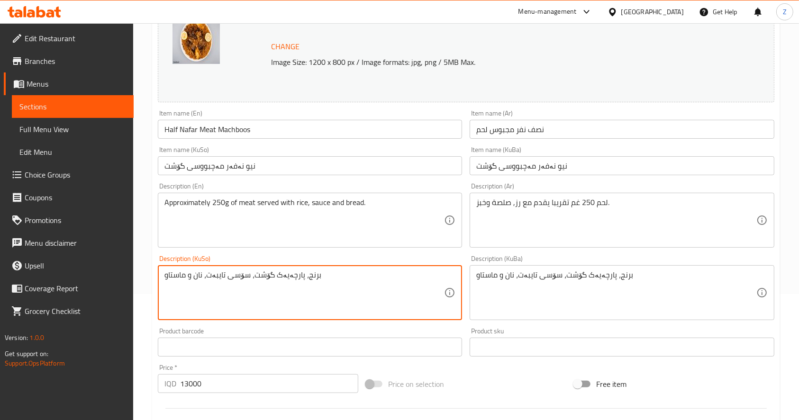
drag, startPoint x: 311, startPoint y: 273, endPoint x: 342, endPoint y: 271, distance: 30.4
click at [342, 271] on textarea "برنج، پارچەیەک گۆشت، سۆسی تایبەت، نان و ماستاو" at bounding box center [304, 293] width 280 height 45
click at [282, 278] on textarea "برنج، پارچەیەک گۆشت، سۆسی تایبەت، نان و ماستاو" at bounding box center [304, 293] width 280 height 45
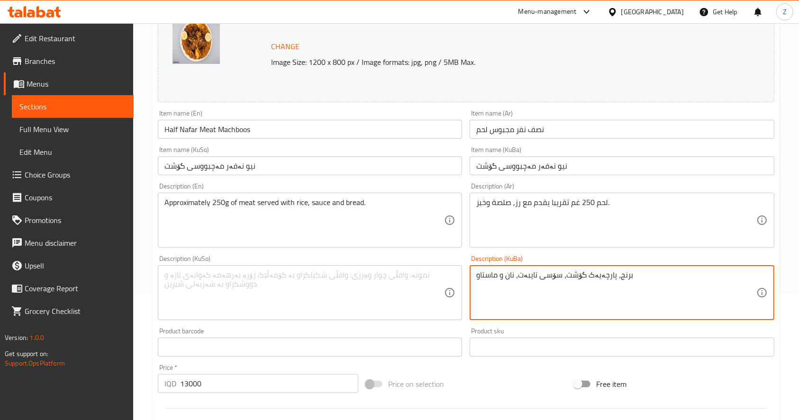
click at [550, 280] on textarea "برنج، پارچەیەک گۆشت، سۆسی تایبەت، نان و ماستاو" at bounding box center [616, 293] width 280 height 45
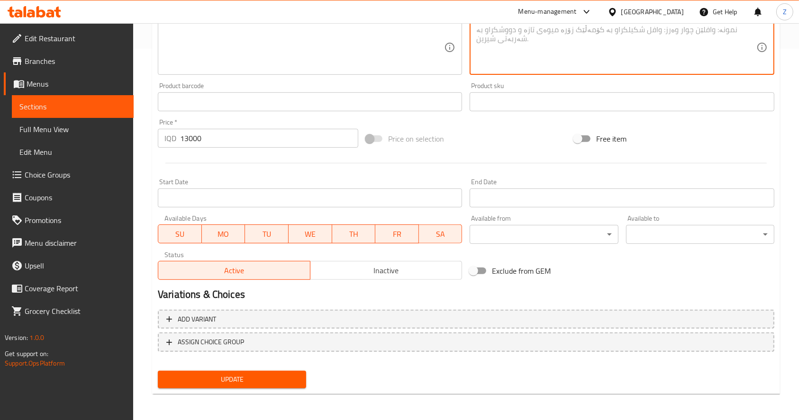
click at [263, 388] on div "Update" at bounding box center [232, 379] width 156 height 25
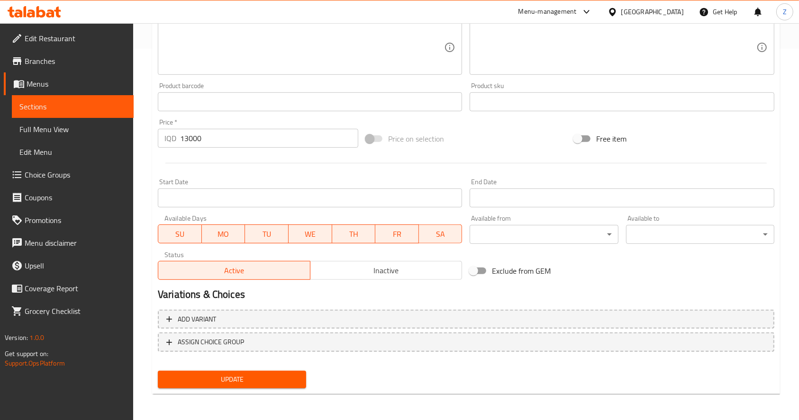
click at [268, 384] on span "Update" at bounding box center [231, 380] width 133 height 12
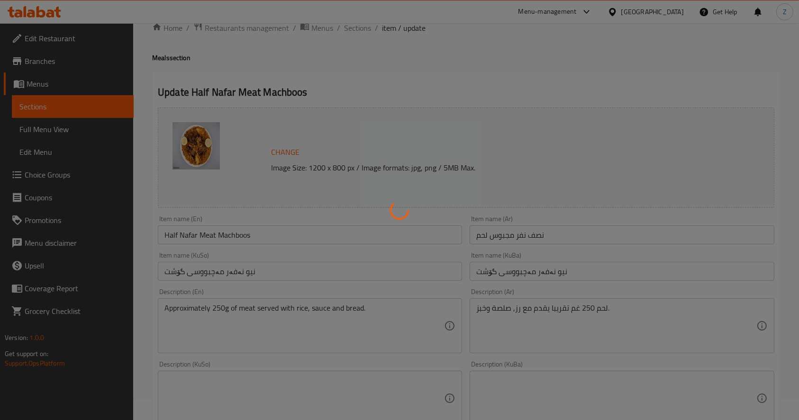
scroll to position [0, 0]
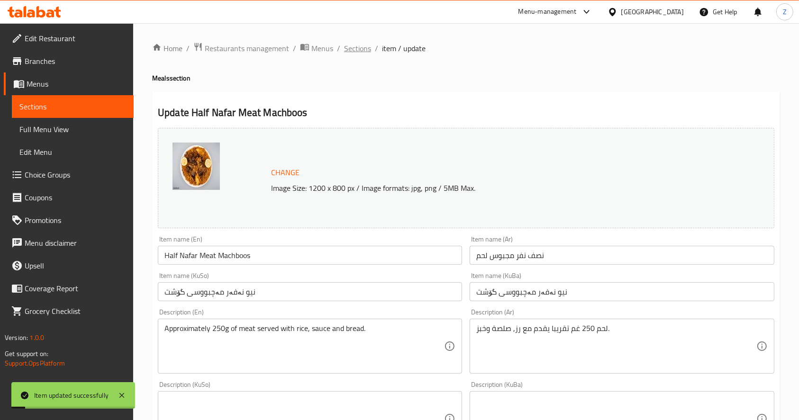
click at [344, 49] on span "Sections" at bounding box center [357, 48] width 27 height 11
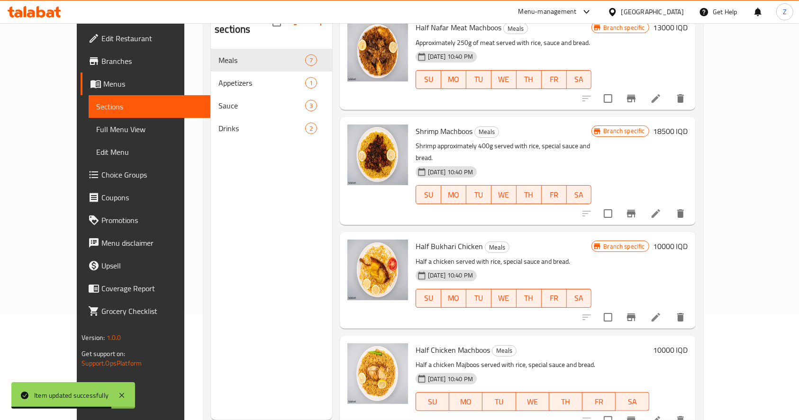
scroll to position [133, 0]
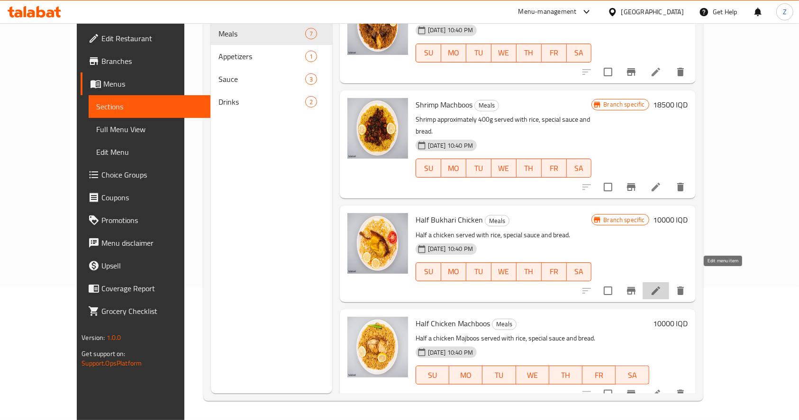
click at [662, 285] on icon at bounding box center [655, 290] width 11 height 11
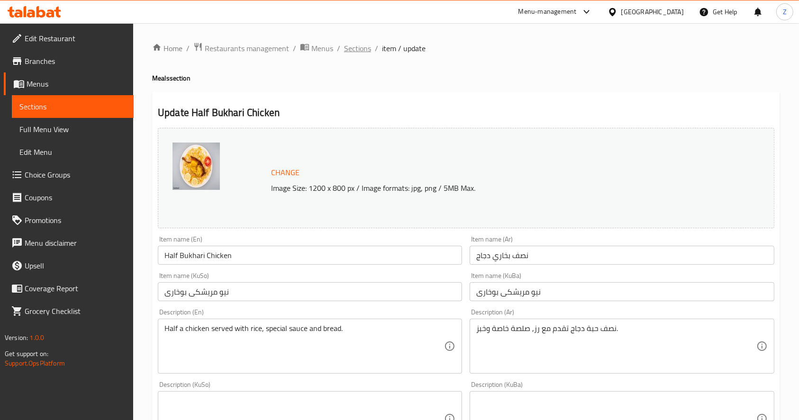
click at [345, 47] on span "Sections" at bounding box center [357, 48] width 27 height 11
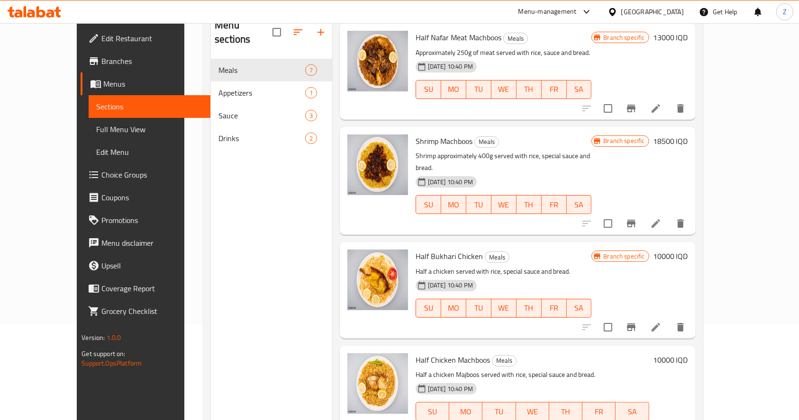
scroll to position [133, 0]
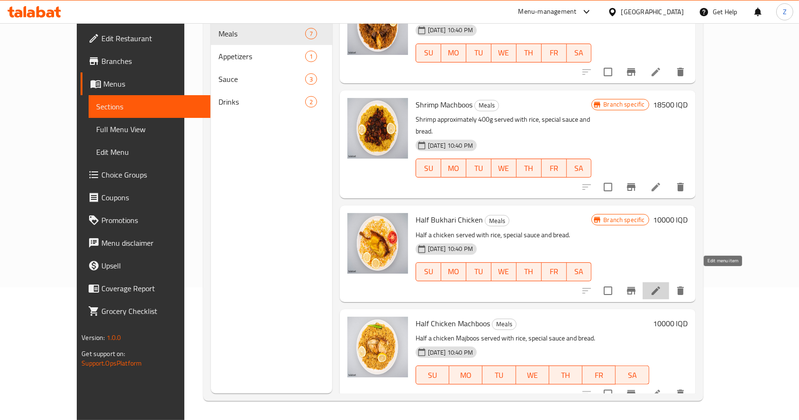
click at [660, 287] on icon at bounding box center [656, 291] width 9 height 9
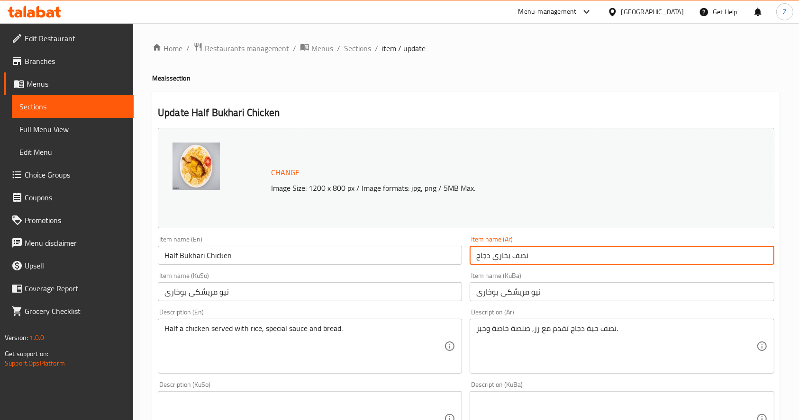
click at [513, 255] on input "نصف بخاري دجاج" at bounding box center [622, 255] width 304 height 19
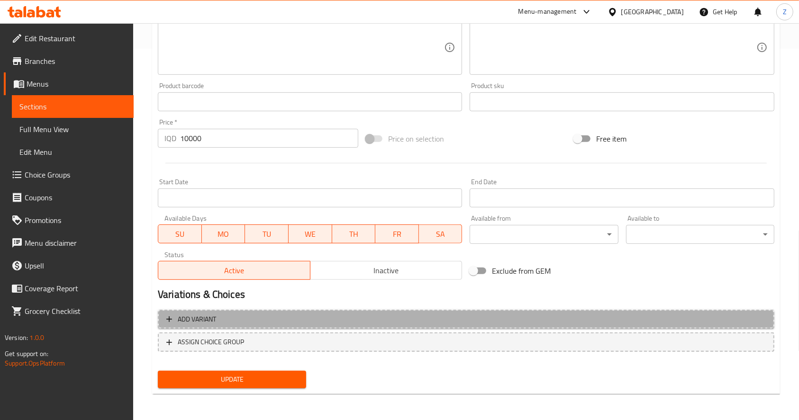
click at [242, 321] on span "Add variant" at bounding box center [466, 320] width 600 height 12
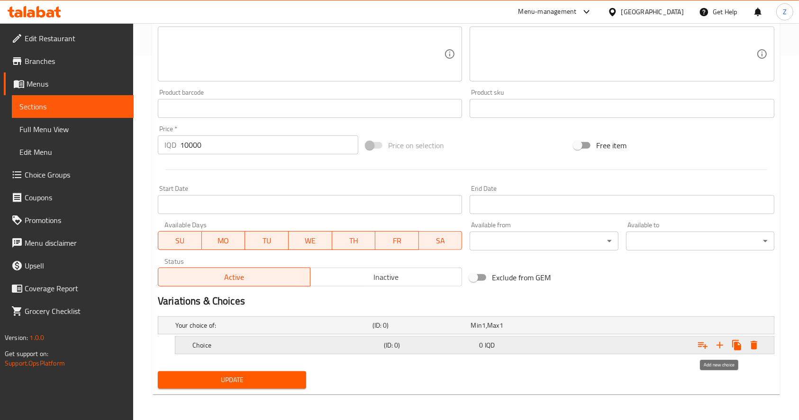
click at [724, 344] on icon "Expand" at bounding box center [719, 345] width 11 height 11
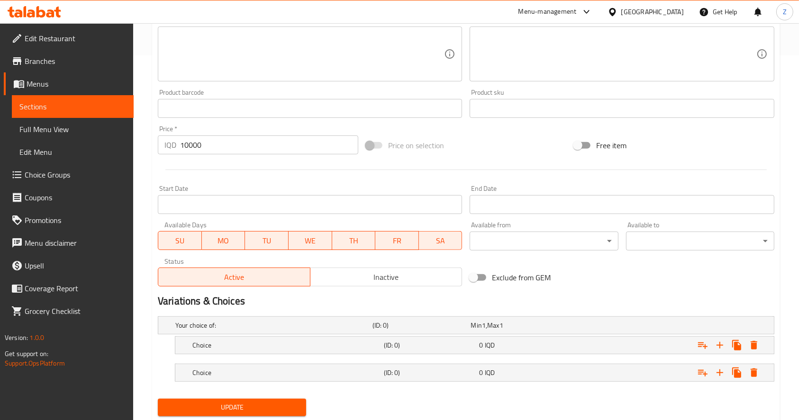
scroll to position [392, 0]
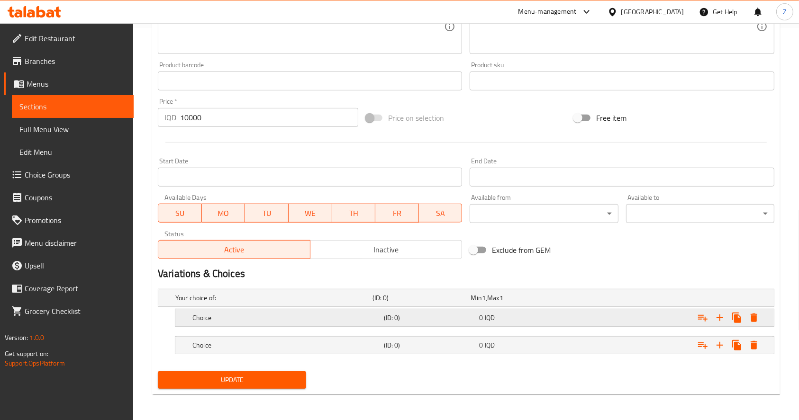
click at [323, 317] on h5 "Choice" at bounding box center [286, 317] width 188 height 9
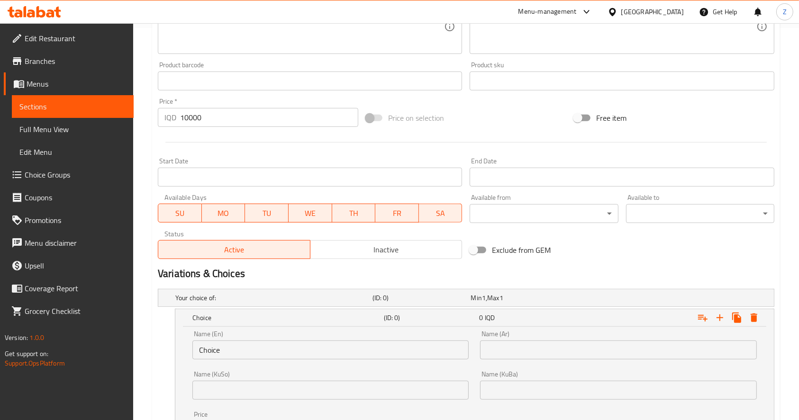
click at [521, 348] on input "text" at bounding box center [618, 350] width 276 height 19
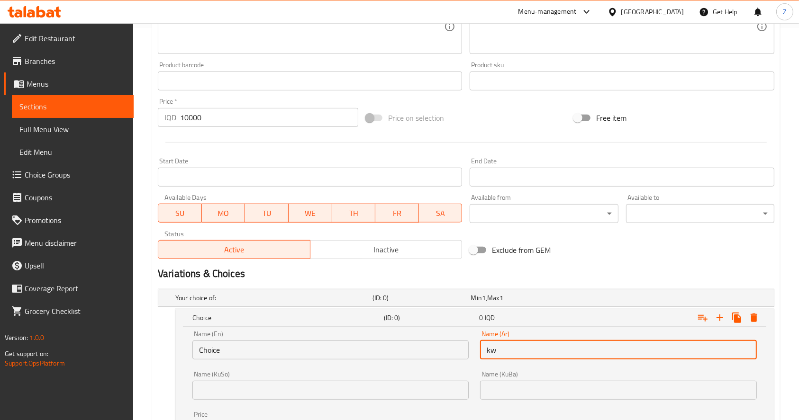
type input "k"
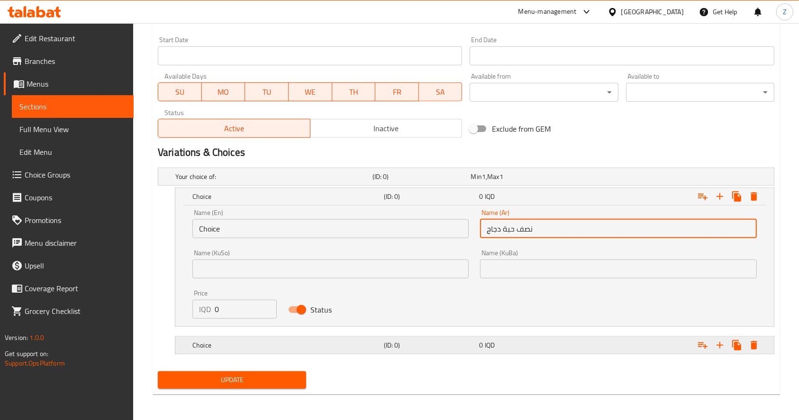
type input "نصف حبة دجاج"
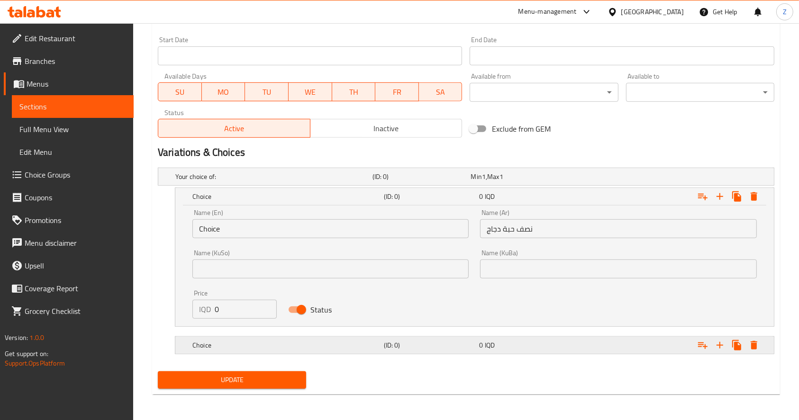
click at [475, 348] on h5 "(ID: 0)" at bounding box center [430, 345] width 92 height 9
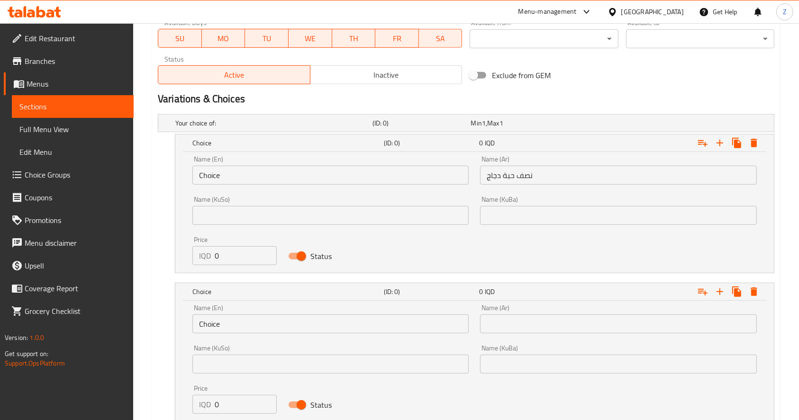
scroll to position [635, 0]
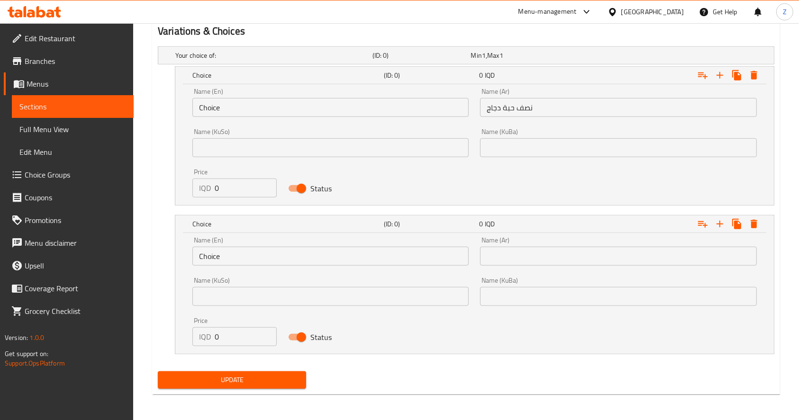
click at [519, 263] on input "text" at bounding box center [618, 256] width 276 height 19
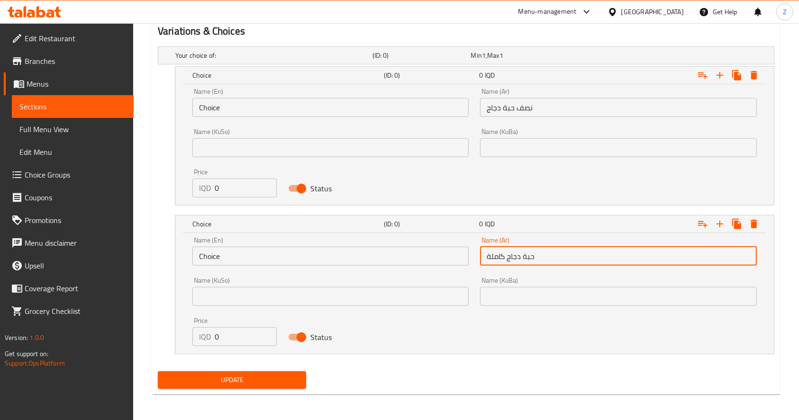
type input "حبة دجاج كاملة"
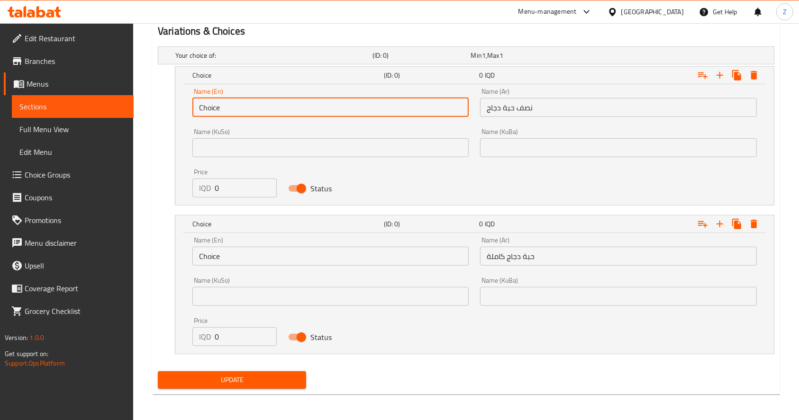
click at [264, 107] on input "Choice" at bounding box center [330, 107] width 276 height 19
type input "ص"
type input "Whole Chicken"
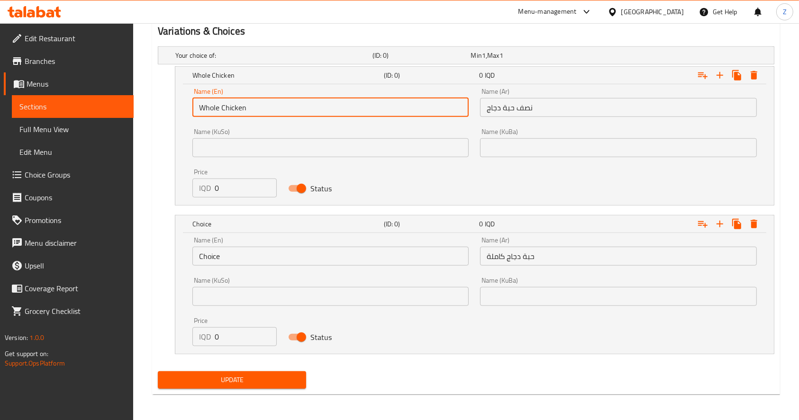
click at [234, 253] on input "Choice" at bounding box center [330, 256] width 276 height 19
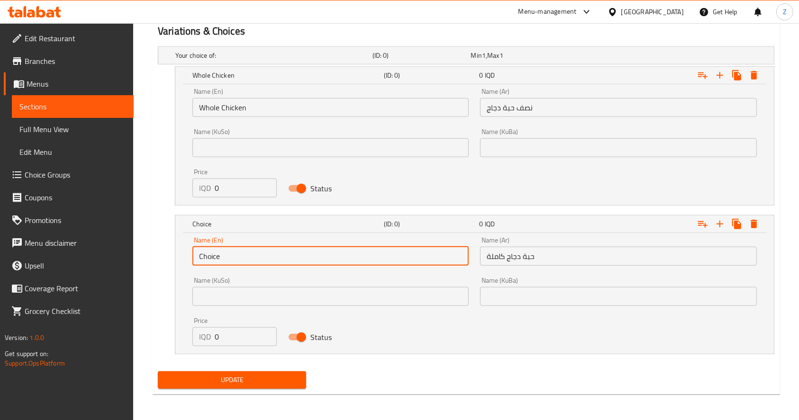
click at [234, 253] on input "Choice" at bounding box center [330, 256] width 276 height 19
type input "Half Chicken"
drag, startPoint x: 256, startPoint y: 259, endPoint x: 183, endPoint y: 265, distance: 72.8
click at [183, 265] on div "Name (En) Half Chicken Name (En) Name (Ar) حبة دجاج كاملة Name (Ar) Name (KuSo)…" at bounding box center [474, 293] width 599 height 121
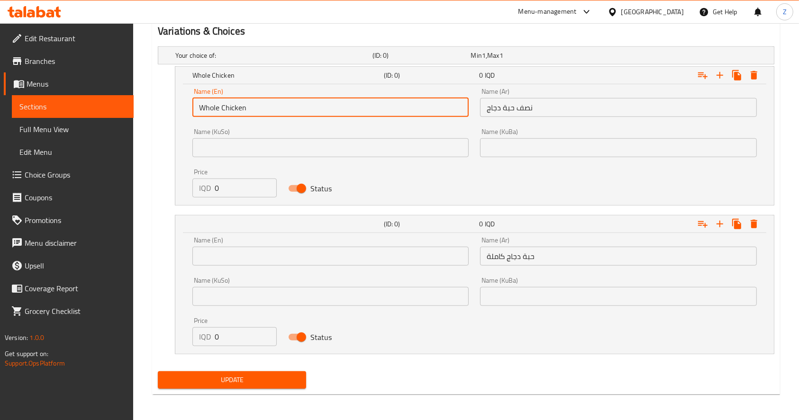
drag, startPoint x: 257, startPoint y: 104, endPoint x: 167, endPoint y: 120, distance: 91.6
click at [167, 120] on div "Whole Chicken (ID: 0) 0 IQD Name (En) Whole Chicken Name (En) Name (Ar) نصف حبة…" at bounding box center [466, 135] width 617 height 139
paste input "Half"
type input "Half Chicken"
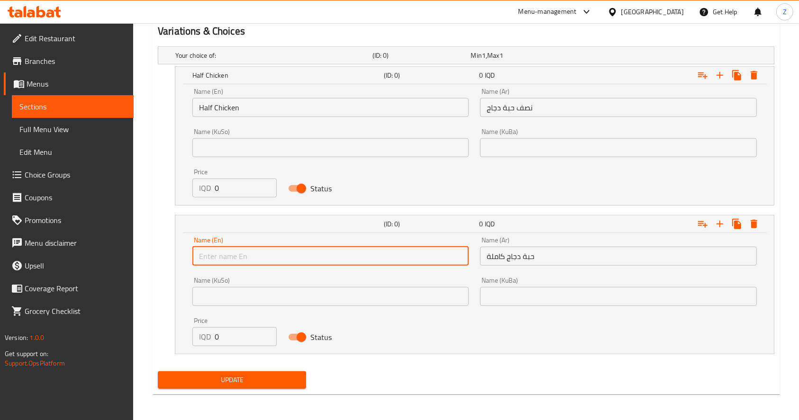
click at [211, 251] on input "text" at bounding box center [330, 256] width 276 height 19
type input "Whole chicken"
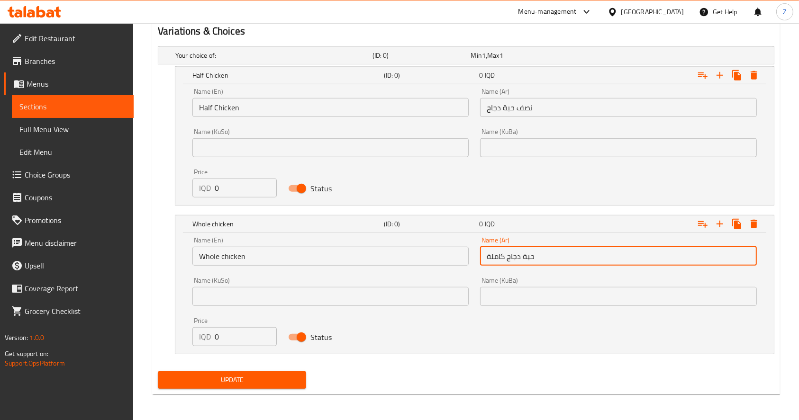
click at [557, 250] on input "حبة دجاج كاملة" at bounding box center [618, 256] width 276 height 19
drag, startPoint x: 272, startPoint y: 252, endPoint x: 352, endPoint y: 200, distance: 95.6
click at [272, 251] on input "Whole chicken" at bounding box center [330, 256] width 276 height 19
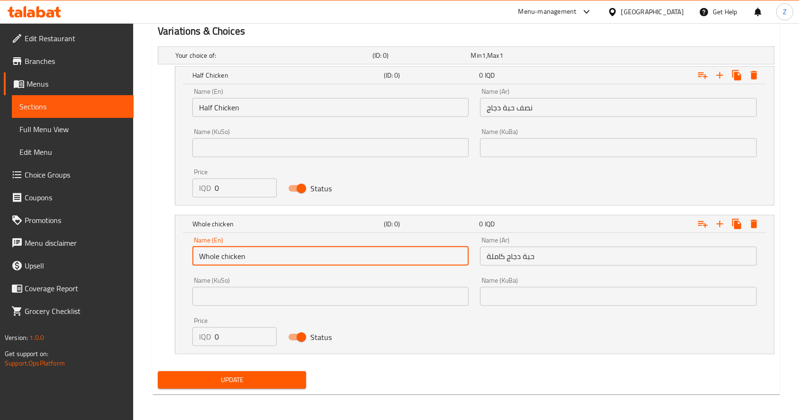
click at [524, 116] on input "نصف حبة دجاج" at bounding box center [618, 107] width 276 height 19
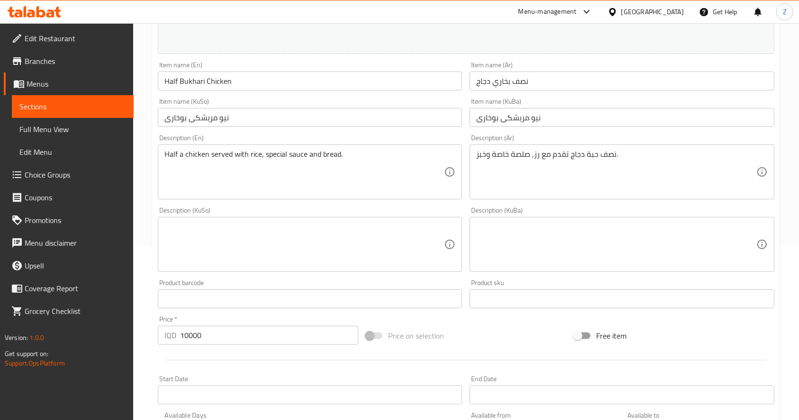
scroll to position [193, 0]
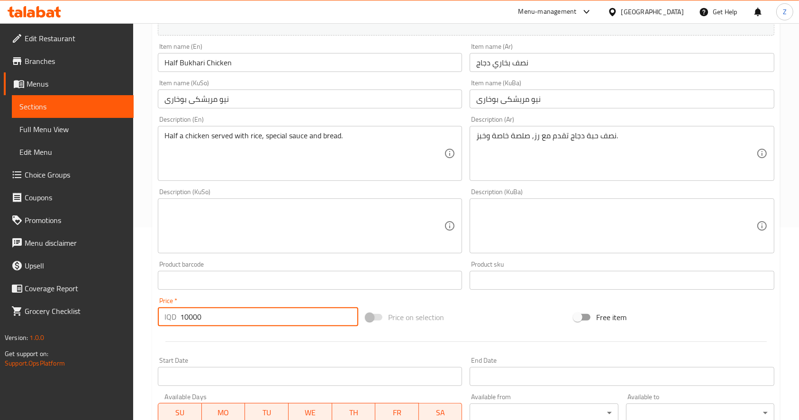
drag, startPoint x: 222, startPoint y: 317, endPoint x: 179, endPoint y: 321, distance: 43.3
click at [179, 321] on div "IQD 10000 Price *" at bounding box center [258, 317] width 200 height 19
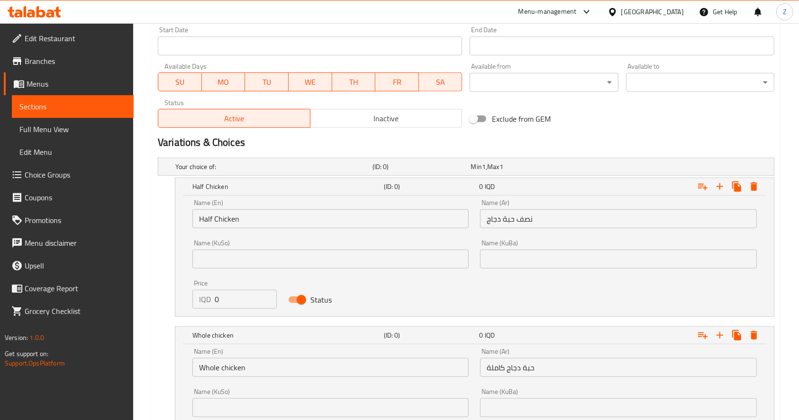
scroll to position [635, 0]
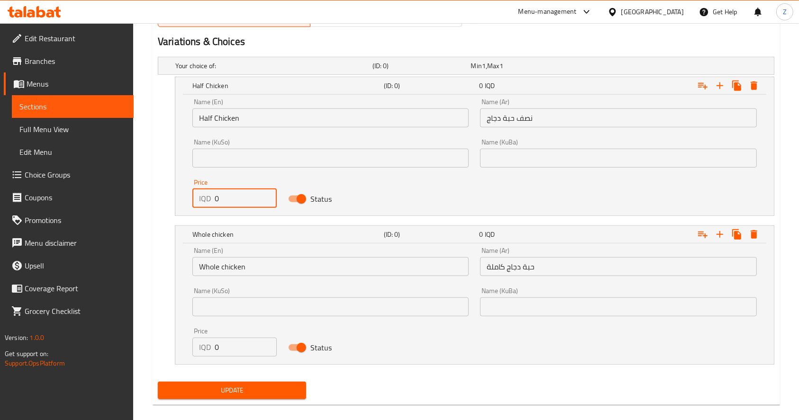
drag, startPoint x: 231, startPoint y: 191, endPoint x: 185, endPoint y: 192, distance: 45.5
click at [185, 192] on div "Name (En) Half Chicken Name (En) Name (Ar) نصف حبة دجاج Name (Ar) Name (KuSo) N…" at bounding box center [474, 155] width 599 height 121
paste input "1000"
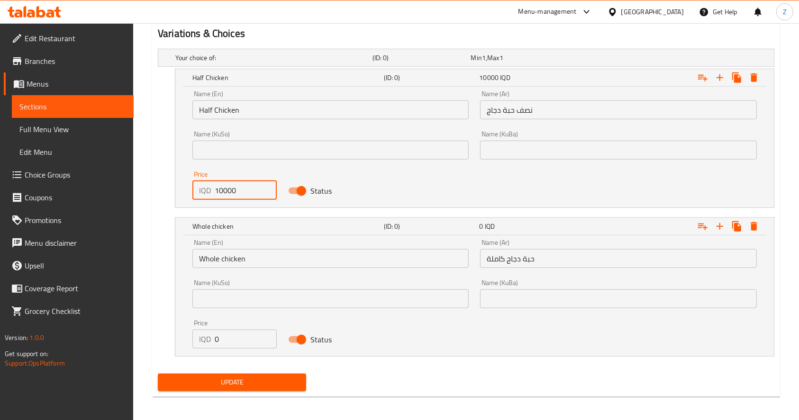
scroll to position [645, 0]
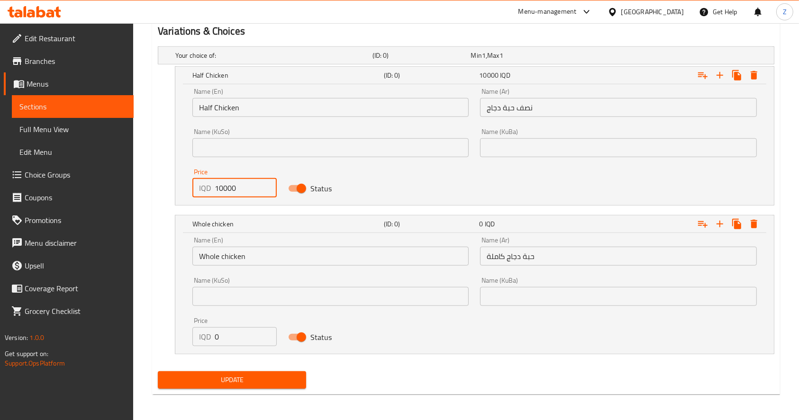
type input "10000"
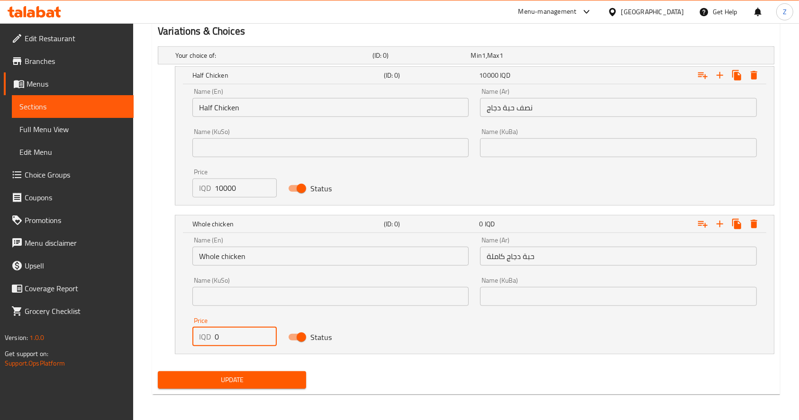
drag, startPoint x: 222, startPoint y: 336, endPoint x: 189, endPoint y: 336, distance: 32.7
click at [185, 337] on div "Name (En) Whole chicken Name (En) Name (Ar) حبة دجاج كاملة Name (Ar) Name (KuSo…" at bounding box center [474, 293] width 599 height 121
type input "18000"
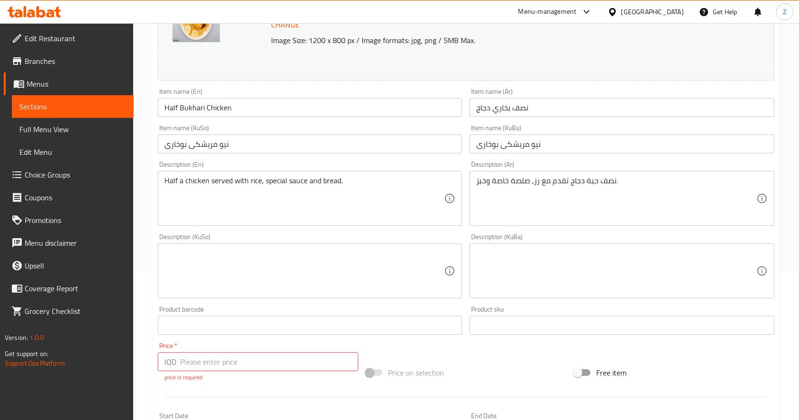
scroll to position [140, 0]
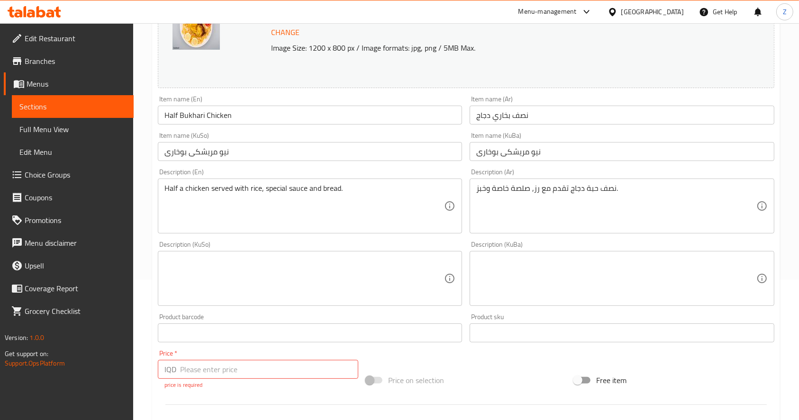
click at [210, 369] on input "number" at bounding box center [269, 369] width 178 height 19
type input "0"
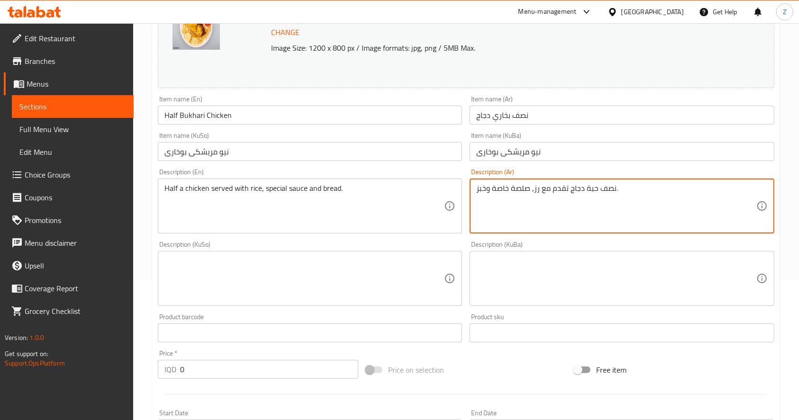
drag, startPoint x: 585, startPoint y: 190, endPoint x: 611, endPoint y: 194, distance: 26.4
click at [611, 194] on textarea "نصف حبة دجاج تقدم مع رز, صلصة خاصة وخبز." at bounding box center [616, 206] width 280 height 45
drag, startPoint x: 613, startPoint y: 187, endPoint x: 585, endPoint y: 189, distance: 27.6
click at [585, 189] on textarea "نصف حبة دجاج تقدم مع رز, صلصة خاصة وخبز." at bounding box center [616, 206] width 280 height 45
click at [569, 188] on textarea "اختيارك من الحجم دجاج تقدم مع رز, صلصة خاصة وخبز." at bounding box center [616, 206] width 280 height 45
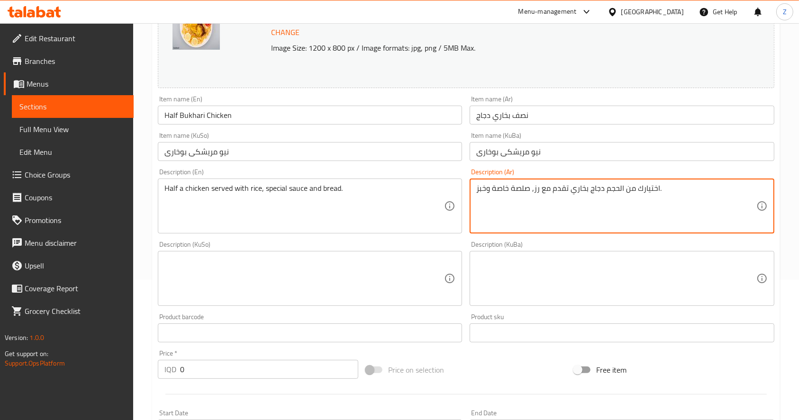
click at [565, 185] on textarea "اختيارك من الحجم دجاج بخاري تقدم مع رز, صلصة خاصة وخبز." at bounding box center [616, 206] width 280 height 45
click at [505, 192] on textarea "اختيارك من الحجم دجاج بخاري يقدم مع رز, صلصة خاصة وخبز." at bounding box center [616, 206] width 280 height 45
type textarea "اختيارك من الحجم دجاج بخاري يقدم مع رز, صلصة خاصة وخبز."
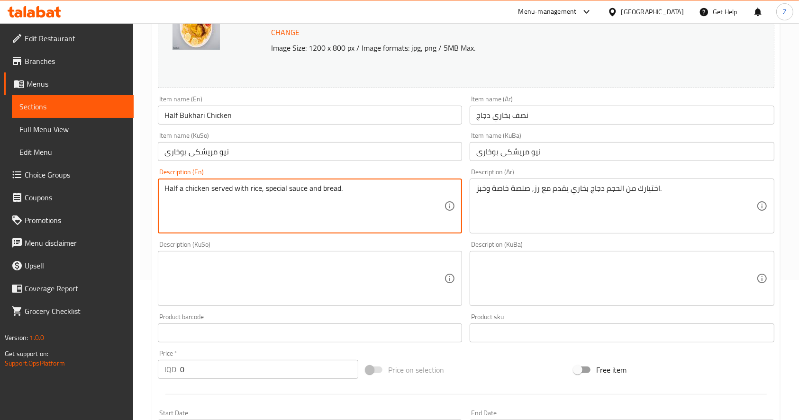
click at [396, 194] on textarea "Half a chicken served with rice, special sauce and bread." at bounding box center [304, 206] width 280 height 45
paste textarea "Your choice of size Bukhari"
type textarea "Your choice of size Bukhari chicken served with rice, special sauce and bread."
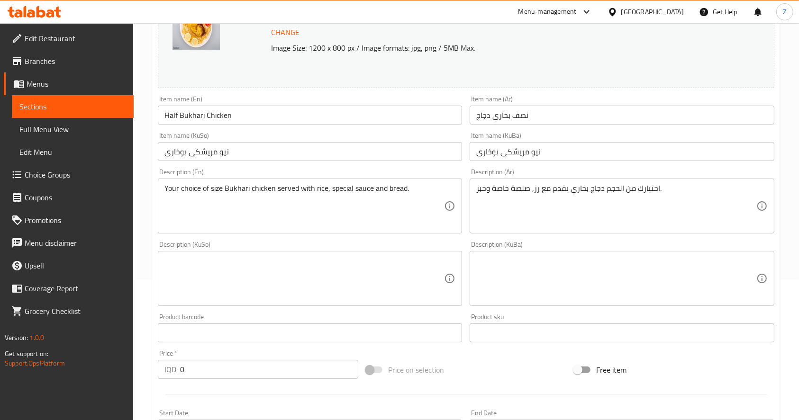
click at [336, 249] on div "Description (KuSo) Description (KuSo)" at bounding box center [310, 273] width 304 height 65
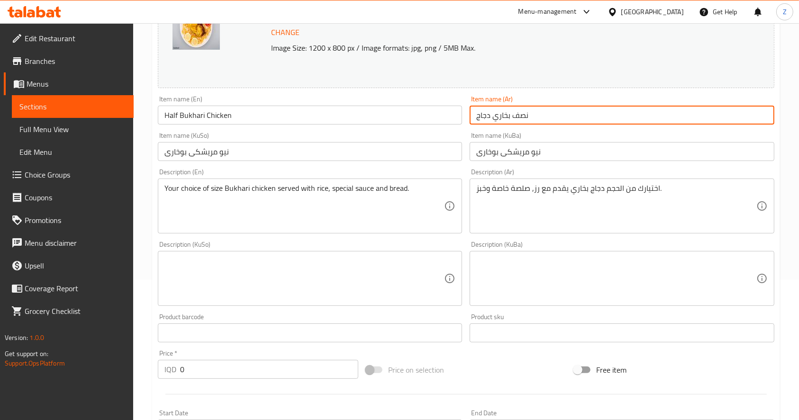
drag, startPoint x: 476, startPoint y: 117, endPoint x: 583, endPoint y: 117, distance: 107.6
click at [583, 117] on input "نصف بخاري دجاج" at bounding box center [622, 115] width 304 height 19
click at [516, 117] on input "نصف بخاري دجاج" at bounding box center [622, 115] width 304 height 19
drag, startPoint x: 509, startPoint y: 113, endPoint x: 585, endPoint y: 113, distance: 75.8
click at [585, 113] on input "نصف بخاري دجاج" at bounding box center [622, 115] width 304 height 19
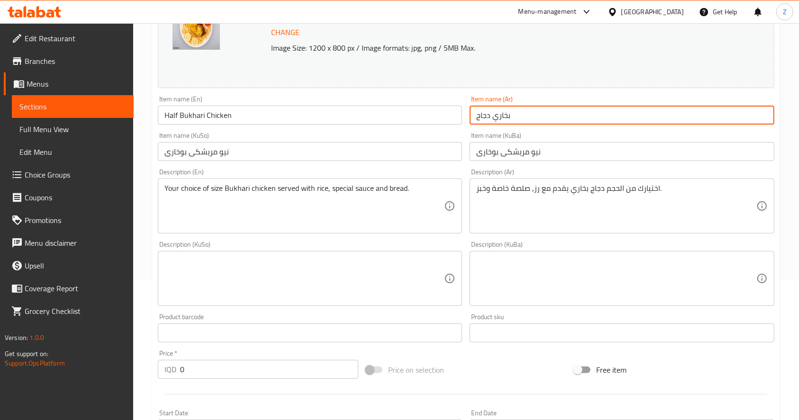
type input "بخاري دجاج"
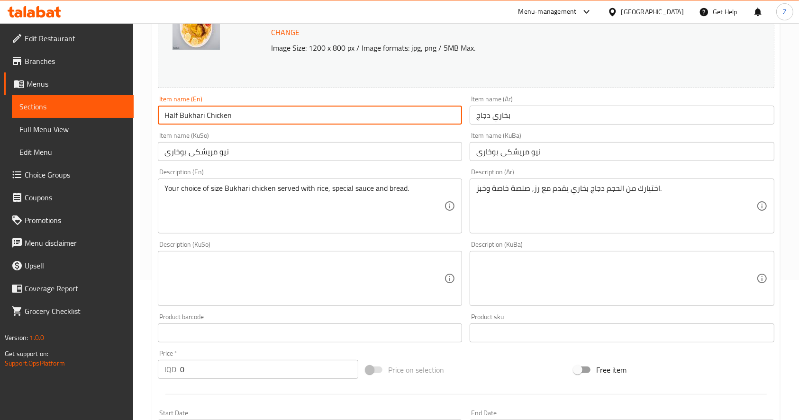
drag, startPoint x: 178, startPoint y: 115, endPoint x: 142, endPoint y: 123, distance: 36.8
click at [142, 123] on div "Home / Restaurants management / Menus / Sections / item / update Meals section …" at bounding box center [466, 399] width 666 height 1033
type input "Bukhari Chicken"
click at [305, 135] on div "Item name (KuSo) نیو مریشکی بوخاری Item name (KuSo)" at bounding box center [310, 146] width 304 height 29
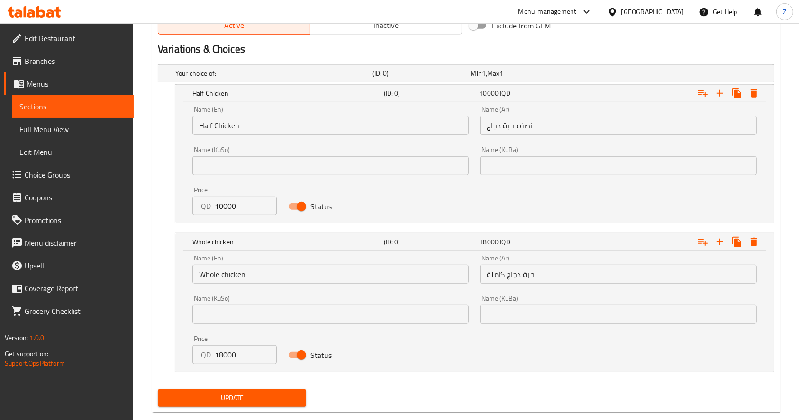
scroll to position [635, 0]
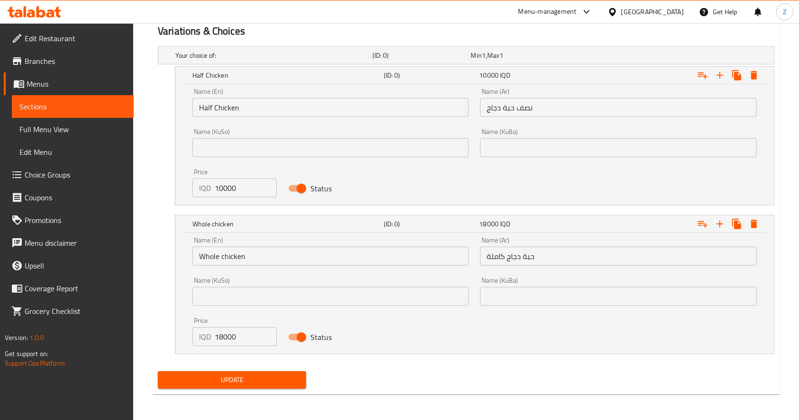
click at [245, 380] on span "Update" at bounding box center [231, 380] width 133 height 12
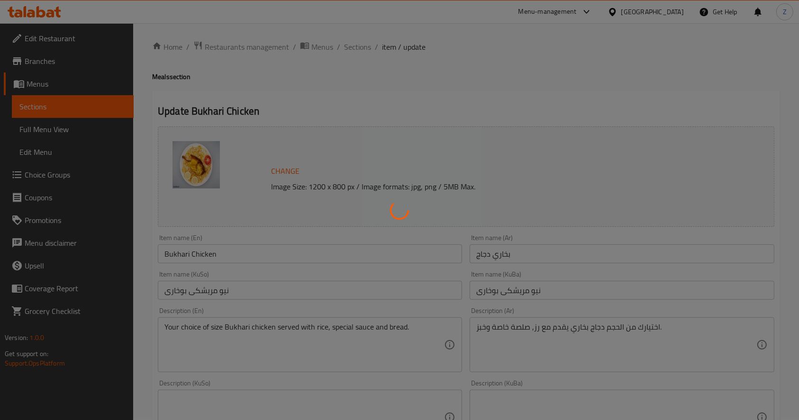
scroll to position [0, 0]
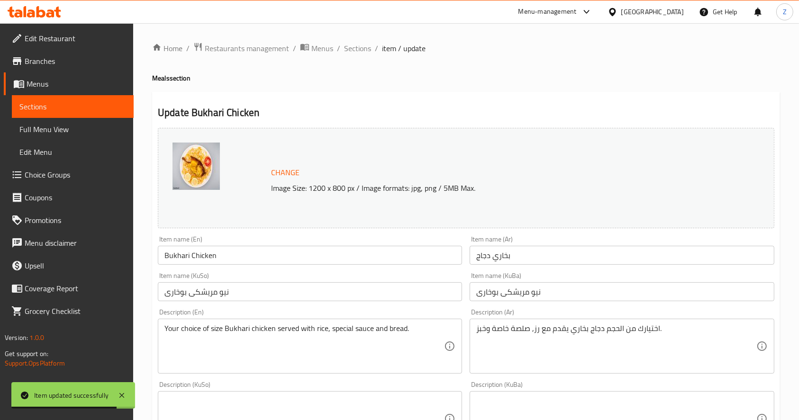
drag, startPoint x: 357, startPoint y: 47, endPoint x: 366, endPoint y: 58, distance: 14.1
click at [357, 47] on span "Sections" at bounding box center [357, 48] width 27 height 11
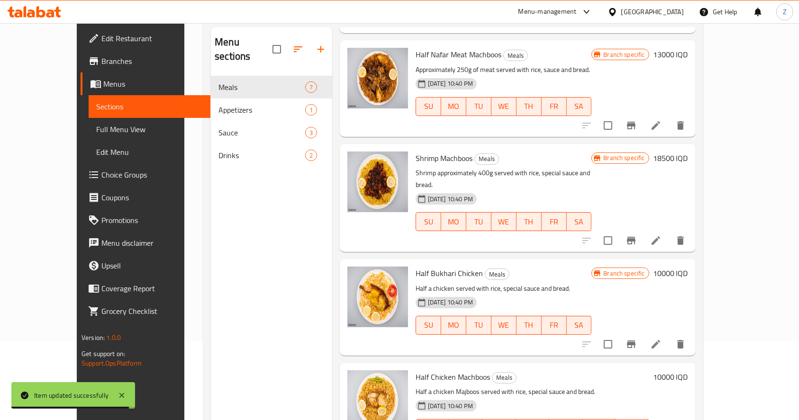
scroll to position [133, 0]
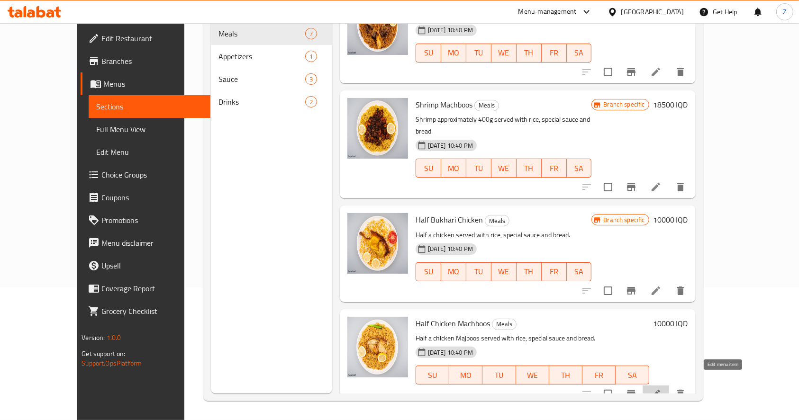
click at [662, 389] on icon at bounding box center [655, 394] width 11 height 11
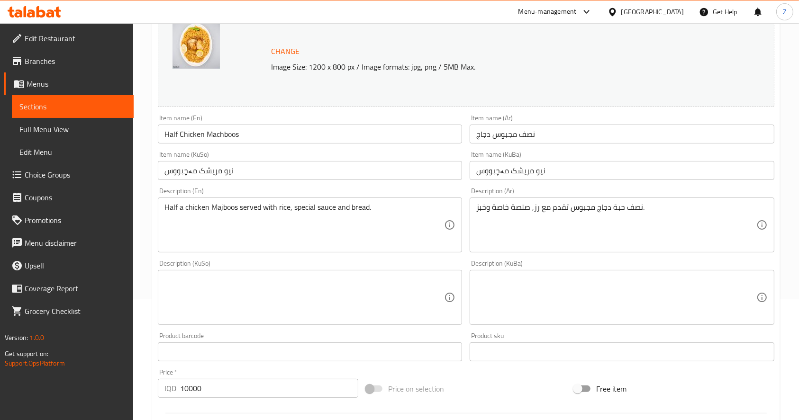
scroll to position [126, 0]
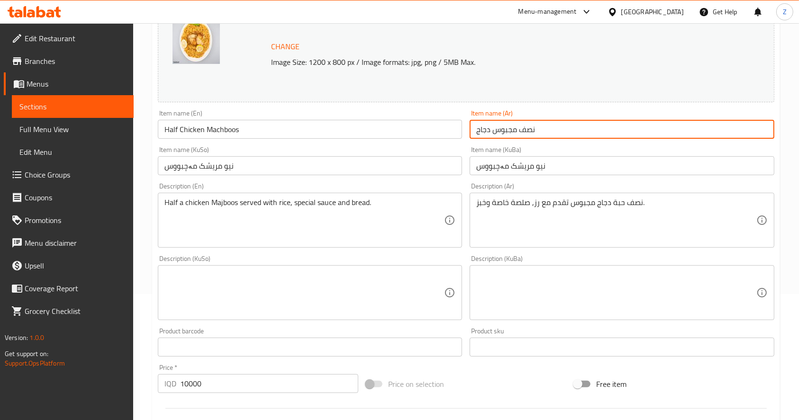
drag, startPoint x: 518, startPoint y: 127, endPoint x: 639, endPoint y: 129, distance: 121.3
click at [639, 129] on input "نصف مجبوس دجاج" at bounding box center [622, 129] width 304 height 19
type input "مجبوس دجاج"
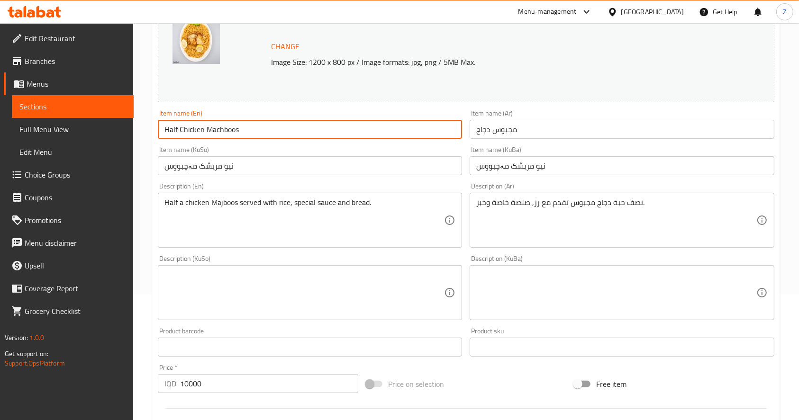
drag, startPoint x: 181, startPoint y: 130, endPoint x: 102, endPoint y: 136, distance: 79.4
click at [102, 136] on div "Edit Restaurant Branches Menus Sections Full Menu View Edit Menu Choice Groups …" at bounding box center [399, 281] width 799 height 769
type input "Chicken Machboos"
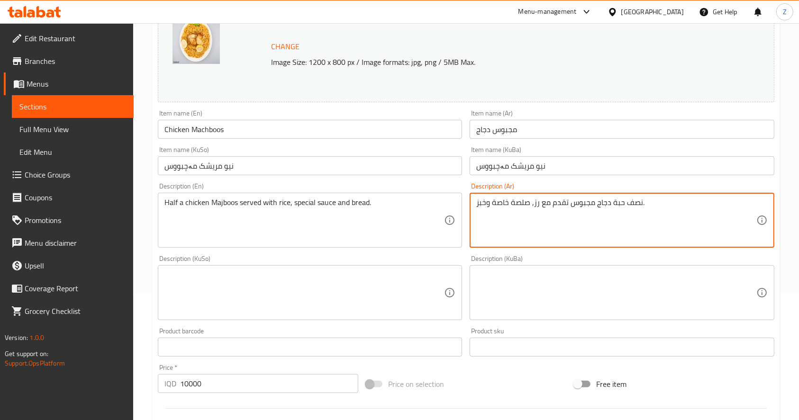
drag, startPoint x: 610, startPoint y: 203, endPoint x: 639, endPoint y: 210, distance: 30.2
click at [622, 206] on textarea "اختيارك من الوزن دجاج مجبوس تقدم مع رز, صلصة خاصة وخبز." at bounding box center [616, 220] width 280 height 45
click at [596, 204] on textarea "اختيارك من الحجم دجاج مجبوس تقدم مع رز, صلصة خاصة وخبز." at bounding box center [616, 220] width 280 height 45
click at [588, 205] on textarea "اختيارك من الحجم دجاج مجبوس تقدم مع رز, صلصة خاصة وخبز." at bounding box center [616, 220] width 280 height 45
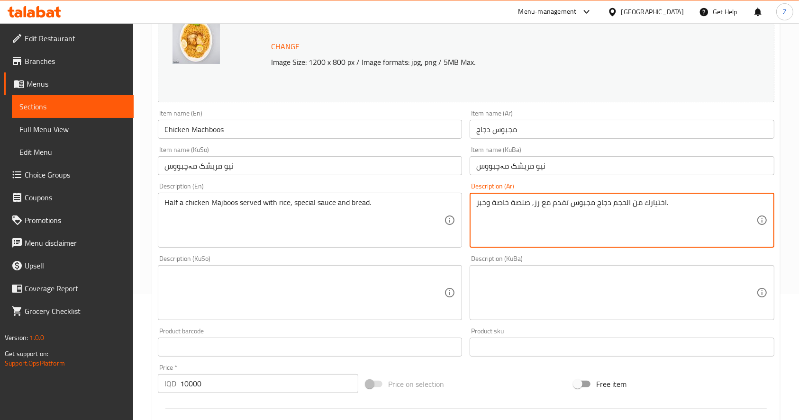
click at [567, 201] on textarea "اختيارك من الحجم دجاج مجبوس تقدم مع رز, صلصة خاصة وخبز." at bounding box center [616, 220] width 280 height 45
click at [570, 203] on textarea "اختيارك من الحجم دجاج مجبوس يقدم مع رز, صلصة خاصة وخبز." at bounding box center [616, 220] width 280 height 45
type textarea "اختيارك من الحجم دجاج مجبوس يقدم مع رز, صلصة خاصة وخبز."
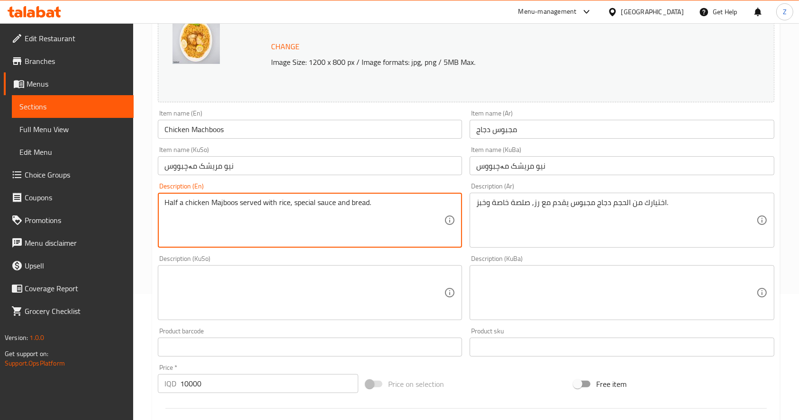
click at [310, 207] on textarea "Half a chicken Majboos served with rice, special sauce and bread." at bounding box center [304, 220] width 280 height 45
paste textarea "Your choice of size of"
click at [281, 234] on textarea "Your choice of size of chicken Majboos served with rice, special sauce and brea…" at bounding box center [304, 220] width 280 height 45
type textarea "Your choice of size of chicken Majboos served with rice, special sauce and brea…"
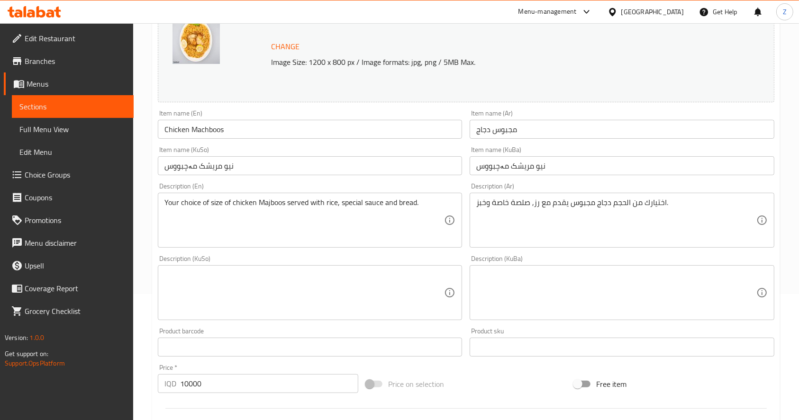
click at [284, 252] on div "Description (KuSo) Description (KuSo)" at bounding box center [310, 288] width 312 height 73
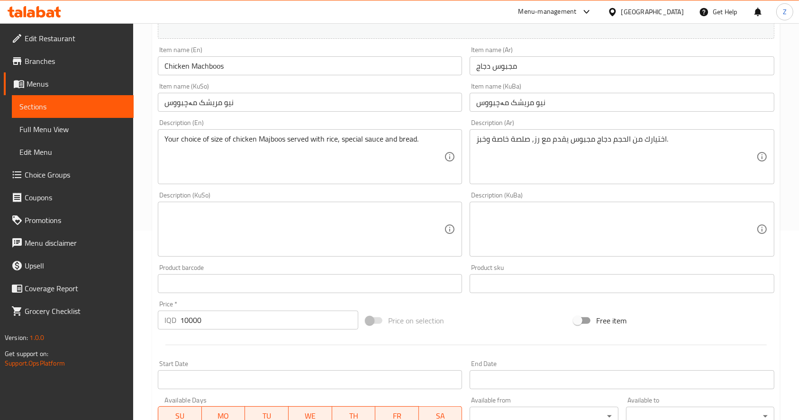
click at [337, 200] on div "Description (KuSo) Description (KuSo)" at bounding box center [310, 224] width 304 height 65
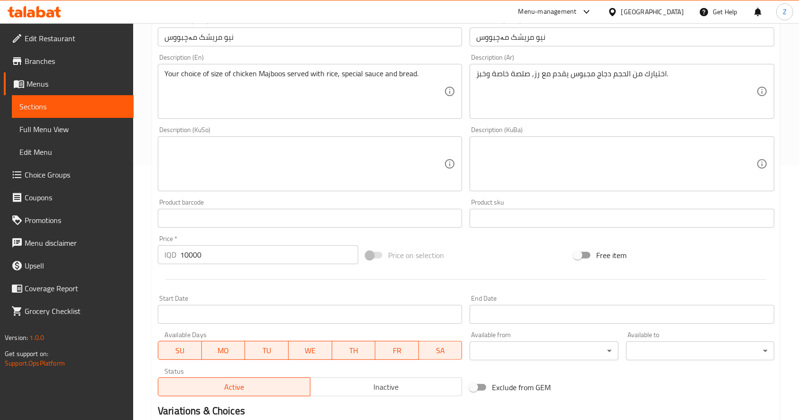
scroll to position [316, 0]
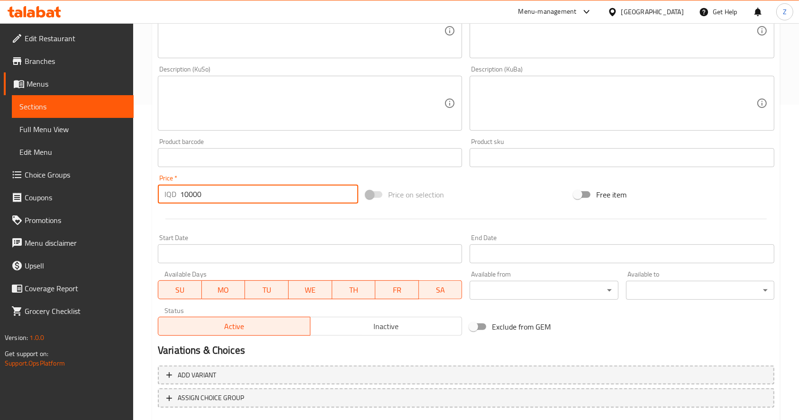
drag, startPoint x: 224, startPoint y: 192, endPoint x: 143, endPoint y: 190, distance: 81.1
click at [140, 192] on div "Home / Restaurants management / Menus / Sections / item / update Meals section …" at bounding box center [466, 92] width 666 height 769
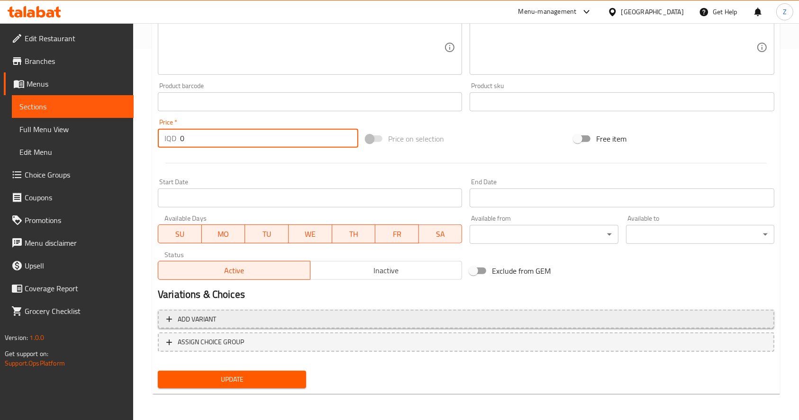
type input "0"
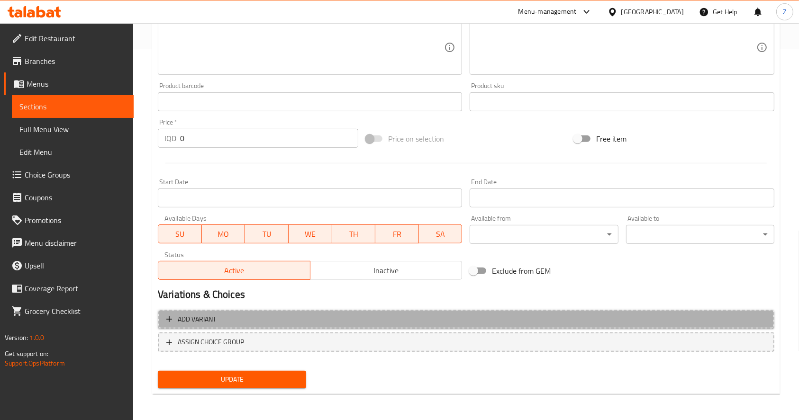
click at [290, 317] on span "Add variant" at bounding box center [466, 320] width 600 height 12
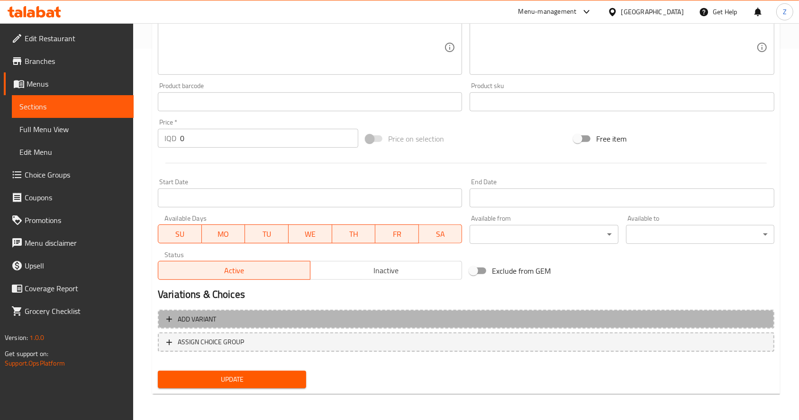
scroll to position [365, 0]
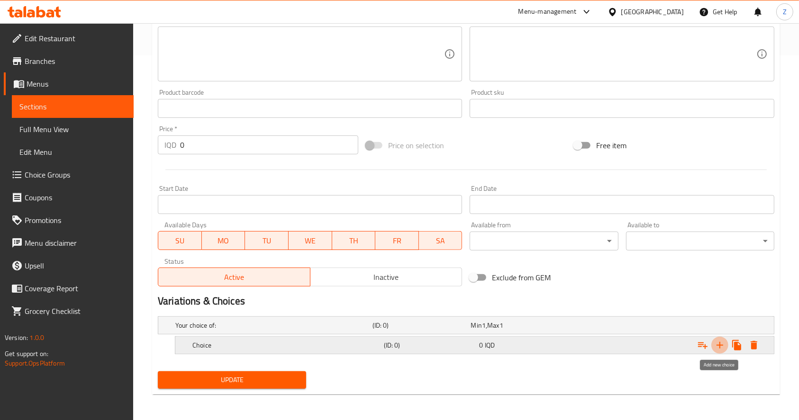
click at [718, 350] on icon "Expand" at bounding box center [719, 345] width 11 height 11
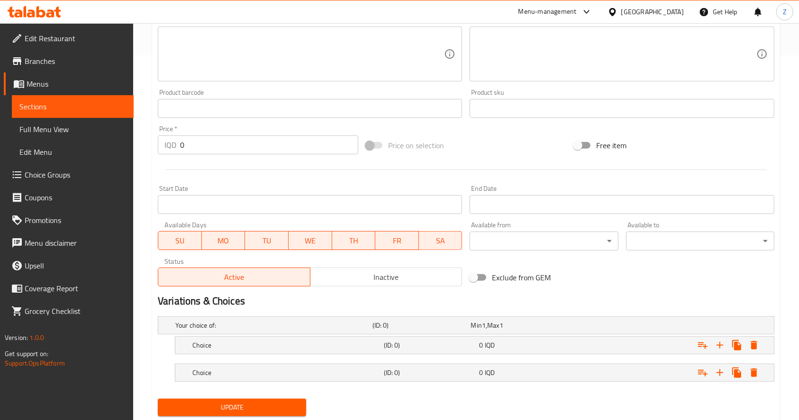
scroll to position [392, 0]
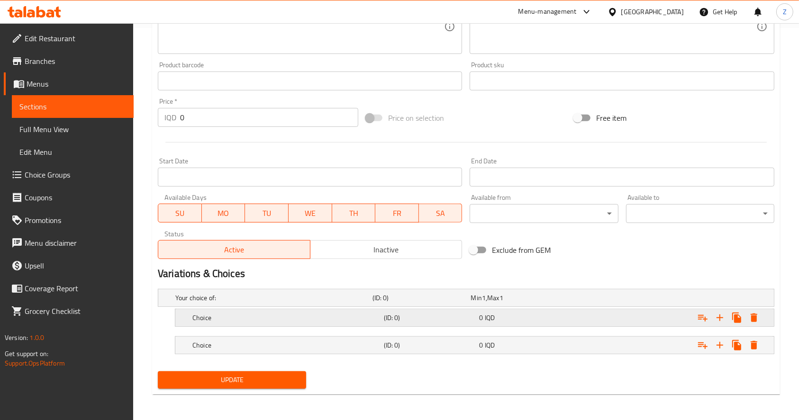
click at [516, 309] on div "Choice (ID: 0) 0 IQD" at bounding box center [478, 318] width 574 height 21
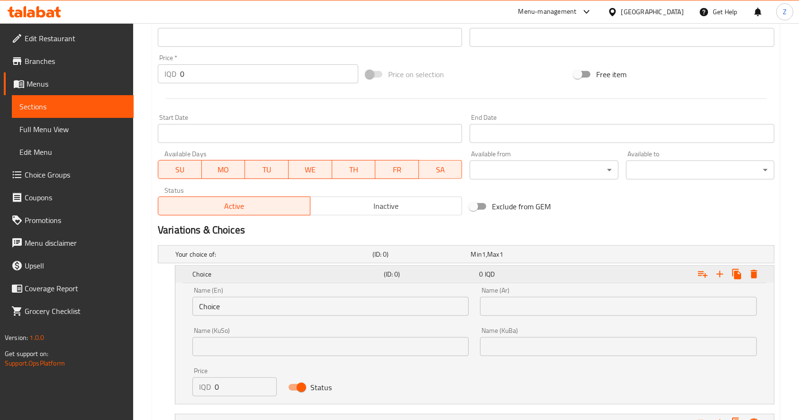
scroll to position [455, 0]
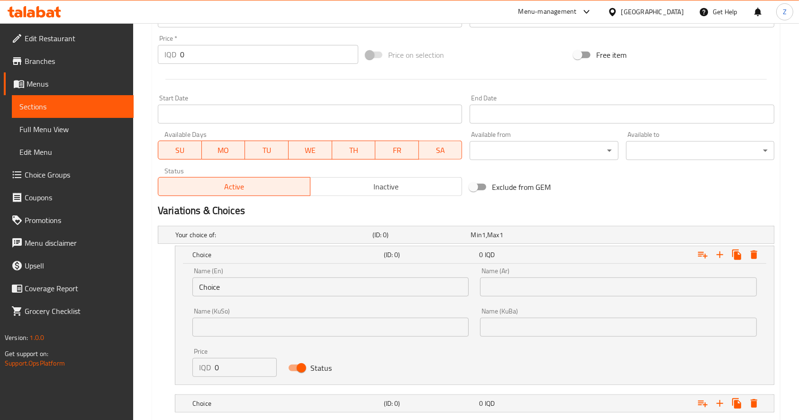
drag, startPoint x: 510, startPoint y: 285, endPoint x: 442, endPoint y: 295, distance: 69.5
click at [510, 285] on input "text" at bounding box center [618, 287] width 276 height 19
drag, startPoint x: 220, startPoint y: 370, endPoint x: 190, endPoint y: 365, distance: 30.8
click at [189, 365] on div "Price IQD 0 Price" at bounding box center [235, 363] width 96 height 40
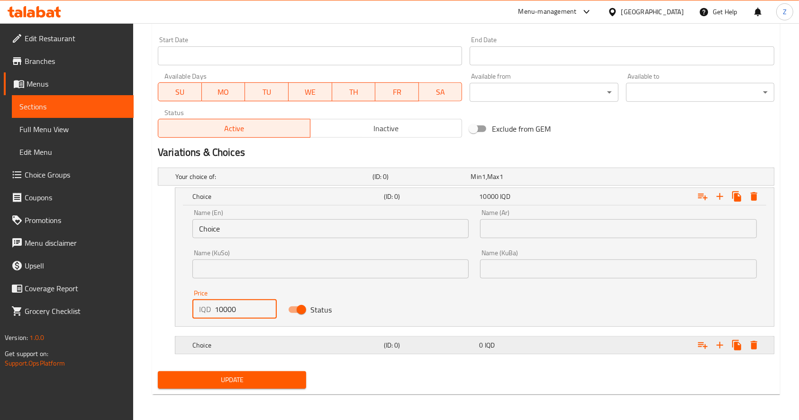
type input "10000"
drag, startPoint x: 282, startPoint y: 345, endPoint x: 279, endPoint y: 309, distance: 36.1
click at [282, 343] on h5 "Choice" at bounding box center [286, 345] width 188 height 9
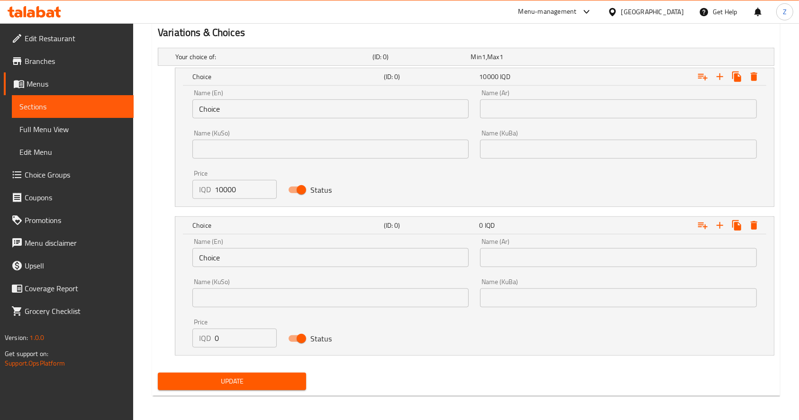
scroll to position [635, 0]
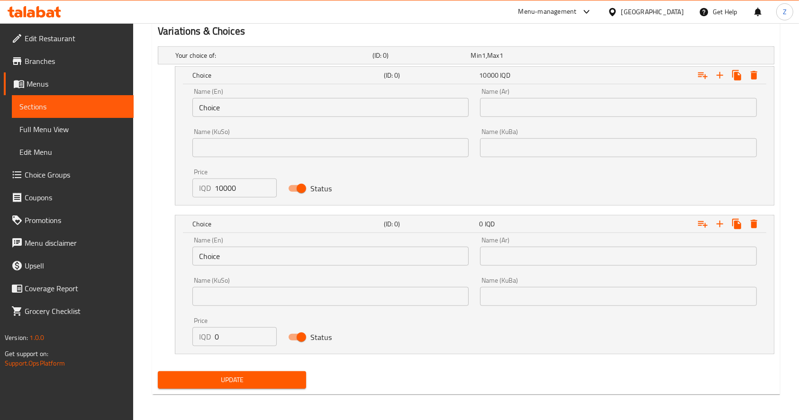
drag, startPoint x: 209, startPoint y: 338, endPoint x: 196, endPoint y: 338, distance: 12.8
click at [196, 338] on div "IQD 0 Price" at bounding box center [234, 336] width 84 height 19
type input "18000"
drag, startPoint x: 514, startPoint y: 252, endPoint x: 308, endPoint y: 253, distance: 206.2
click at [514, 252] on input "text" at bounding box center [618, 256] width 276 height 19
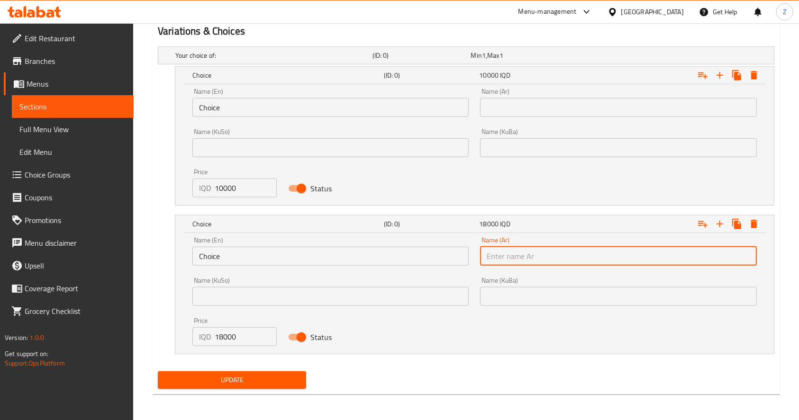
click at [283, 253] on input "Choice" at bounding box center [330, 256] width 276 height 19
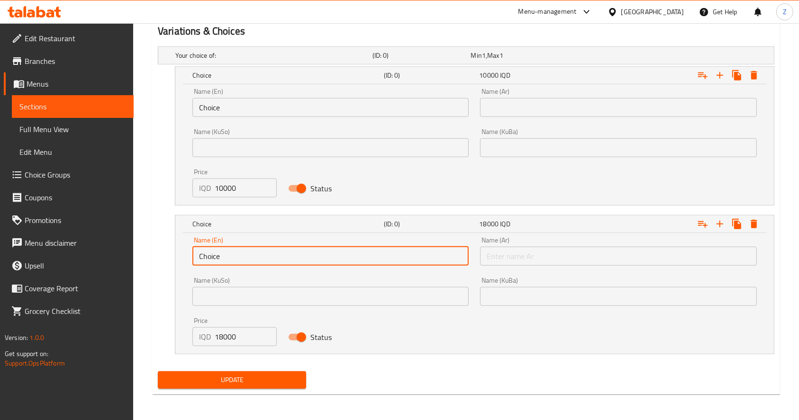
click at [283, 253] on input "Choice" at bounding box center [330, 256] width 276 height 19
click at [277, 254] on input "text" at bounding box center [330, 256] width 276 height 19
drag, startPoint x: 243, startPoint y: 263, endPoint x: 175, endPoint y: 260, distance: 67.9
click at [175, 260] on div "Name (En) ص Name (En) Name (Ar) Name (Ar) Name (KuSo) Name (KuSo) Name (KuBa) N…" at bounding box center [474, 293] width 599 height 121
type input "Whole chicken"
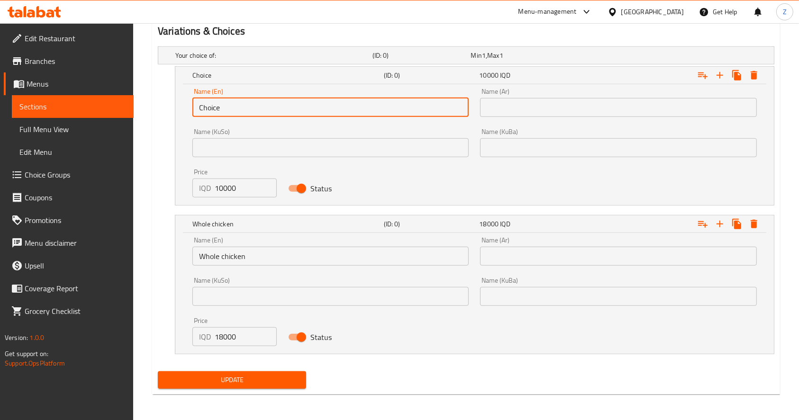
drag, startPoint x: 244, startPoint y: 112, endPoint x: 170, endPoint y: 112, distance: 73.5
click at [170, 112] on div "Choice (ID: 0) 10000 IQD Name (En) Choice Name (En) Name (Ar) Name (Ar) Name (K…" at bounding box center [466, 135] width 617 height 139
type input "Half Chicken"
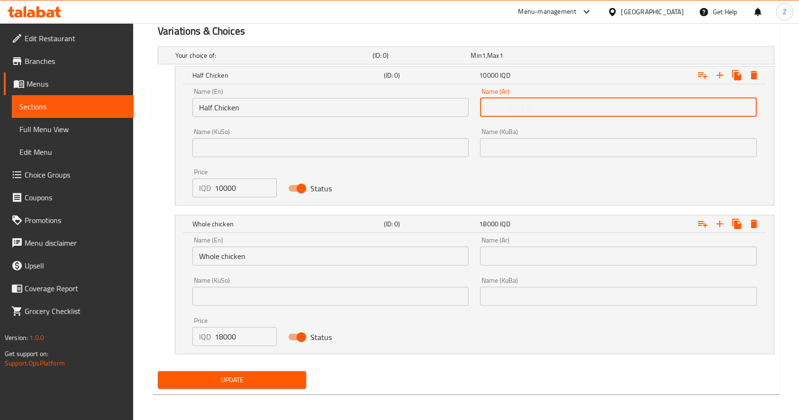
click at [545, 112] on input "text" at bounding box center [618, 107] width 276 height 19
type input "نصف حبة دجاج"
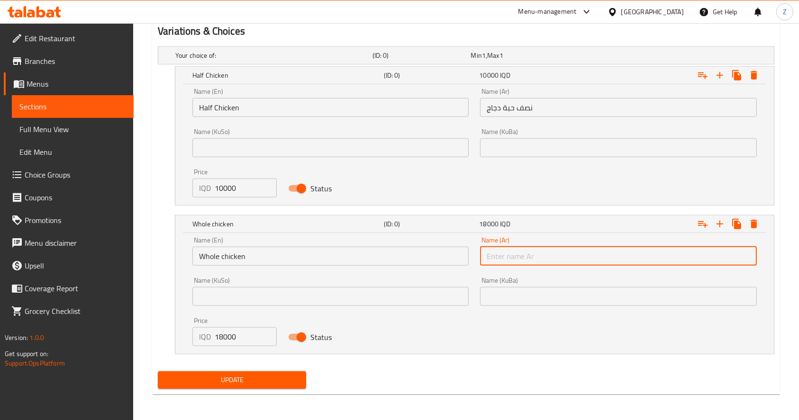
click at [525, 254] on input "text" at bounding box center [618, 256] width 276 height 19
type input "حبة دجاج كاملة"
click at [440, 336] on div "Name (En) Whole chicken Name (En) Name (Ar) حبة دجاج كاملة Name (Ar) Name (KuSo…" at bounding box center [475, 291] width 576 height 121
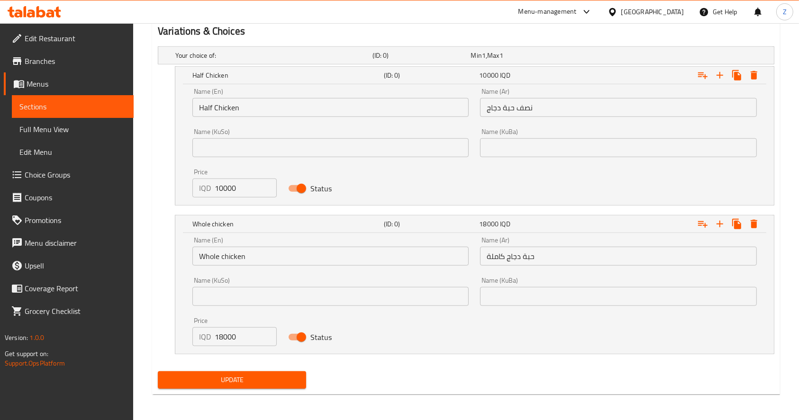
click at [266, 384] on span "Update" at bounding box center [231, 380] width 133 height 12
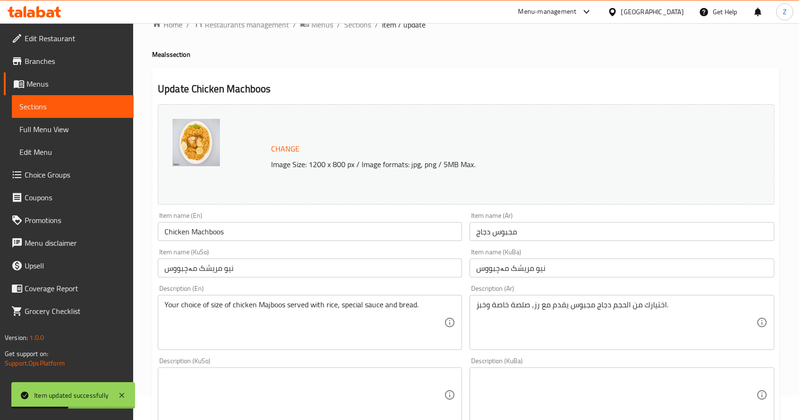
scroll to position [0, 0]
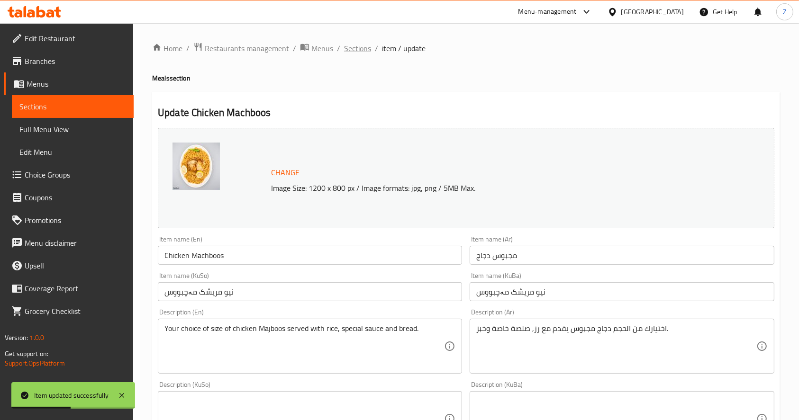
click at [358, 45] on span "Sections" at bounding box center [357, 48] width 27 height 11
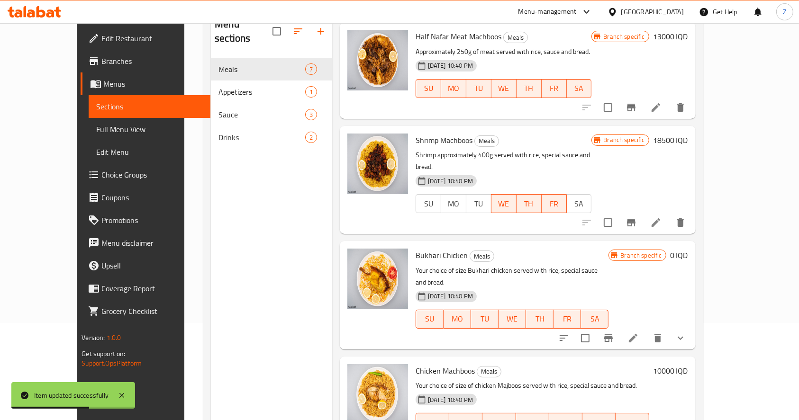
scroll to position [133, 0]
